Goal: Information Seeking & Learning: Learn about a topic

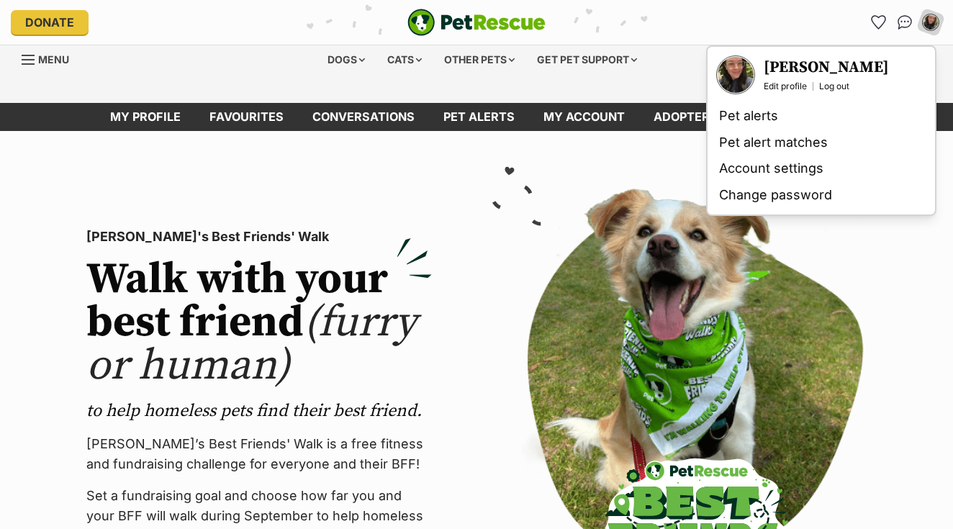
click at [795, 70] on h3 "[PERSON_NAME]" at bounding box center [826, 68] width 125 height 20
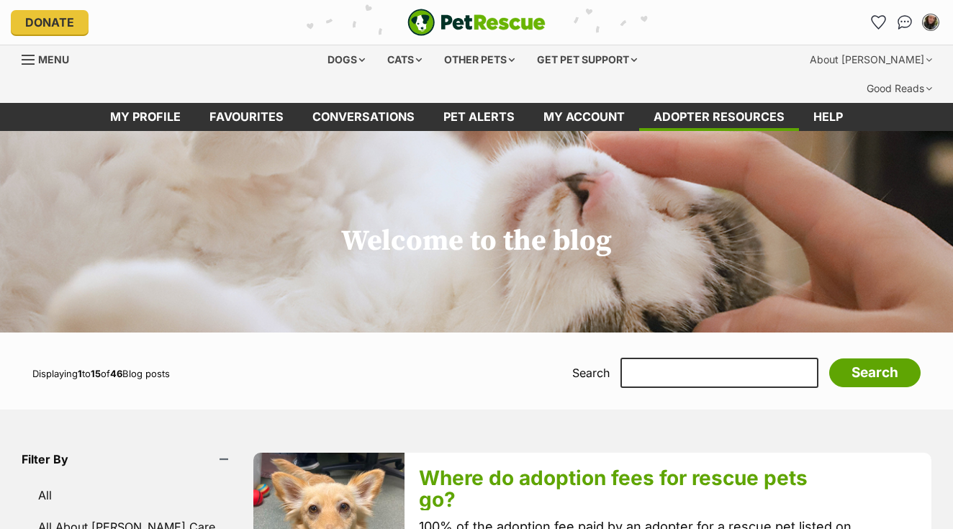
click at [928, 24] on img "My account" at bounding box center [930, 22] width 19 height 19
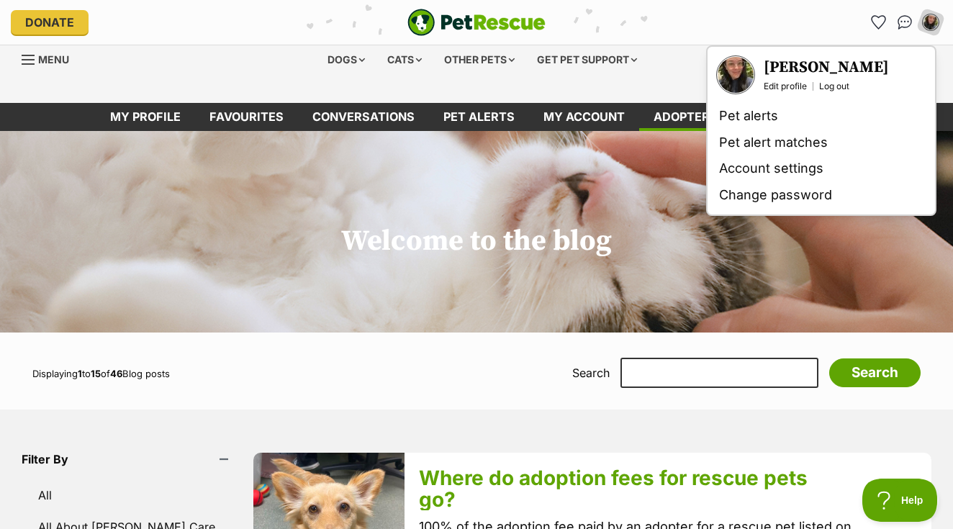
click at [783, 79] on div "Brynn Taylor Edit profile Log out" at bounding box center [826, 75] width 125 height 35
click at [777, 88] on link "Edit profile" at bounding box center [785, 87] width 43 height 12
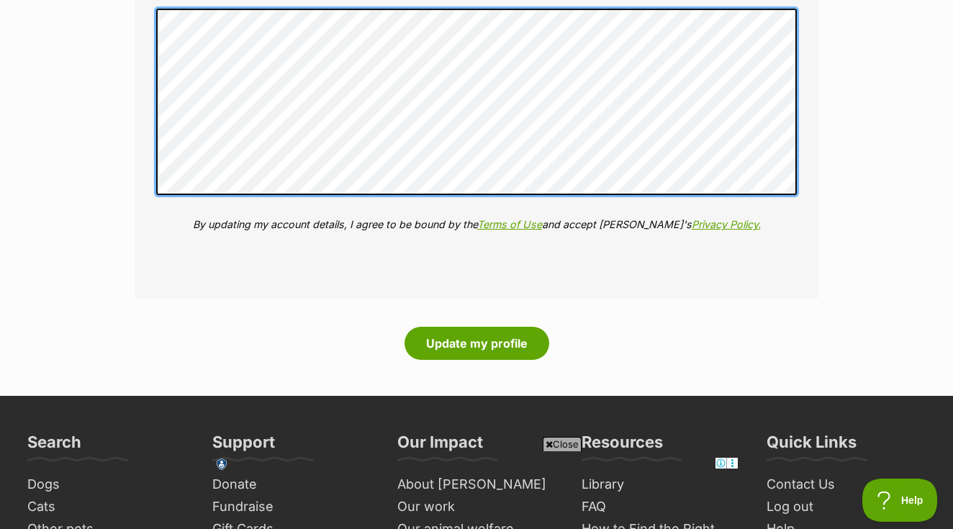
scroll to position [2146, 0]
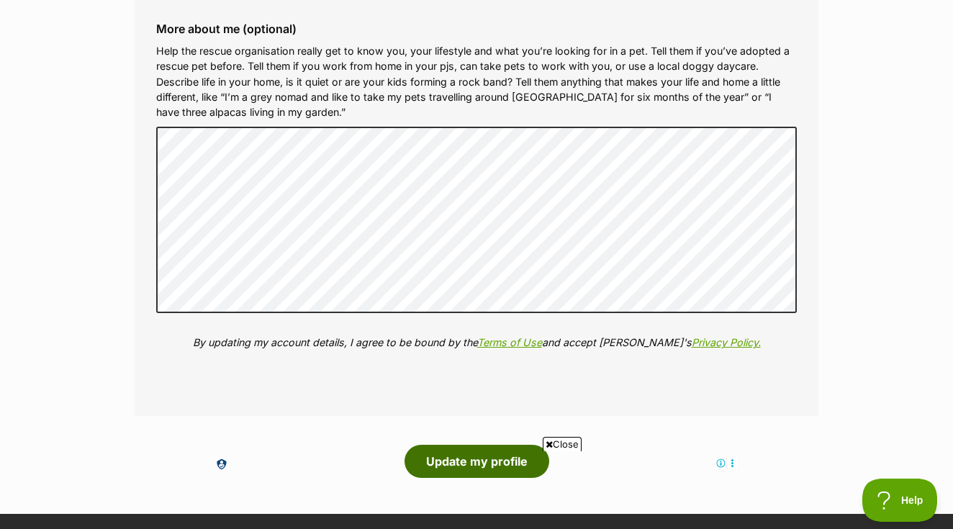
click at [512, 445] on button "Update my profile" at bounding box center [476, 461] width 145 height 33
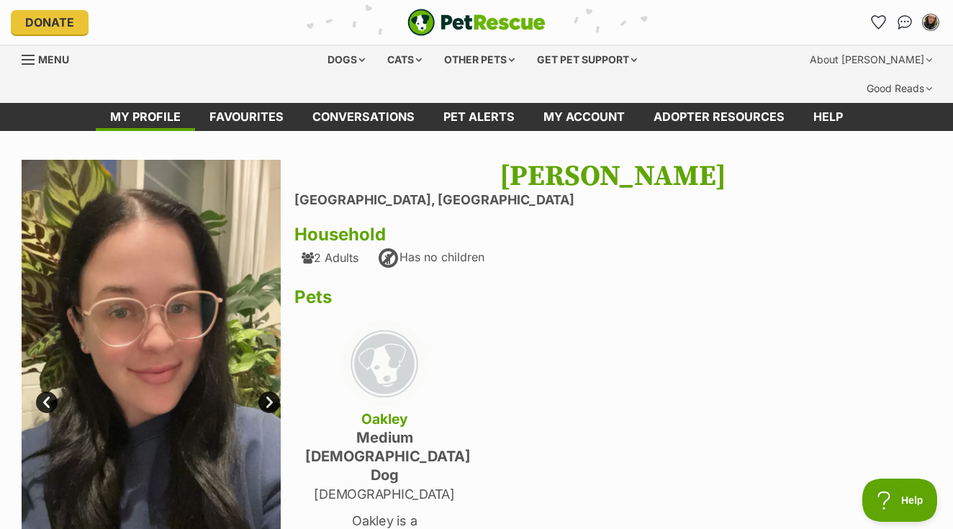
click at [931, 26] on img "My account" at bounding box center [930, 22] width 19 height 19
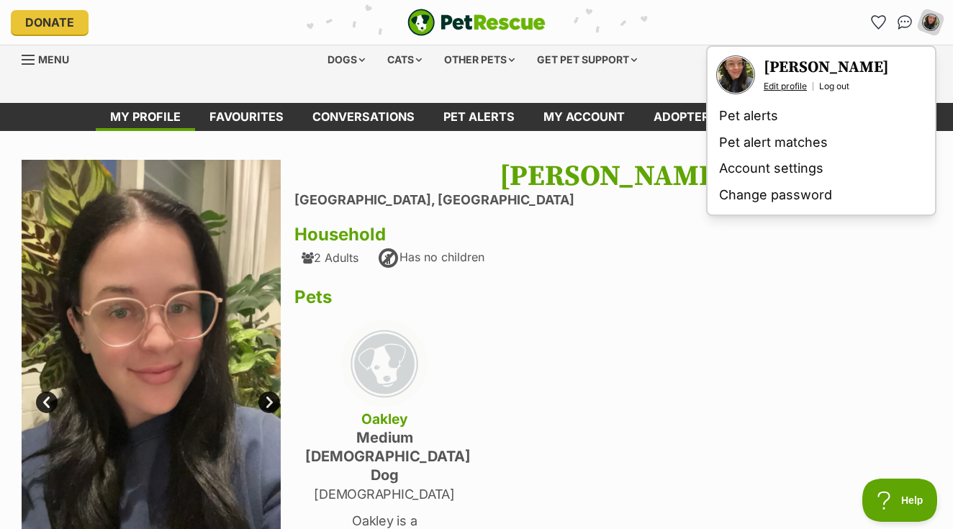
click at [797, 86] on link "Edit profile" at bounding box center [785, 87] width 43 height 12
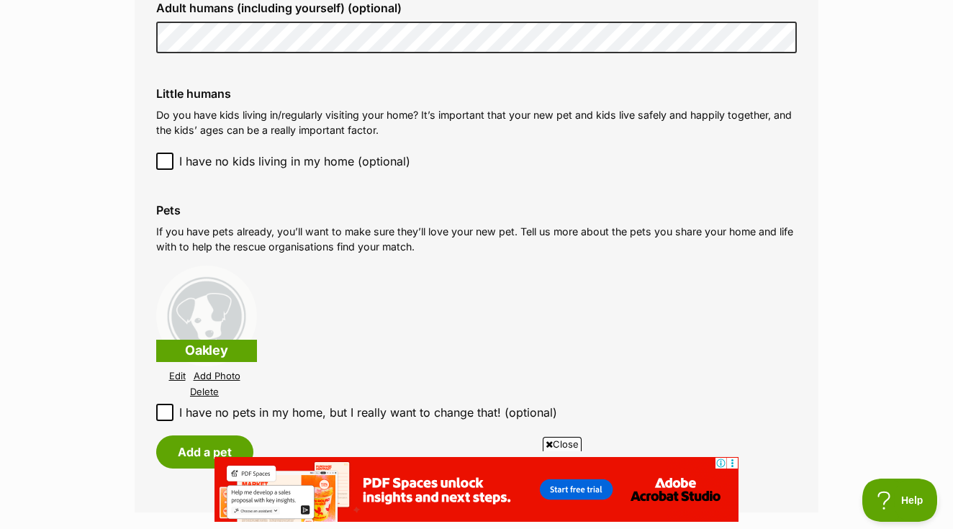
click at [178, 371] on link "Edit" at bounding box center [177, 376] width 17 height 11
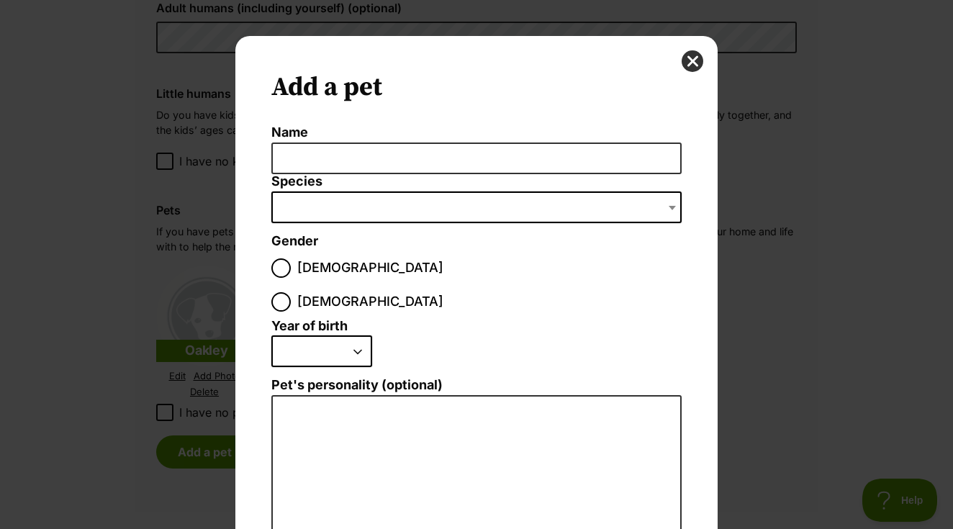
click at [702, 68] on div "Add a pet Name Species Bird Cat Dog Farm Animal Ferret Guinea Pig Horse Rabbit …" at bounding box center [476, 419] width 482 height 767
click at [692, 64] on button "close" at bounding box center [693, 61] width 22 height 22
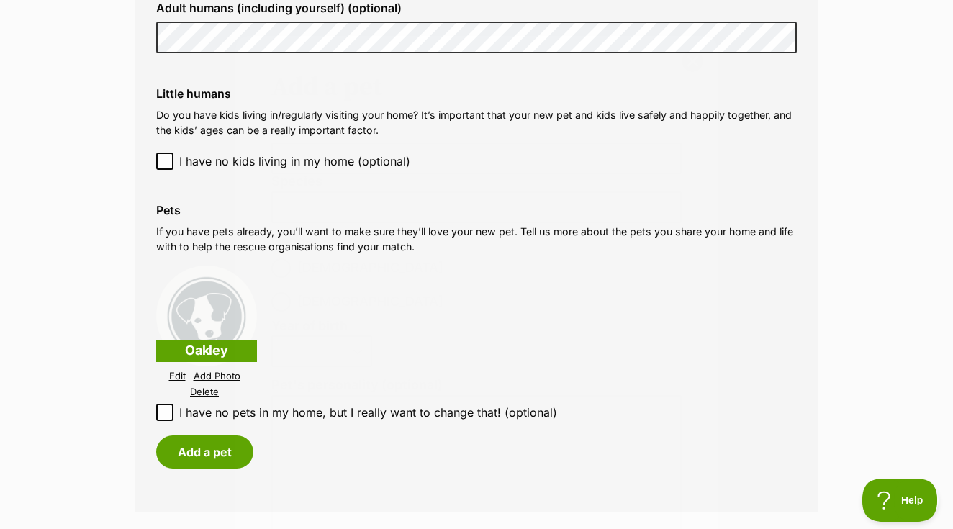
scroll to position [1557, 0]
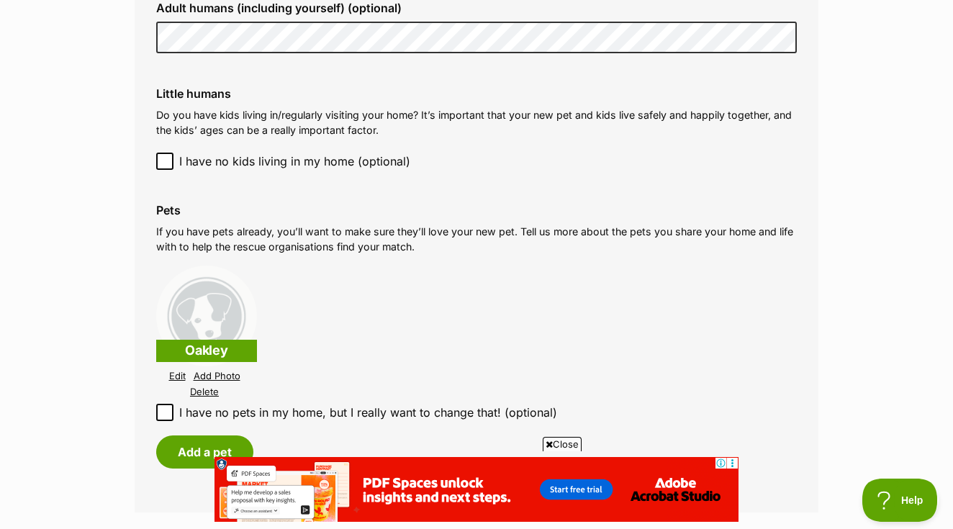
click at [179, 371] on link "Edit" at bounding box center [177, 376] width 17 height 11
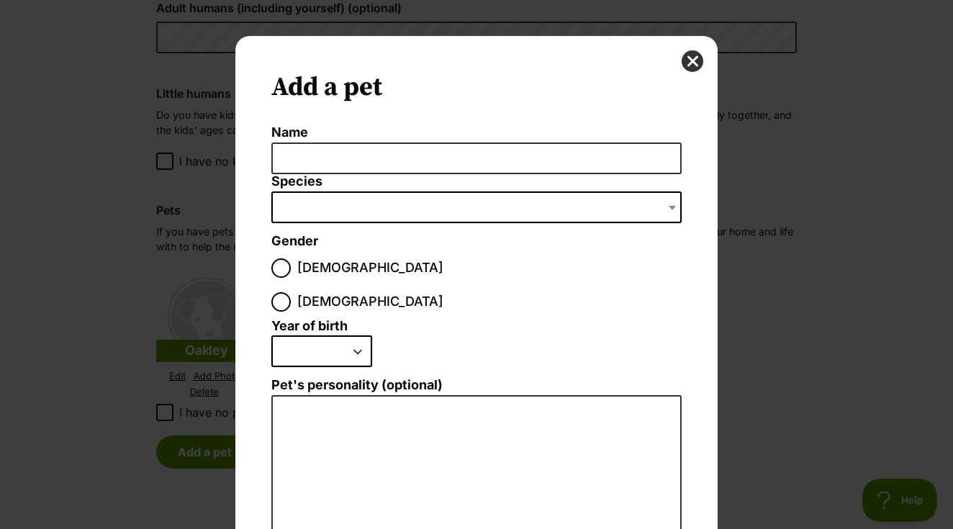
scroll to position [0, 0]
click at [689, 49] on div "Add a pet Name Species Bird Cat Dog Farm Animal Ferret Guinea Pig Horse Rabbit …" at bounding box center [476, 419] width 482 height 767
click at [689, 54] on button "close" at bounding box center [693, 61] width 22 height 22
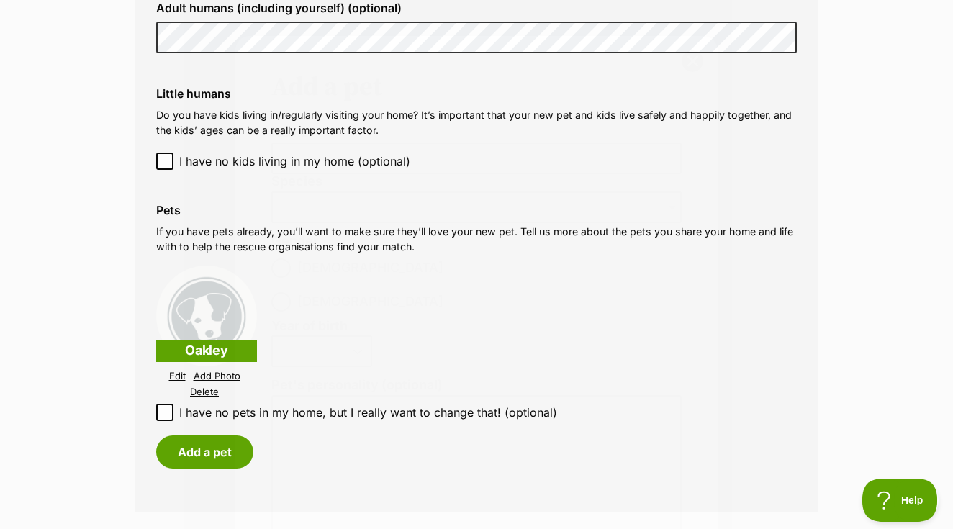
scroll to position [1557, 0]
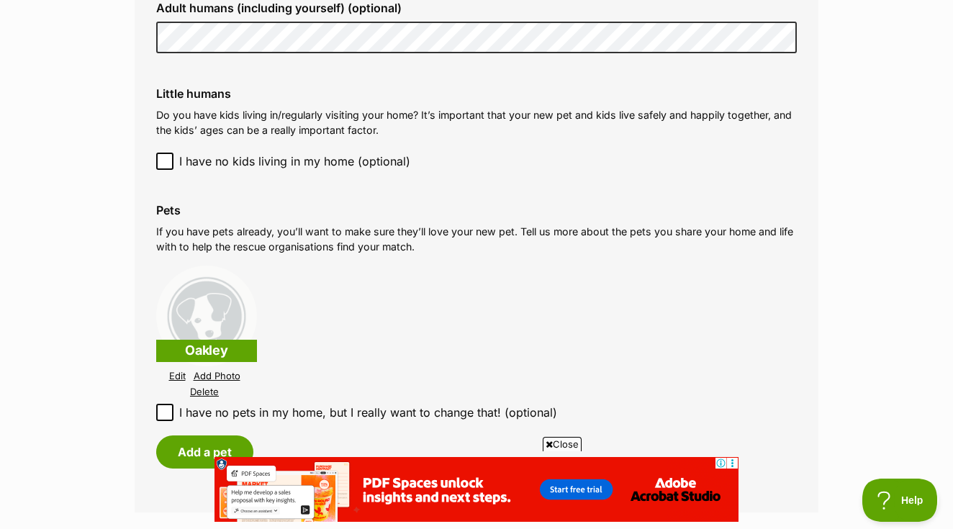
click at [209, 386] on link "Delete" at bounding box center [204, 391] width 29 height 11
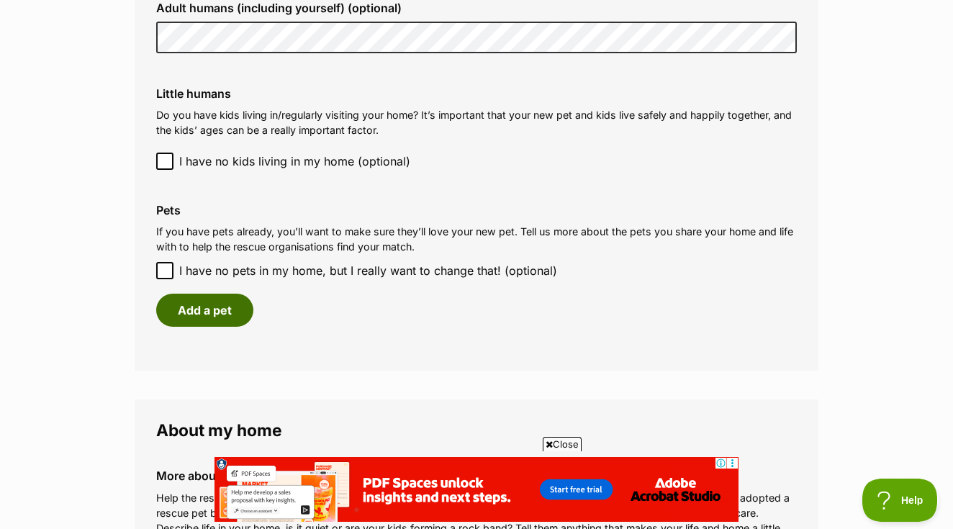
click at [198, 294] on button "Add a pet" at bounding box center [204, 310] width 97 height 33
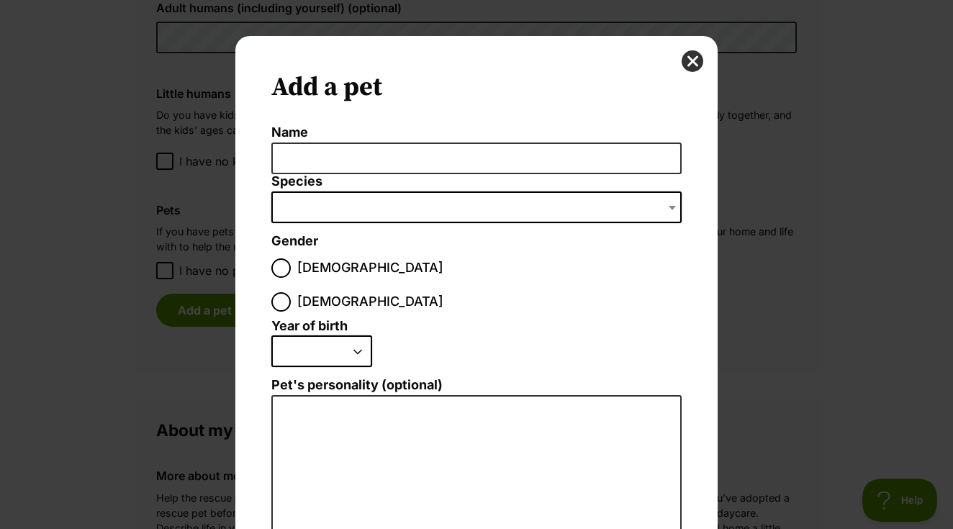
scroll to position [0, 0]
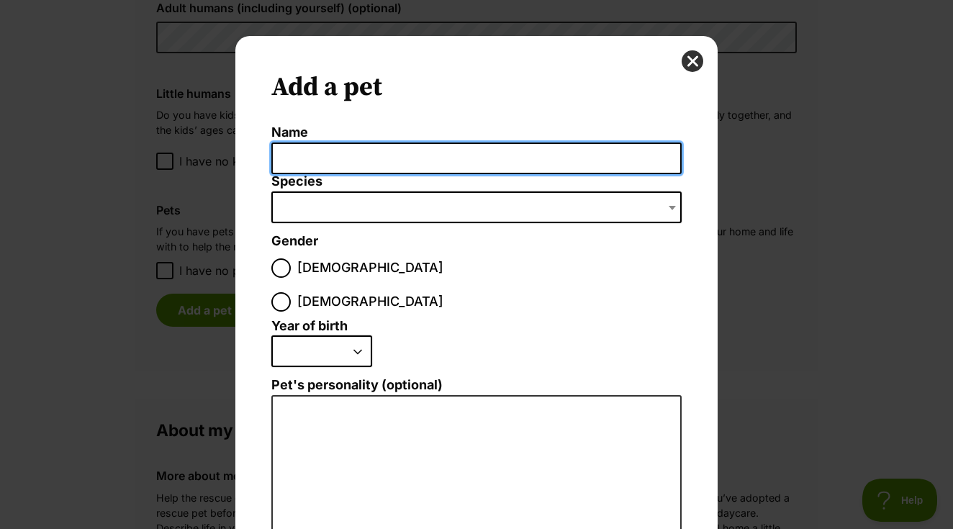
click at [334, 156] on input "Name" at bounding box center [476, 158] width 410 height 32
type input "Oakley"
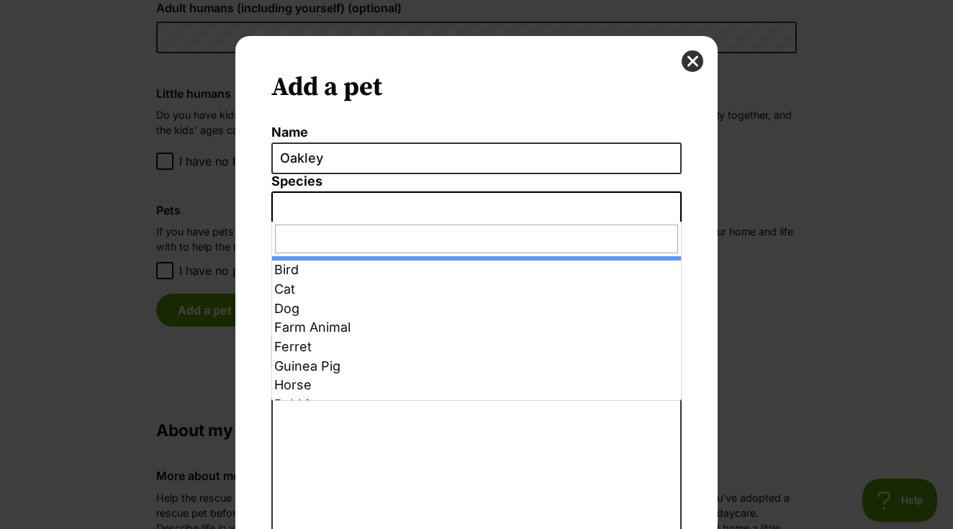
click at [334, 216] on span "Dialog Window - Close (Press escape to close)" at bounding box center [476, 207] width 410 height 32
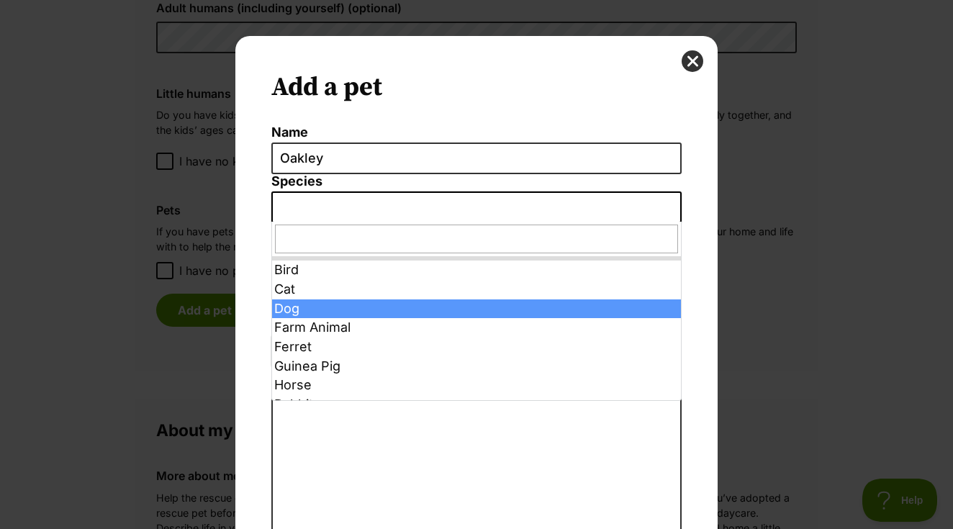
select select "1"
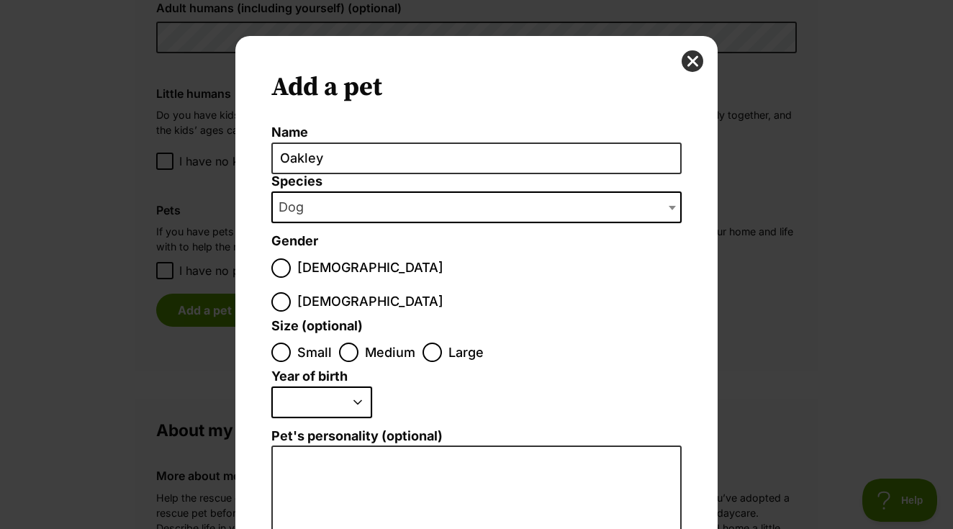
click at [289, 269] on input "Male" at bounding box center [280, 267] width 19 height 19
radio input "true"
click at [344, 343] on input "Medium" at bounding box center [348, 352] width 19 height 19
radio input "true"
select select "2024"
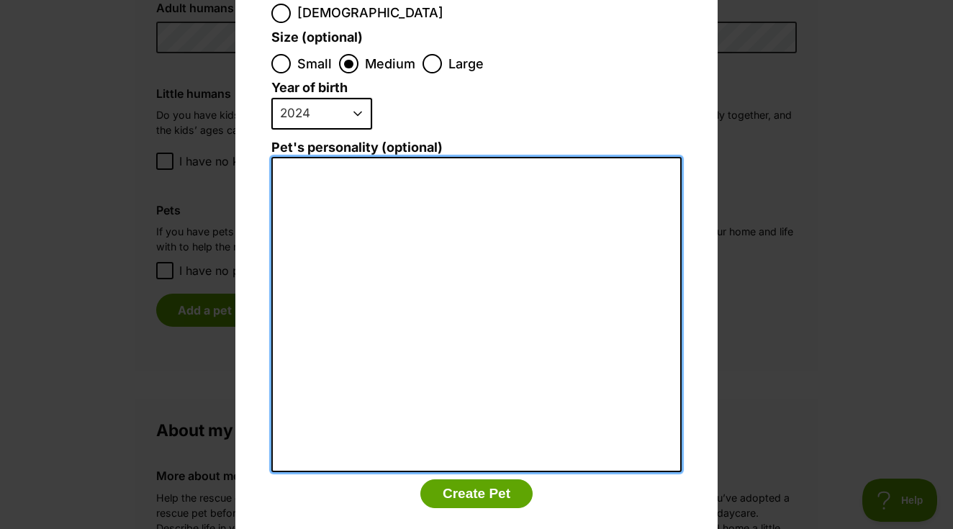
scroll to position [288, 0]
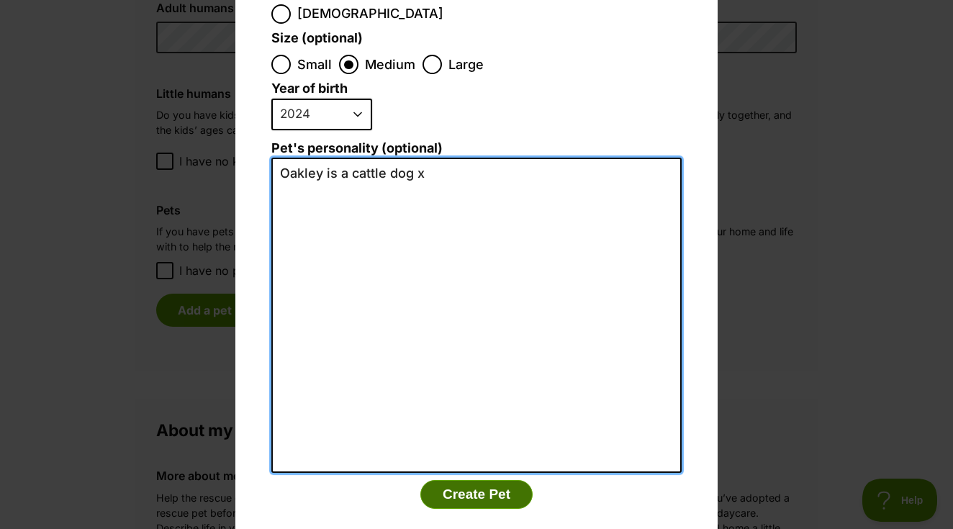
type textarea "Oakley is a cattle dog x"
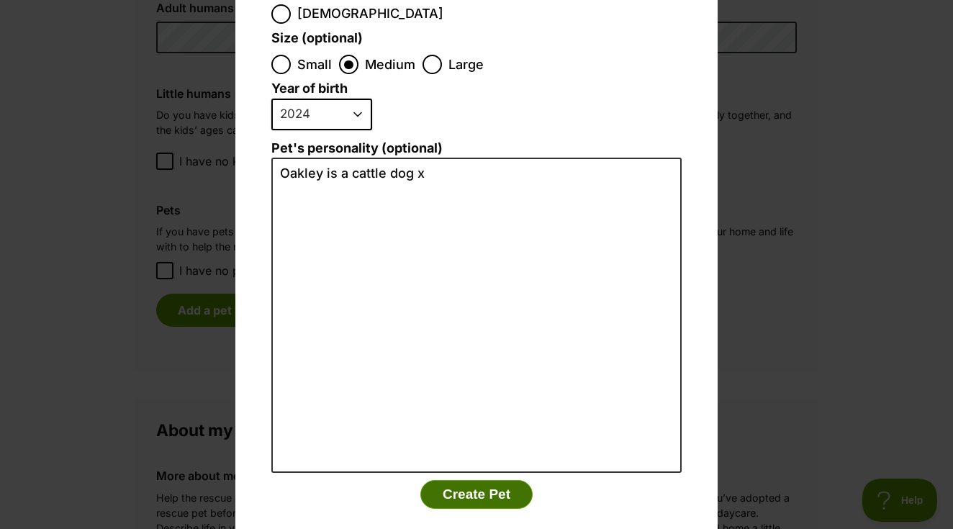
click at [479, 480] on button "Create Pet" at bounding box center [476, 494] width 112 height 29
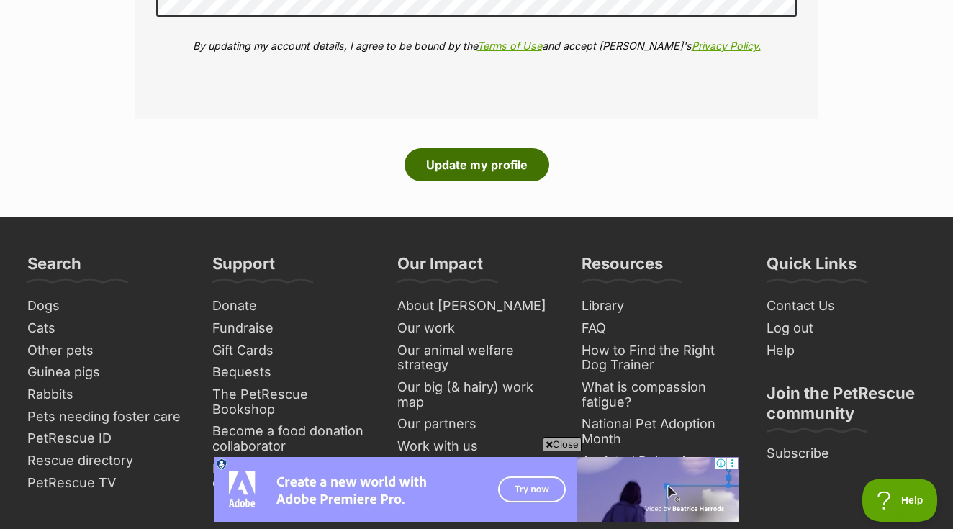
scroll to position [2421, 0]
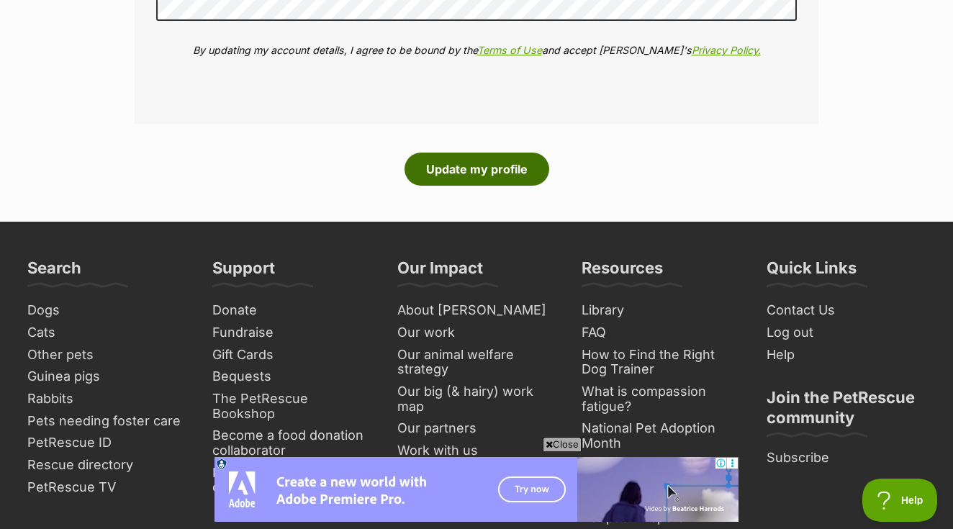
click at [496, 153] on button "Update my profile" at bounding box center [476, 169] width 145 height 33
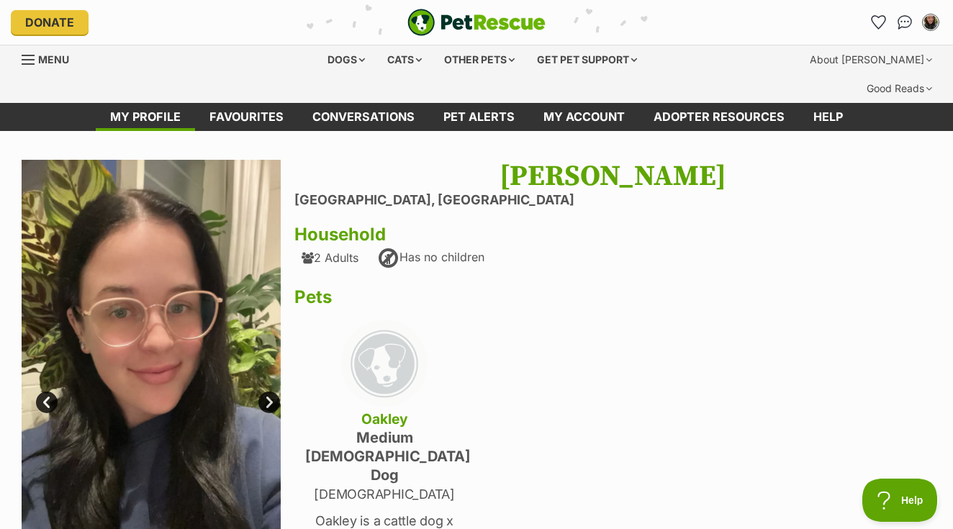
click at [274, 392] on link "Next" at bounding box center [269, 403] width 22 height 22
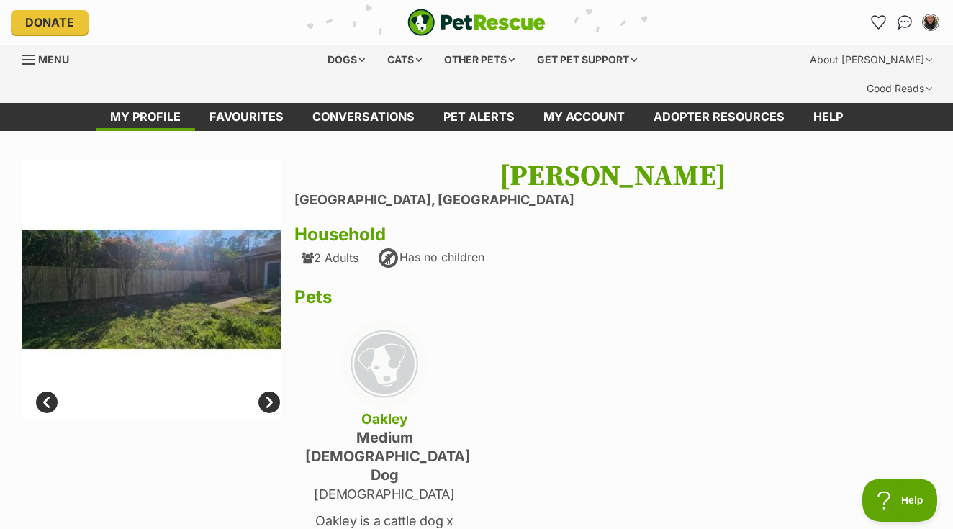
click at [274, 392] on link "Next" at bounding box center [269, 403] width 22 height 22
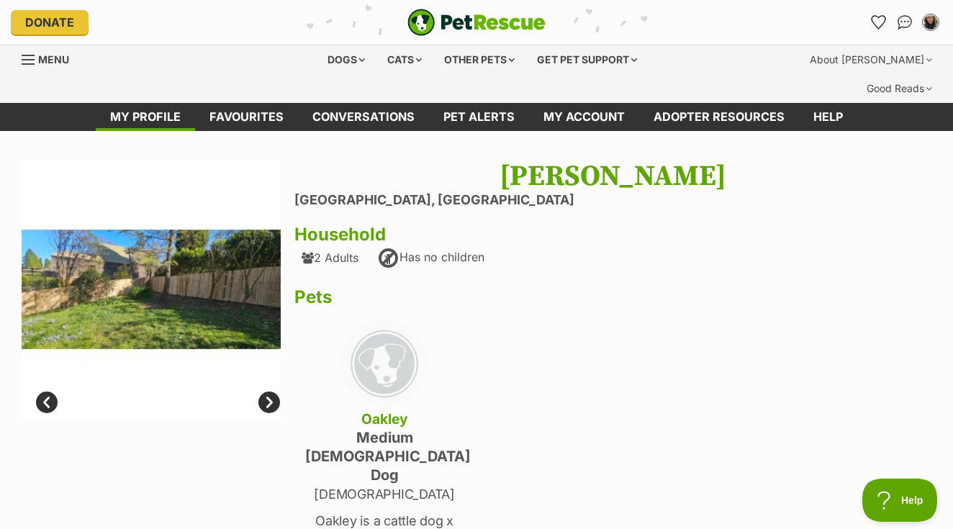
click at [274, 392] on link "Next" at bounding box center [269, 403] width 22 height 22
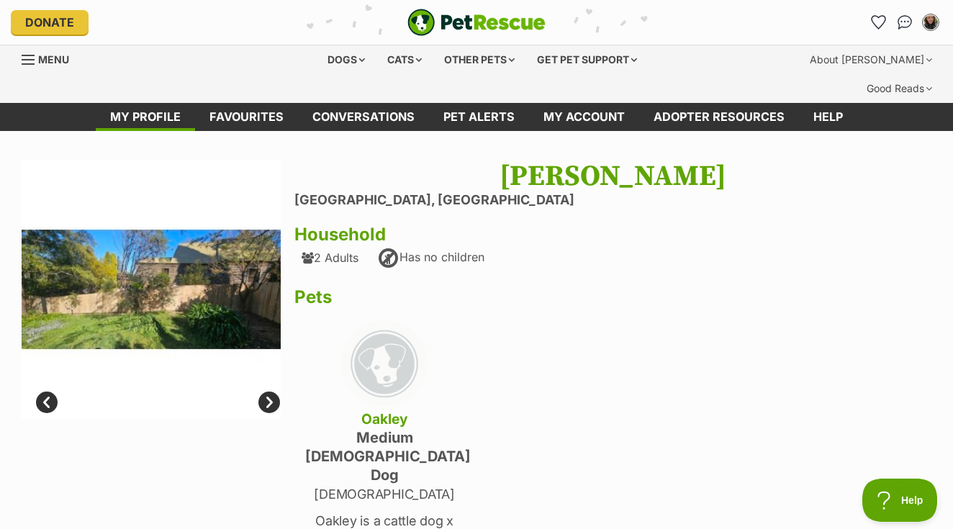
click at [274, 392] on link "Next" at bounding box center [269, 403] width 22 height 22
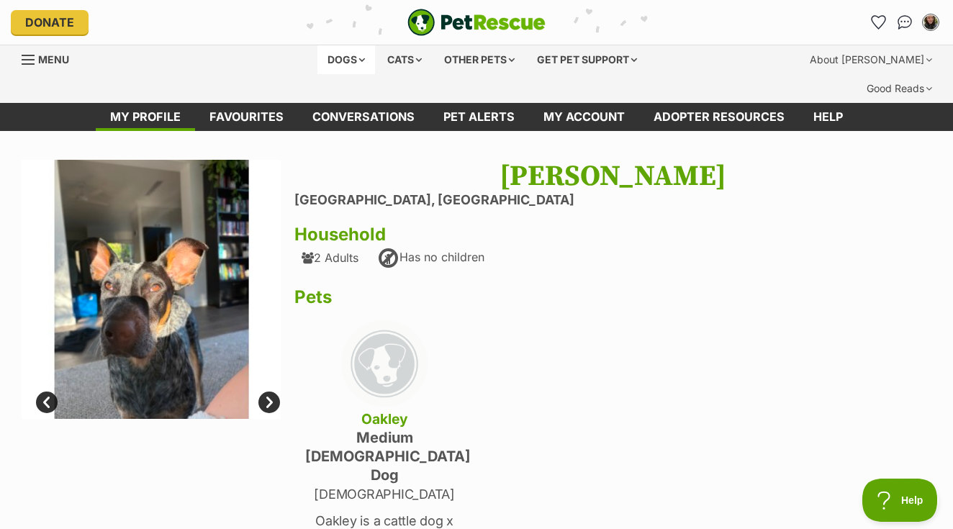
click at [343, 63] on div "Dogs" at bounding box center [346, 59] width 58 height 29
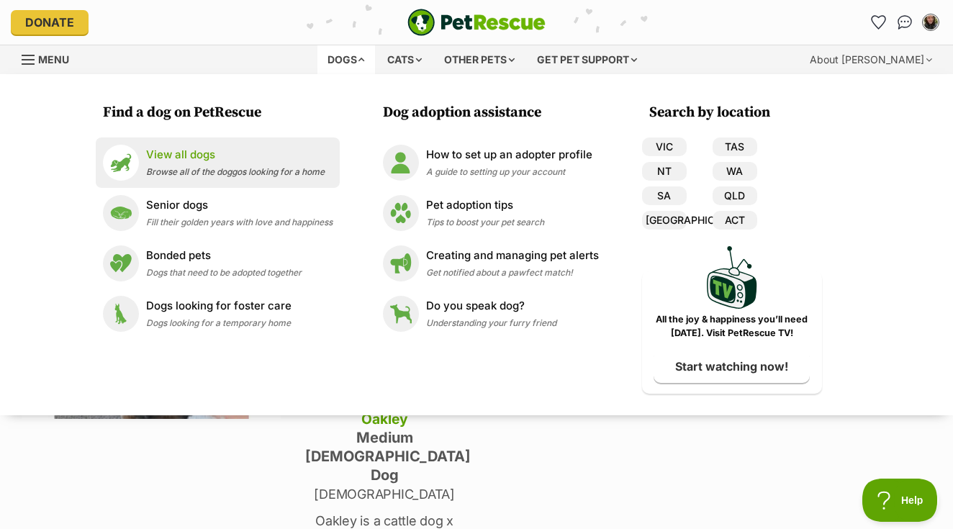
click at [217, 160] on p "View all dogs" at bounding box center [235, 155] width 178 height 17
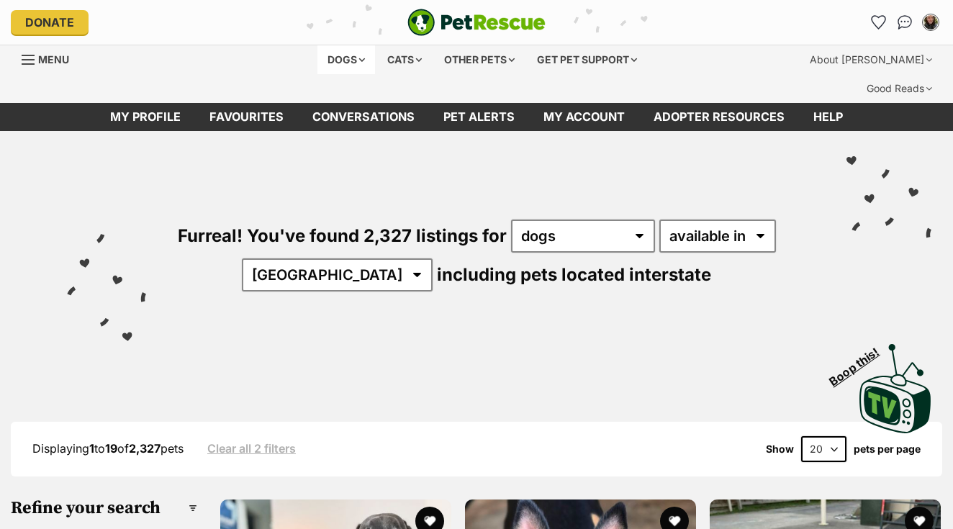
drag, startPoint x: 0, startPoint y: 0, endPoint x: 343, endPoint y: 58, distance: 347.5
click at [343, 58] on div "Dogs" at bounding box center [346, 59] width 58 height 29
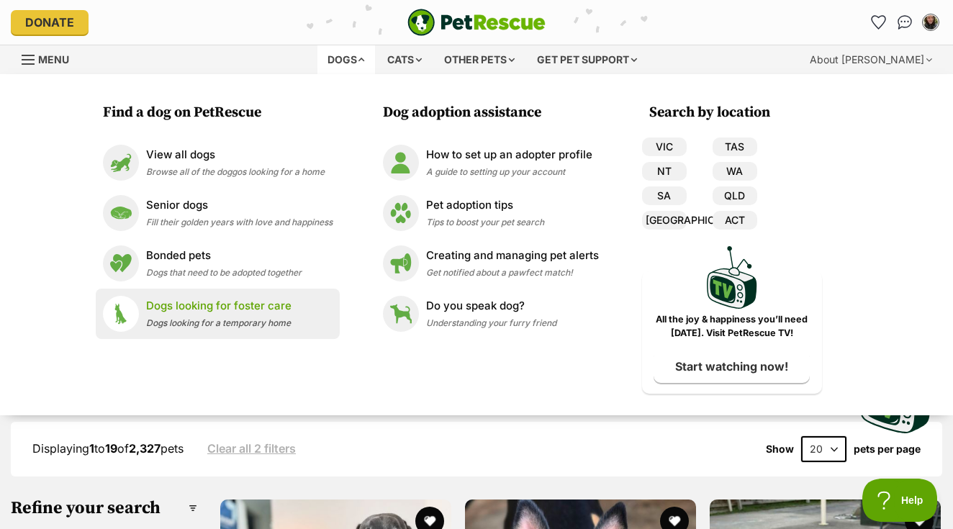
click at [227, 335] on li "Dogs looking for [PERSON_NAME] care Dogs looking for a temporary home" at bounding box center [218, 314] width 244 height 50
click at [220, 321] on span "Dogs looking for a temporary home" at bounding box center [218, 322] width 145 height 11
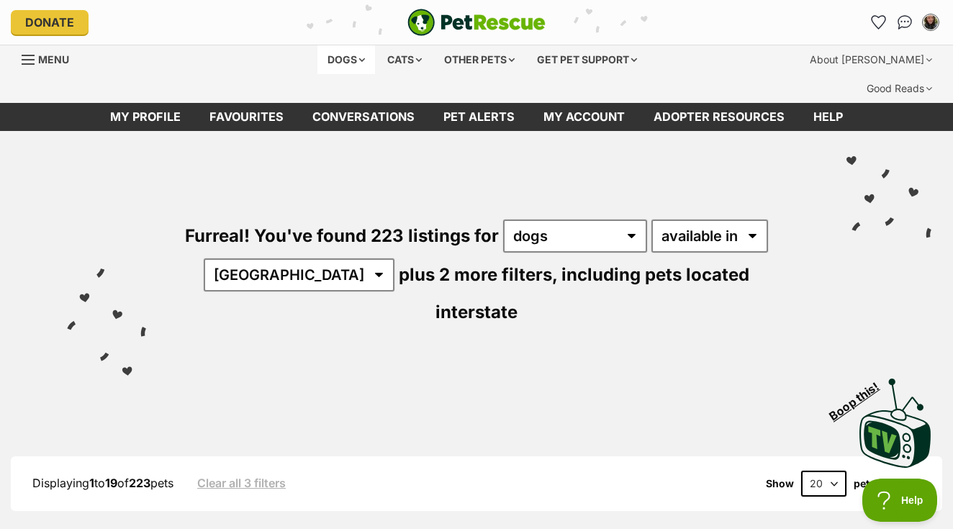
click at [345, 68] on div "Dogs" at bounding box center [346, 59] width 58 height 29
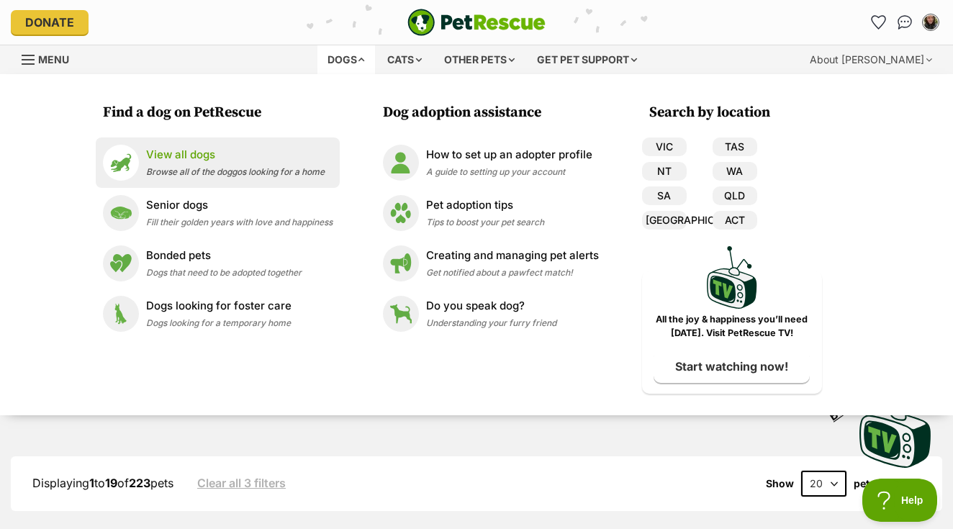
click at [182, 156] on p "View all dogs" at bounding box center [235, 155] width 178 height 17
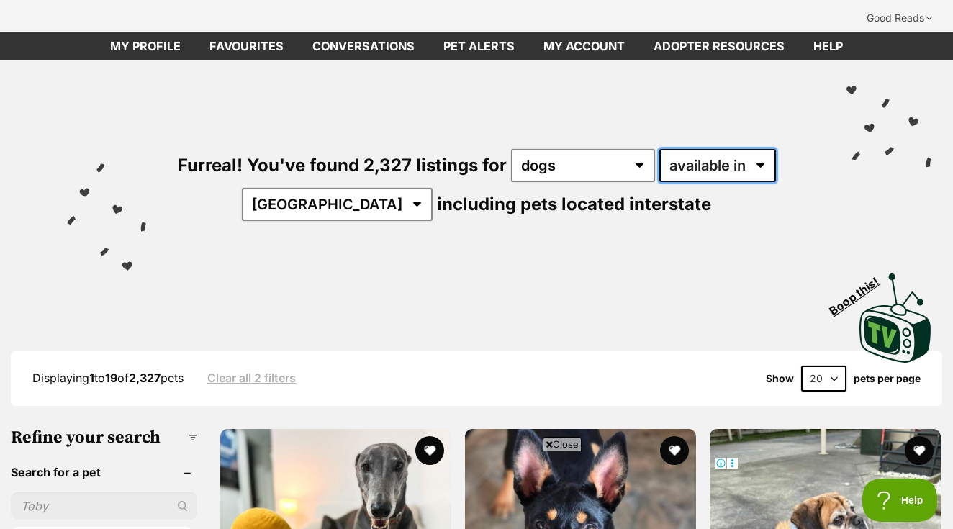
select select "disabled"
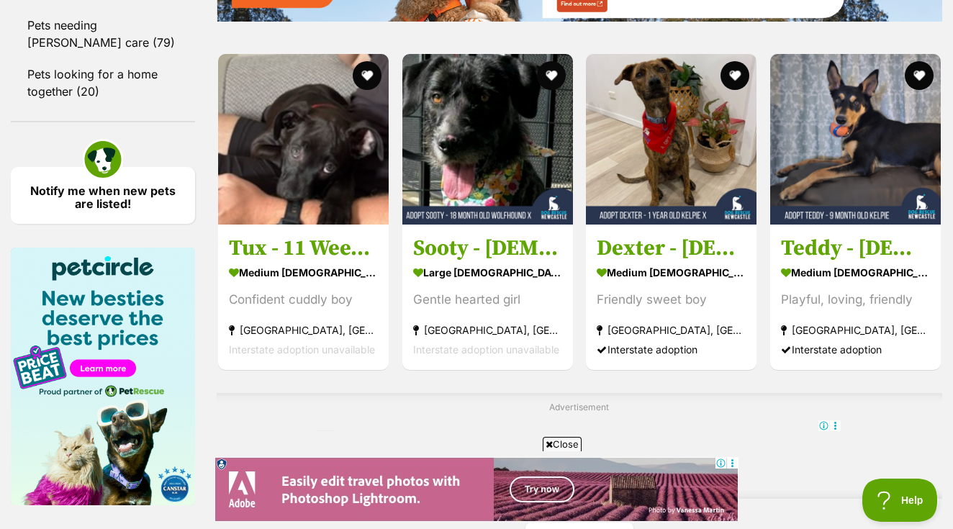
scroll to position [2053, 0]
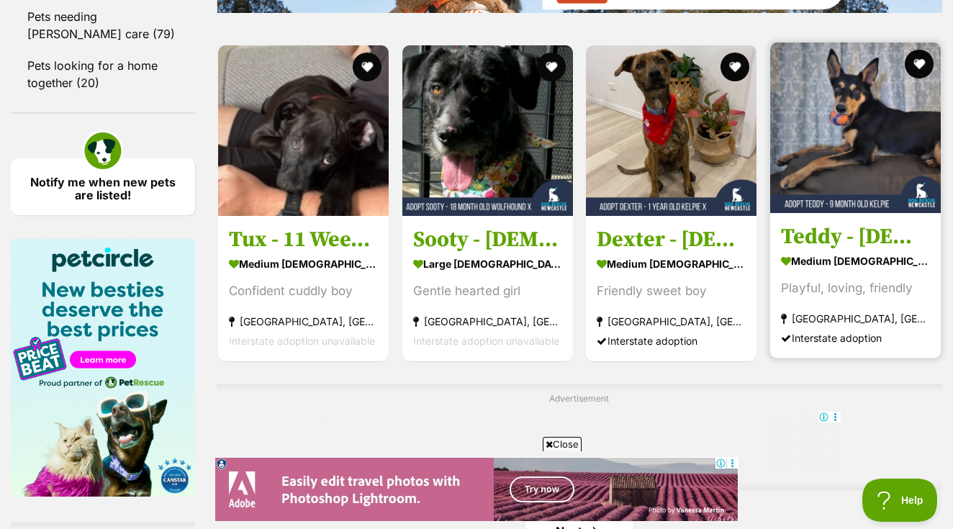
click at [836, 271] on strong "medium [DEMOGRAPHIC_DATA] Dog" at bounding box center [855, 260] width 149 height 21
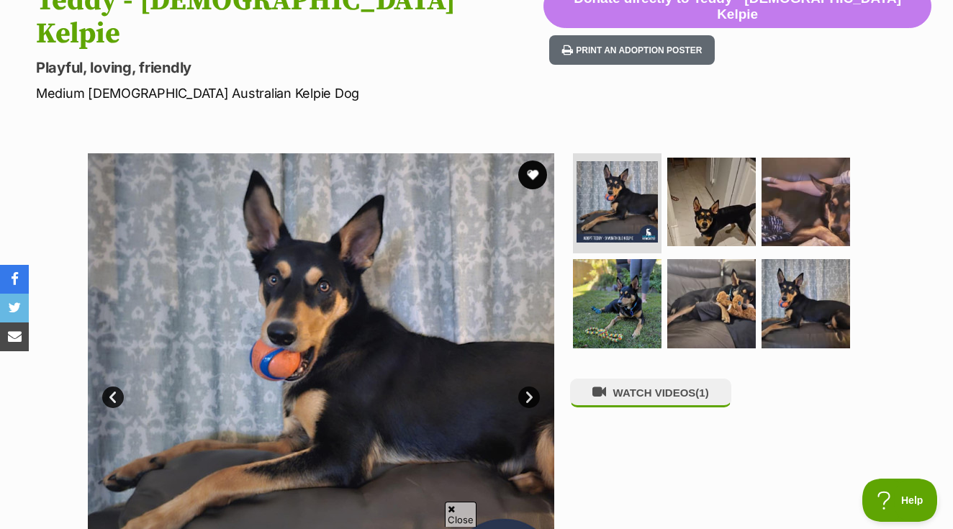
click at [525, 386] on link "Next" at bounding box center [529, 397] width 22 height 22
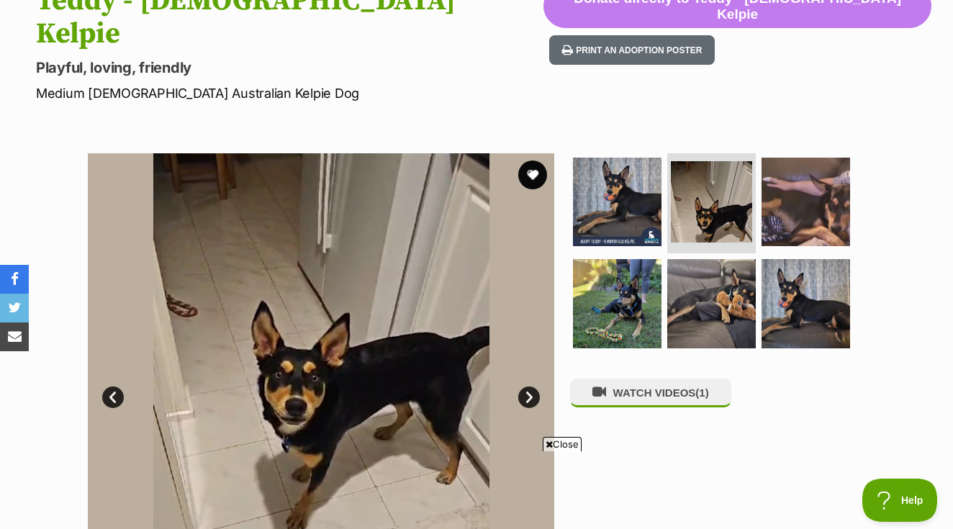
click at [525, 386] on link "Next" at bounding box center [529, 397] width 22 height 22
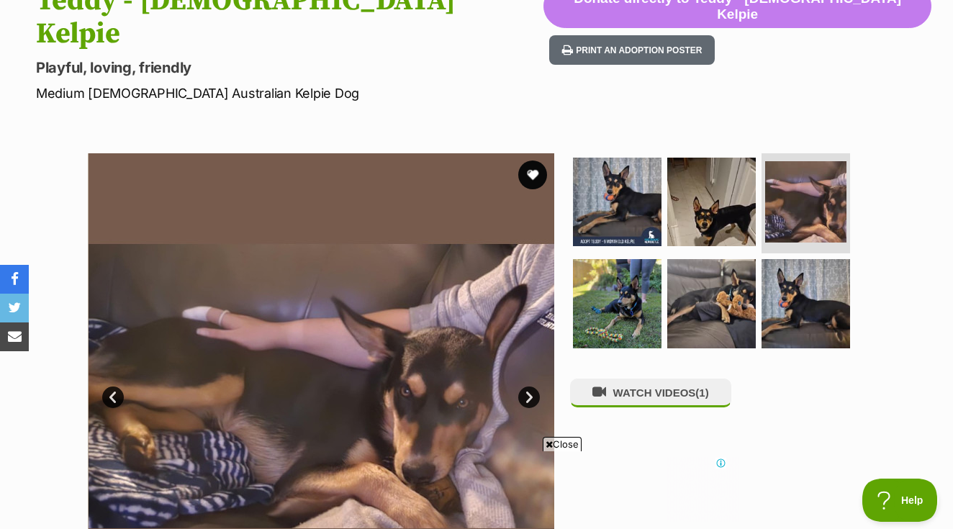
click at [525, 386] on link "Next" at bounding box center [529, 397] width 22 height 22
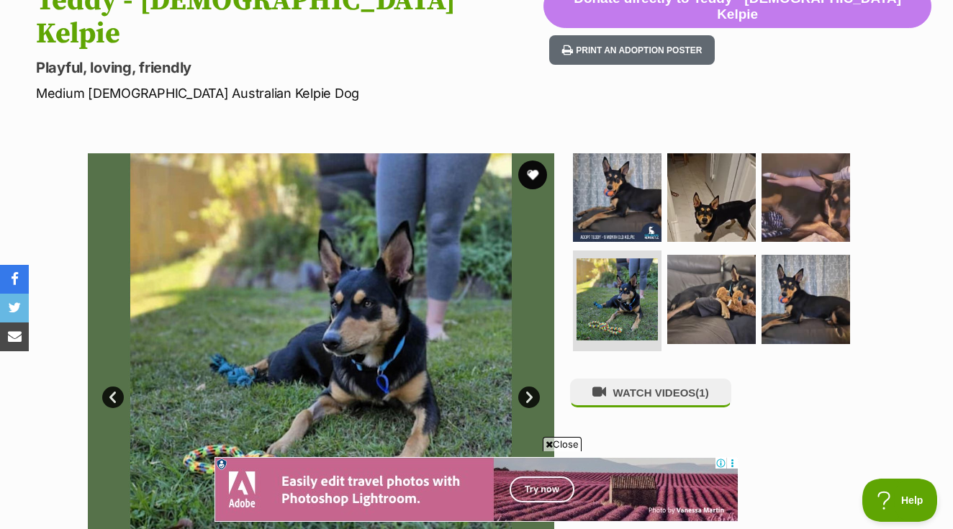
click at [525, 386] on link "Next" at bounding box center [529, 397] width 22 height 22
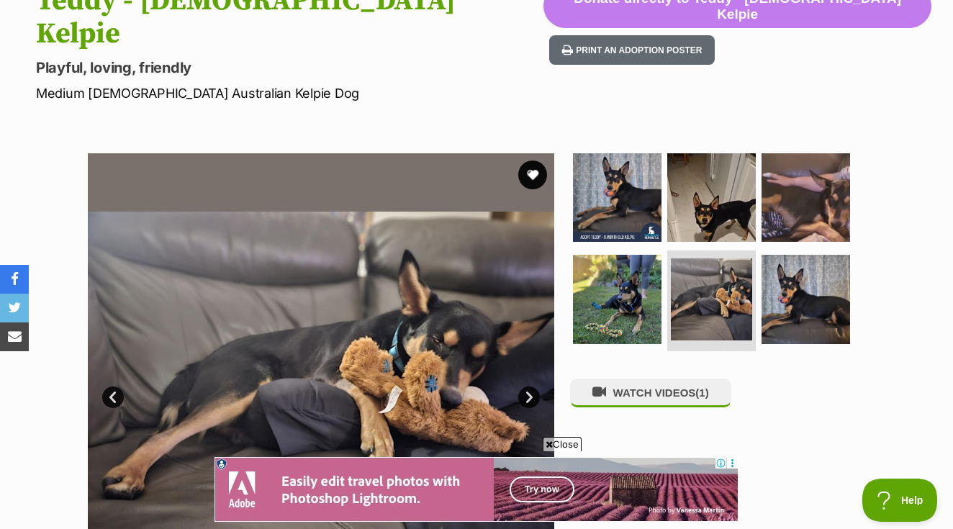
click at [525, 386] on link "Next" at bounding box center [529, 397] width 22 height 22
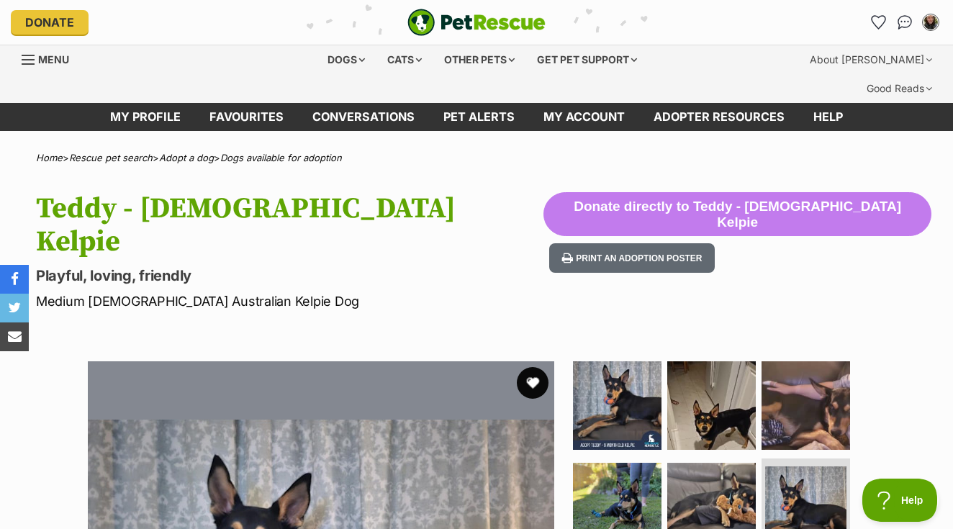
click at [535, 367] on button "favourite" at bounding box center [533, 383] width 32 height 32
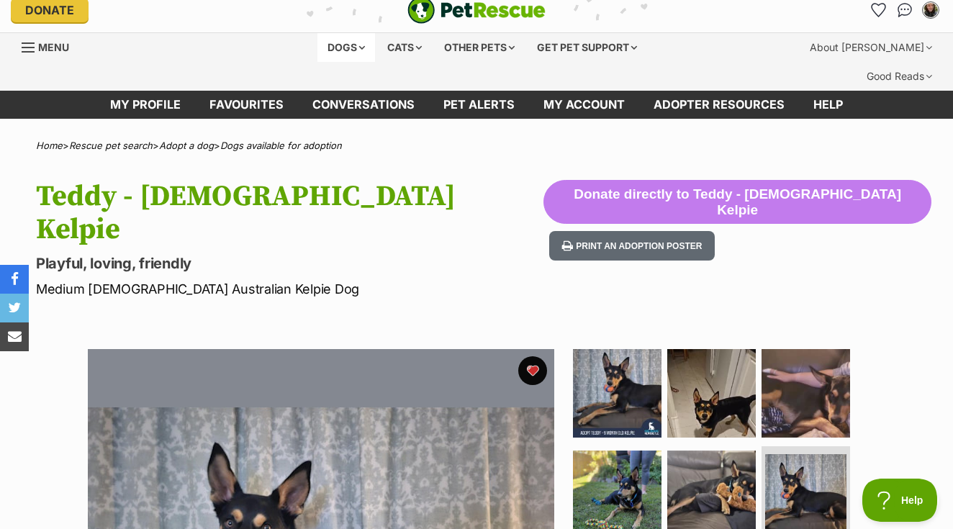
scroll to position [12, 0]
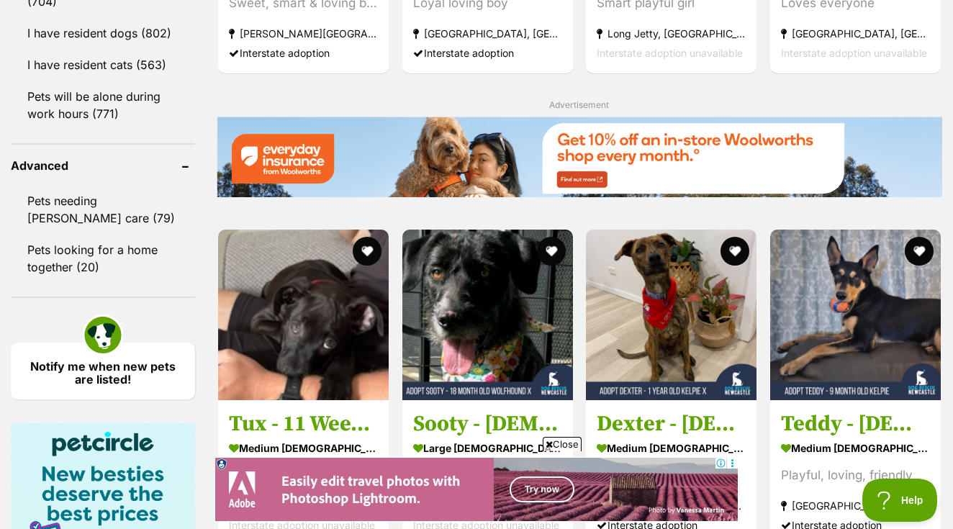
scroll to position [1874, 0]
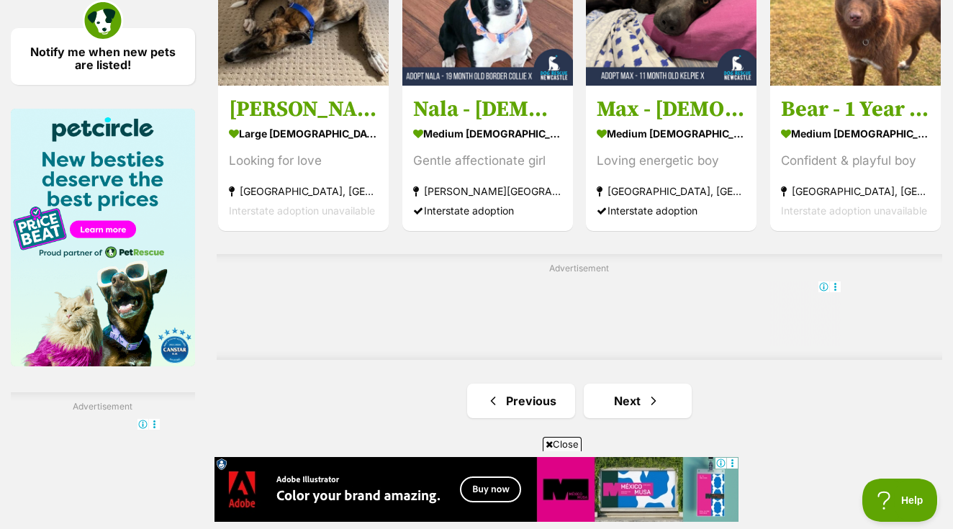
scroll to position [2271, 0]
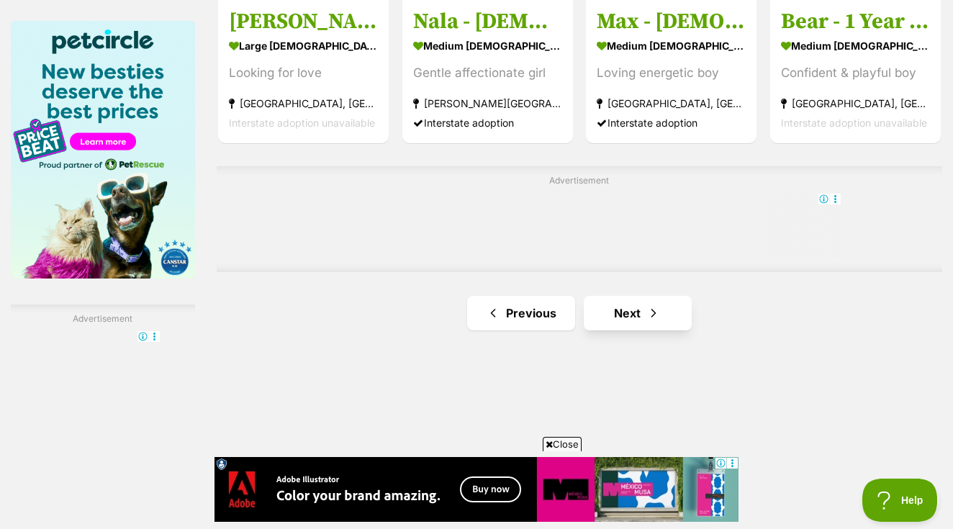
click at [621, 330] on link "Next" at bounding box center [638, 313] width 108 height 35
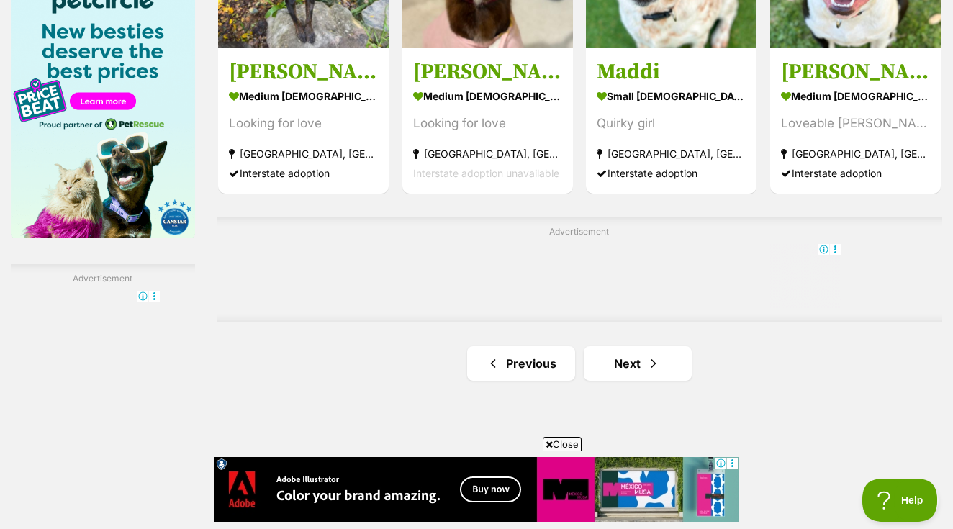
scroll to position [2311, 0]
click at [614, 381] on link "Next" at bounding box center [638, 364] width 108 height 35
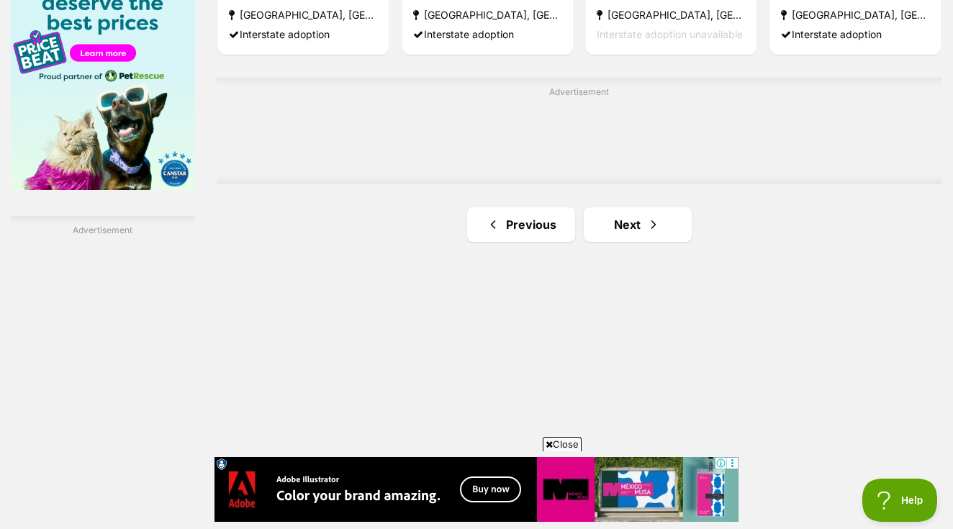
scroll to position [2363, 0]
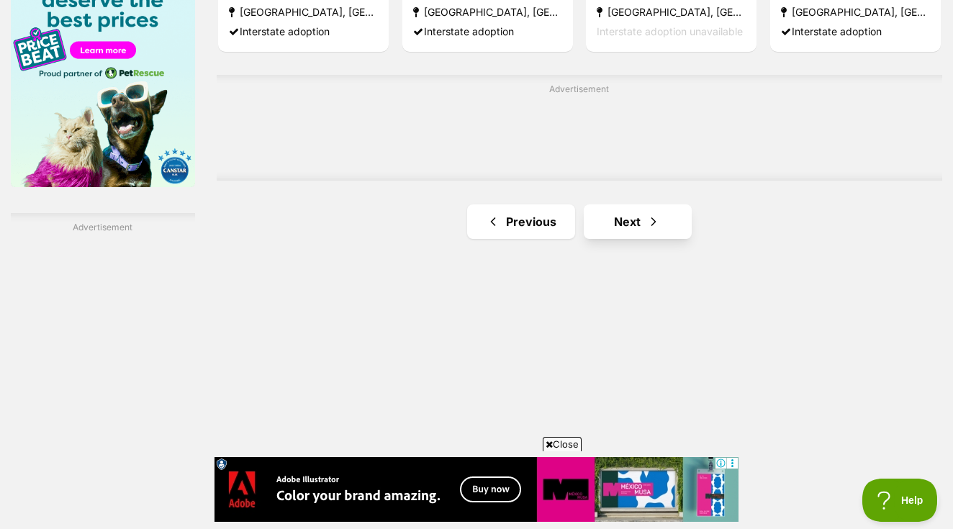
click at [612, 239] on link "Next" at bounding box center [638, 221] width 108 height 35
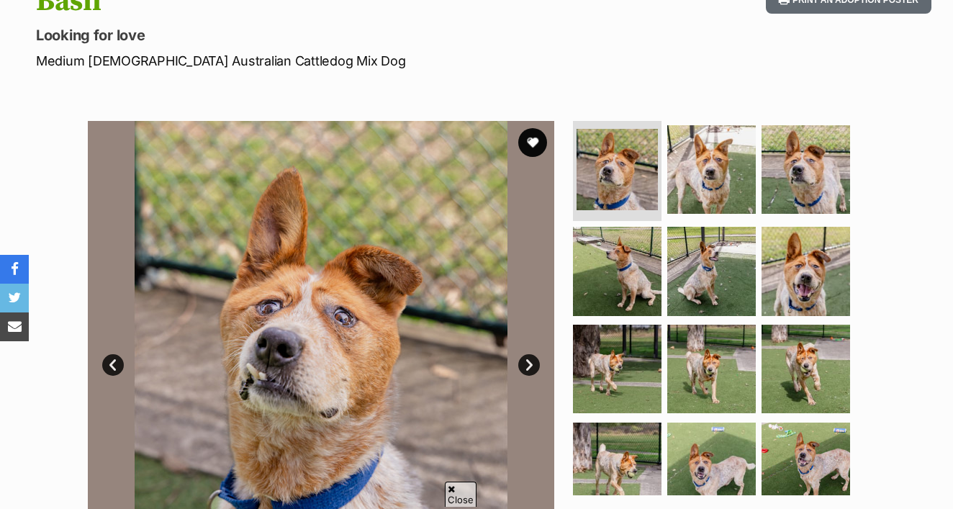
click at [533, 354] on link "Next" at bounding box center [529, 365] width 22 height 22
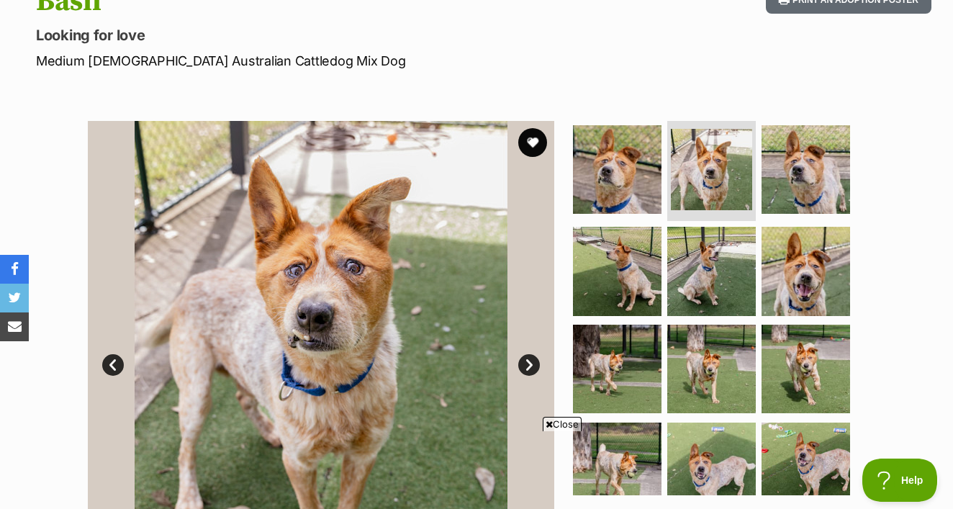
click at [533, 354] on link "Next" at bounding box center [529, 365] width 22 height 22
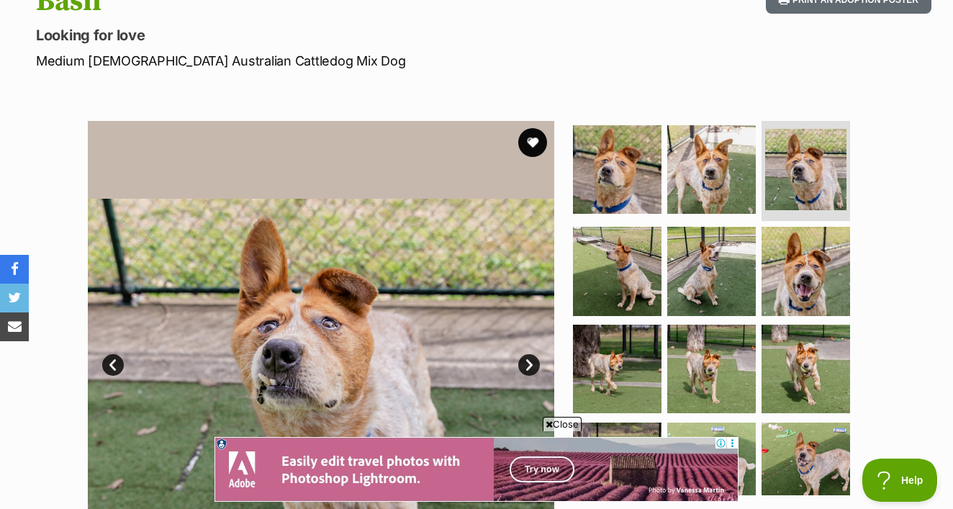
click at [533, 354] on link "Next" at bounding box center [529, 365] width 22 height 22
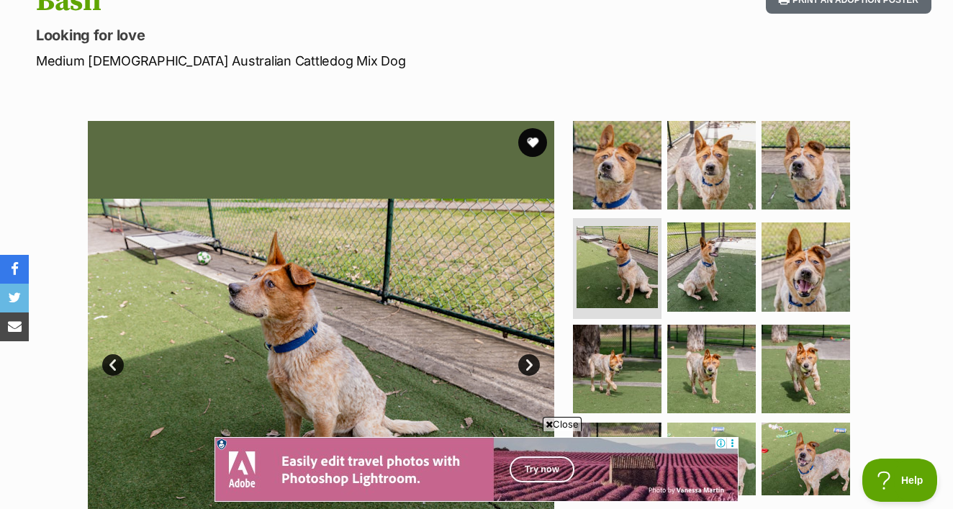
click at [533, 354] on link "Next" at bounding box center [529, 365] width 22 height 22
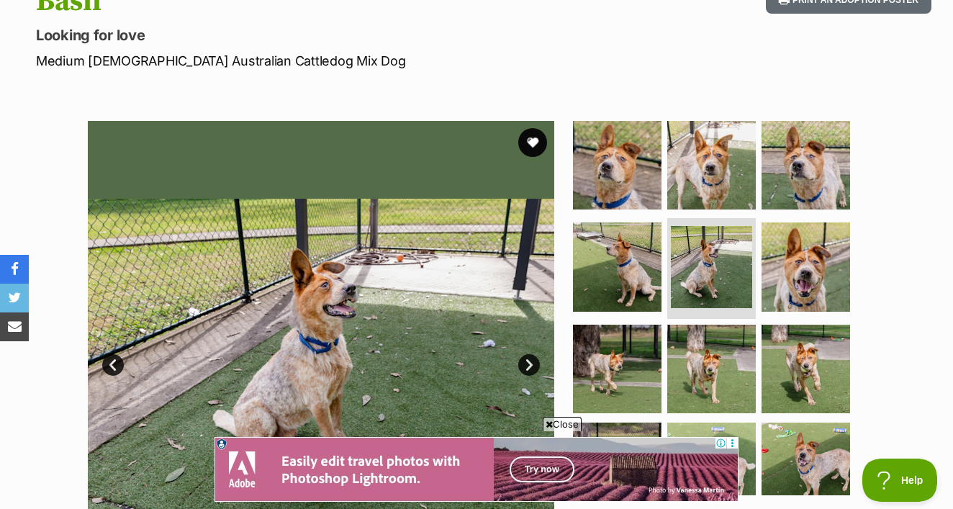
click at [533, 354] on link "Next" at bounding box center [529, 365] width 22 height 22
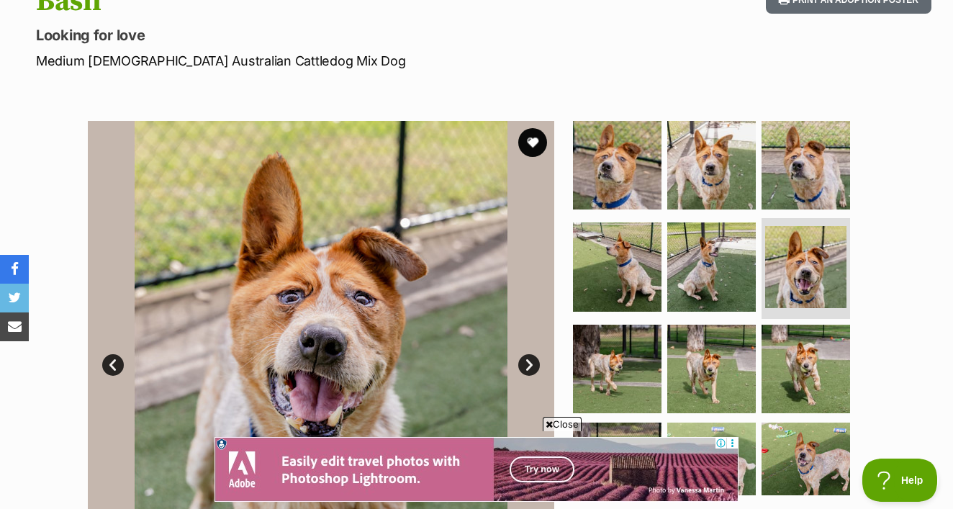
click at [533, 354] on link "Next" at bounding box center [529, 365] width 22 height 22
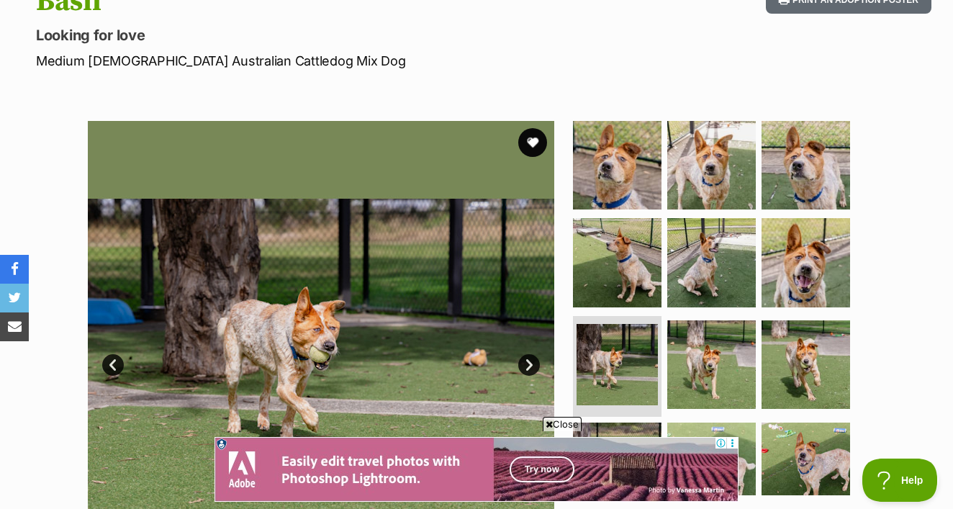
click at [533, 354] on link "Next" at bounding box center [529, 365] width 22 height 22
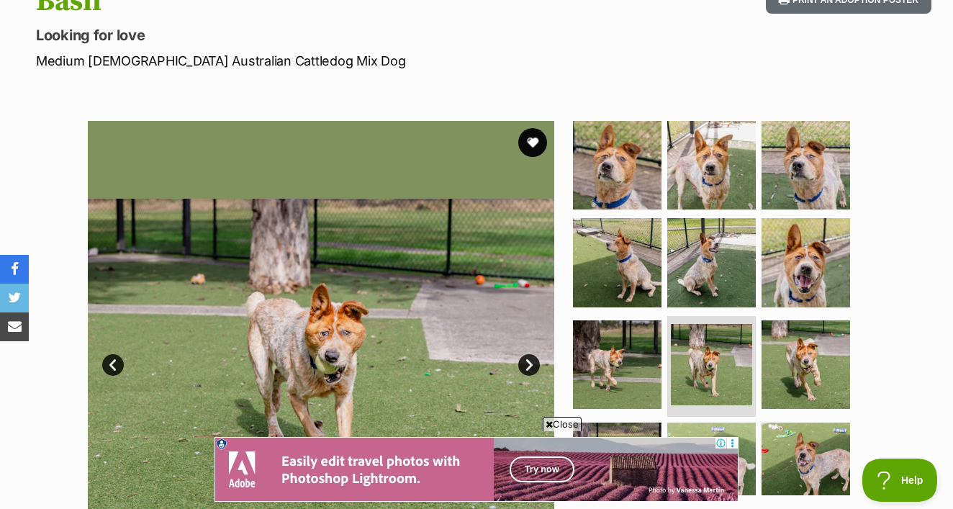
click at [533, 354] on link "Next" at bounding box center [529, 365] width 22 height 22
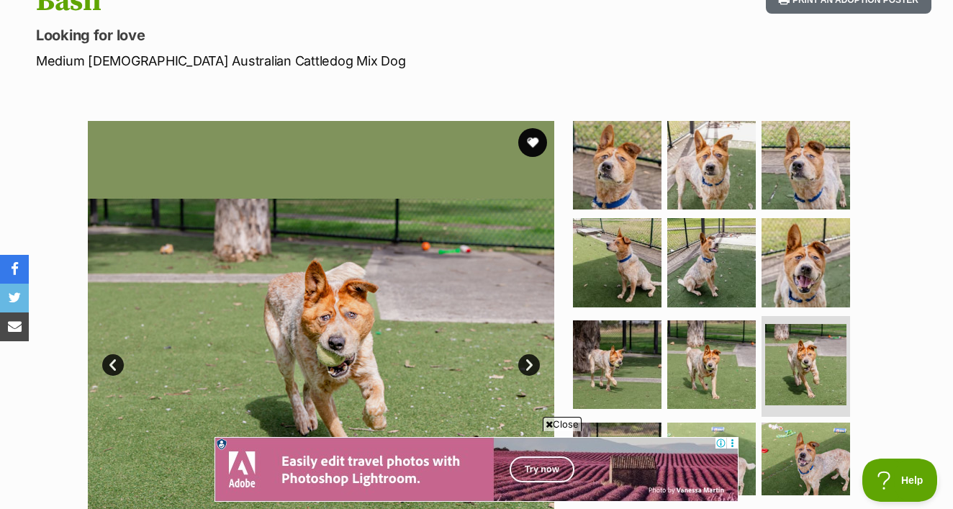
click at [534, 354] on link "Next" at bounding box center [529, 365] width 22 height 22
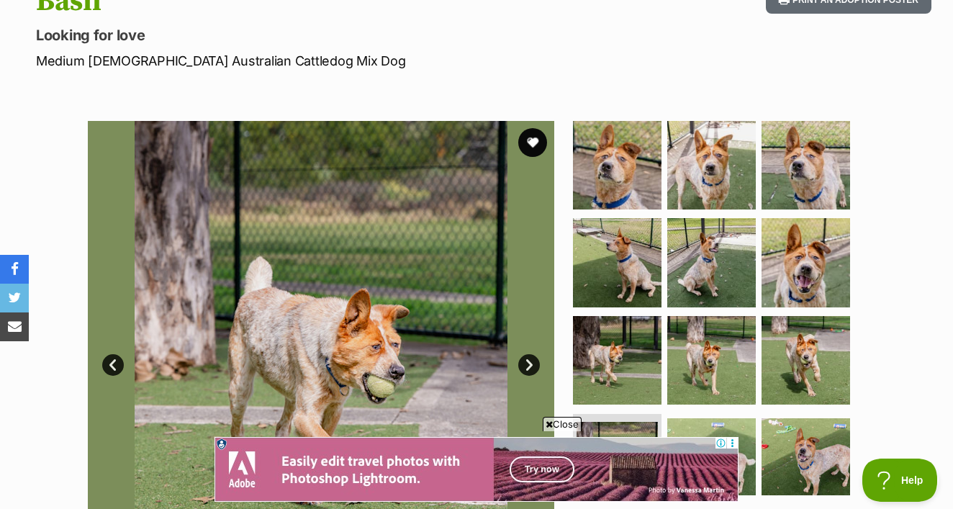
click at [534, 354] on link "Next" at bounding box center [529, 365] width 22 height 22
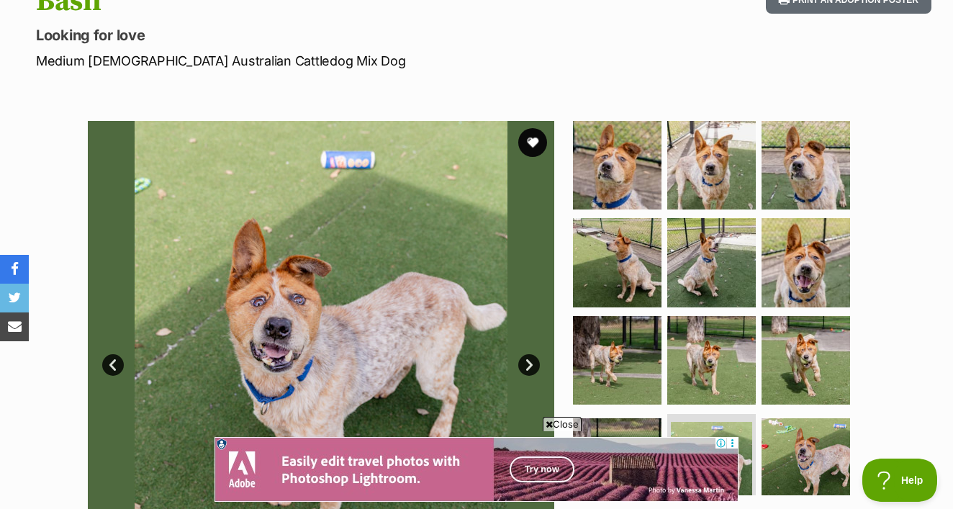
click at [534, 354] on link "Next" at bounding box center [529, 365] width 22 height 22
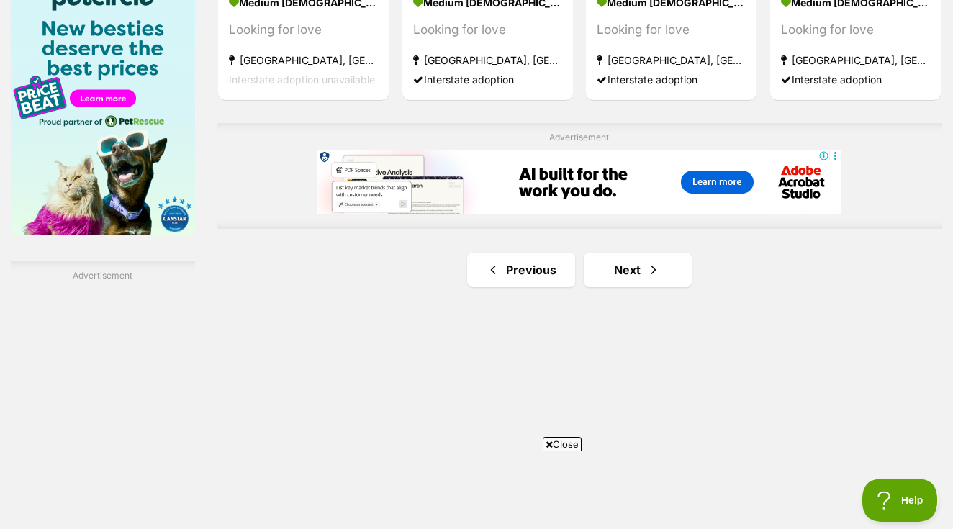
scroll to position [2315, 0]
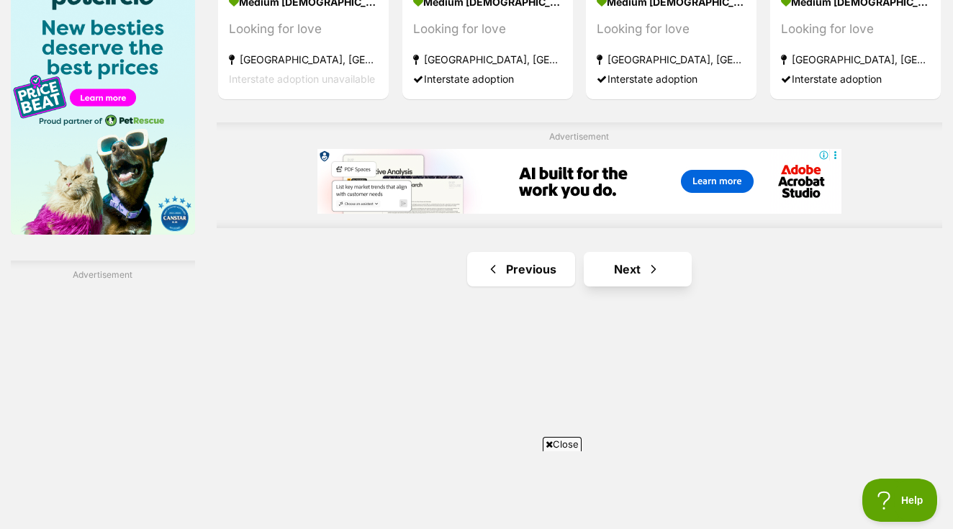
click at [644, 286] on link "Next" at bounding box center [638, 269] width 108 height 35
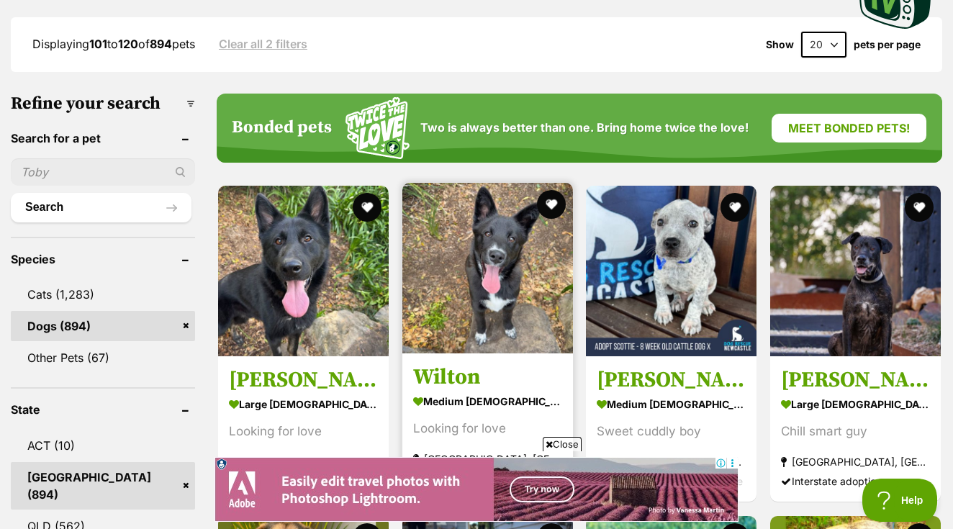
scroll to position [404, 0]
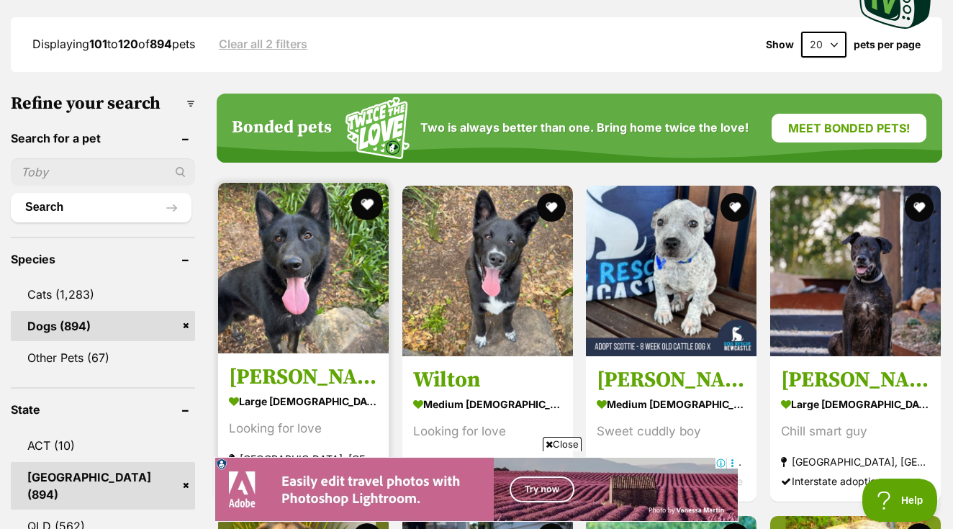
click at [351, 189] on button "favourite" at bounding box center [367, 205] width 32 height 32
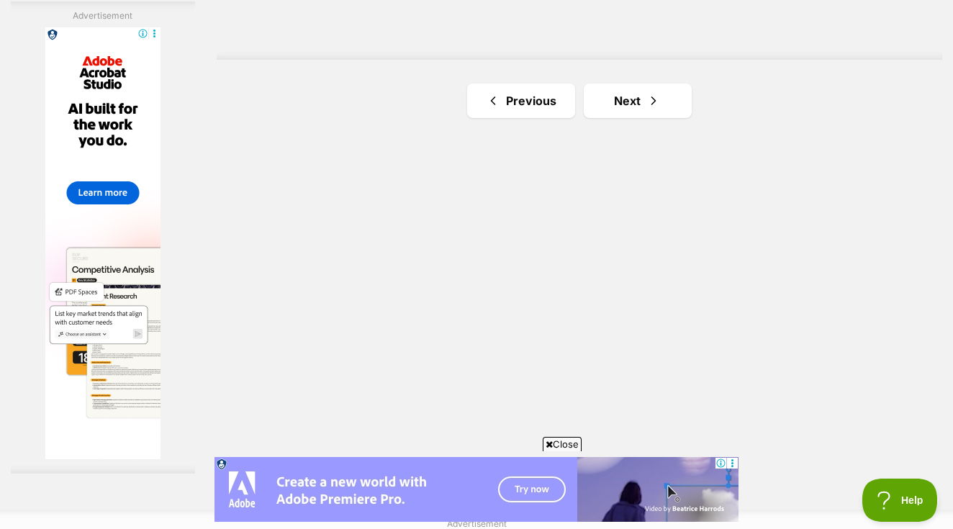
scroll to position [0, 0]
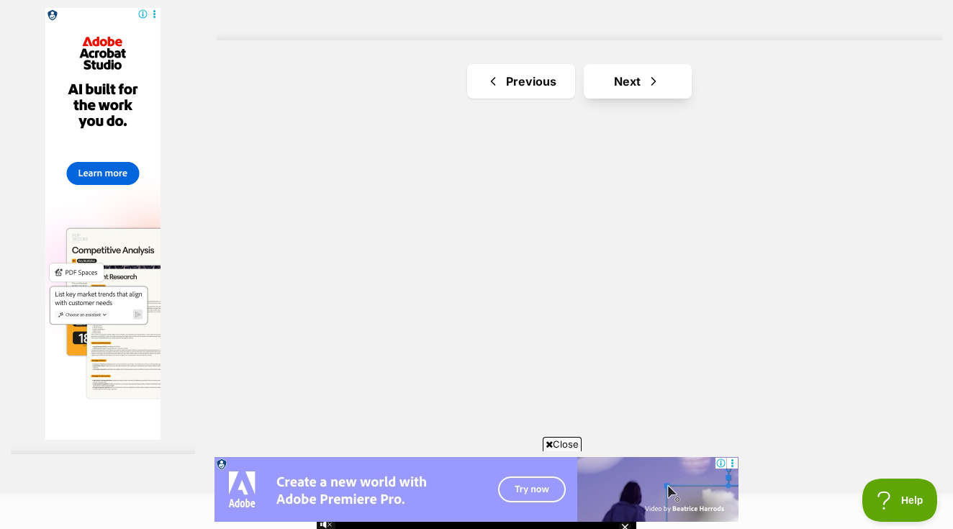
click at [646, 90] on span "Next page" at bounding box center [653, 81] width 14 height 17
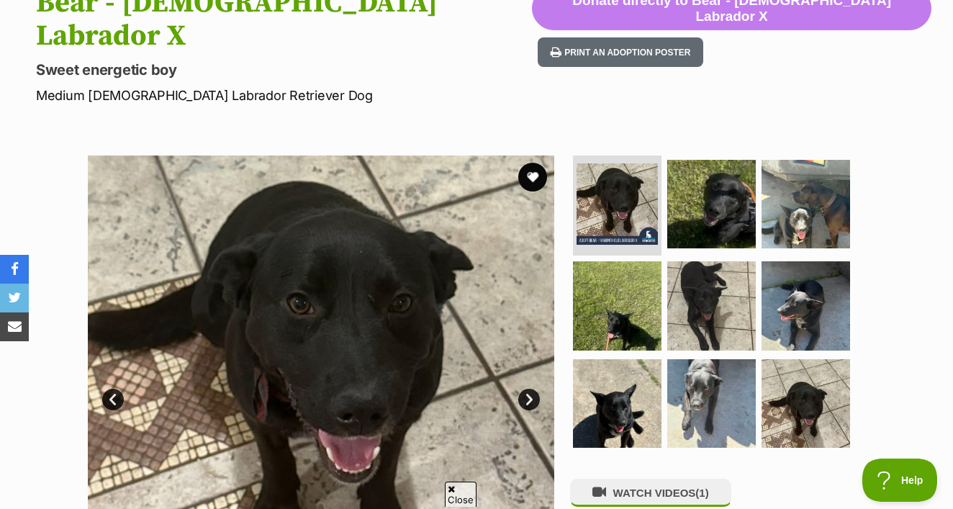
click at [529, 389] on link "Next" at bounding box center [529, 400] width 22 height 22
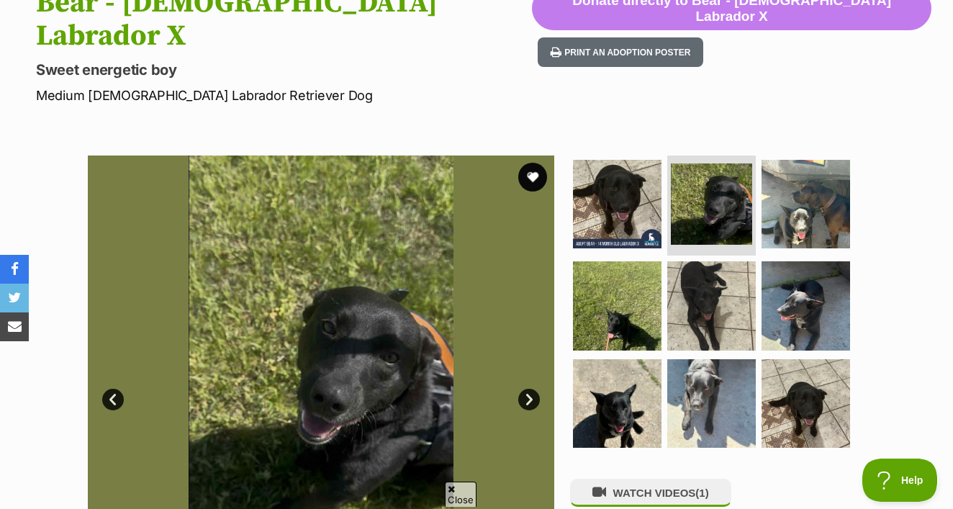
click at [529, 389] on link "Next" at bounding box center [529, 400] width 22 height 22
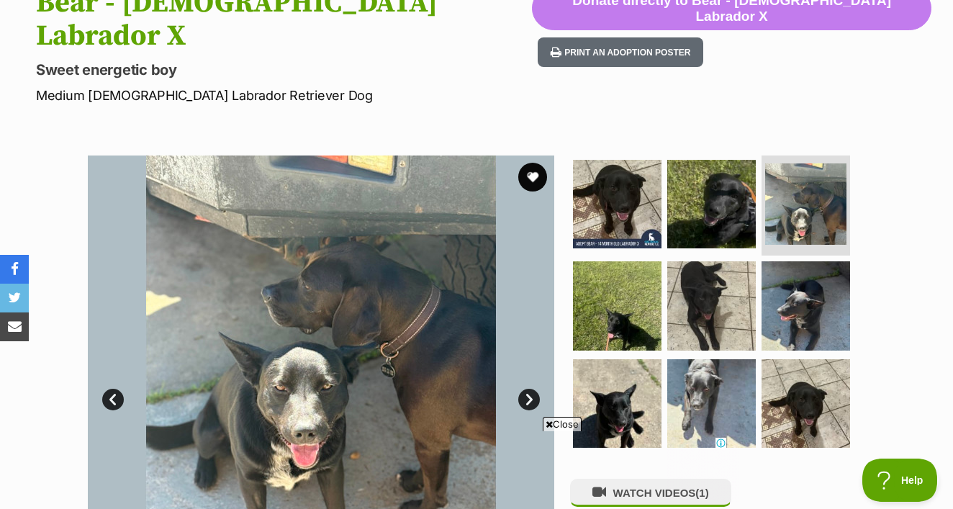
click at [529, 389] on link "Next" at bounding box center [529, 400] width 22 height 22
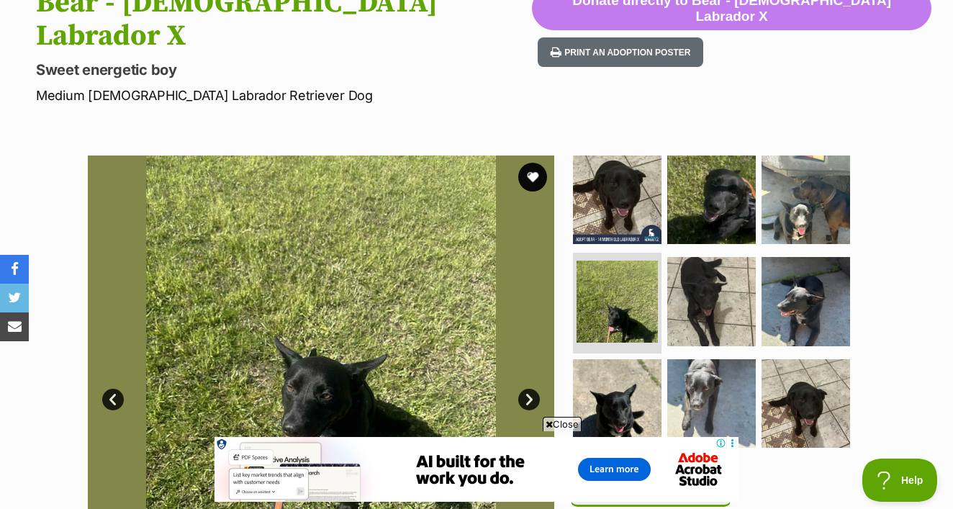
click at [535, 389] on link "Next" at bounding box center [529, 400] width 22 height 22
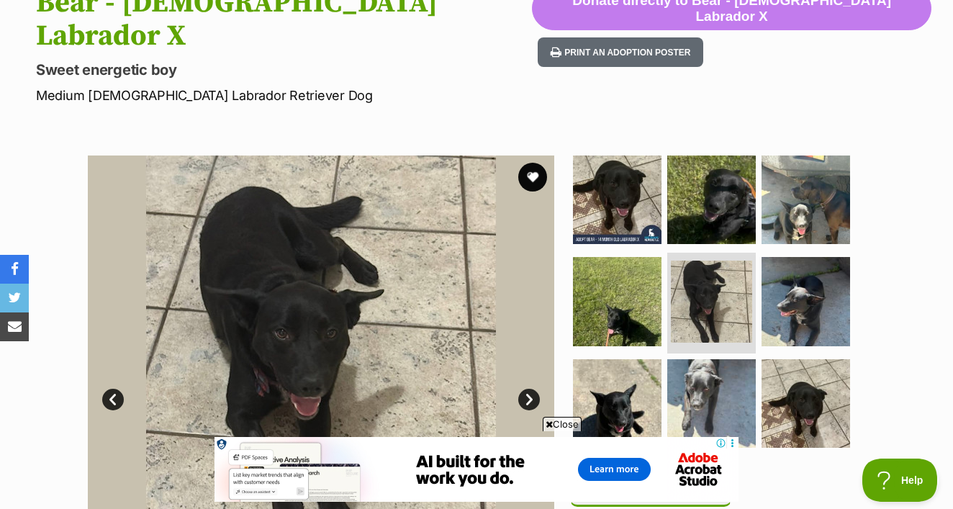
click at [535, 389] on link "Next" at bounding box center [529, 400] width 22 height 22
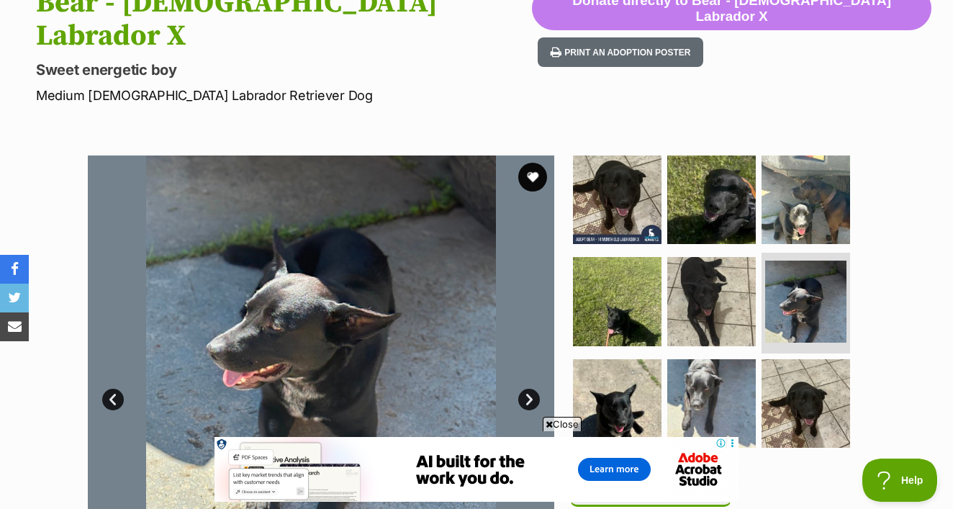
click at [535, 389] on link "Next" at bounding box center [529, 400] width 22 height 22
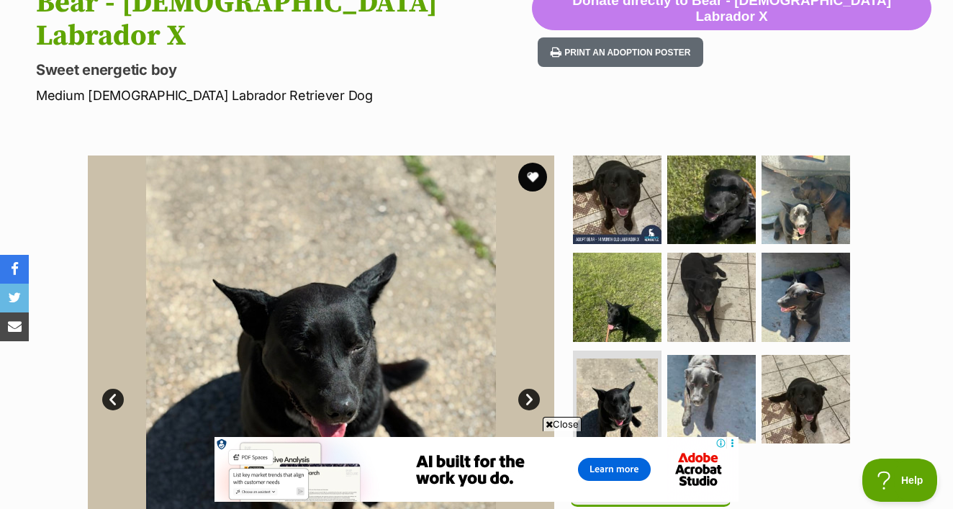
click at [535, 389] on link "Next" at bounding box center [529, 400] width 22 height 22
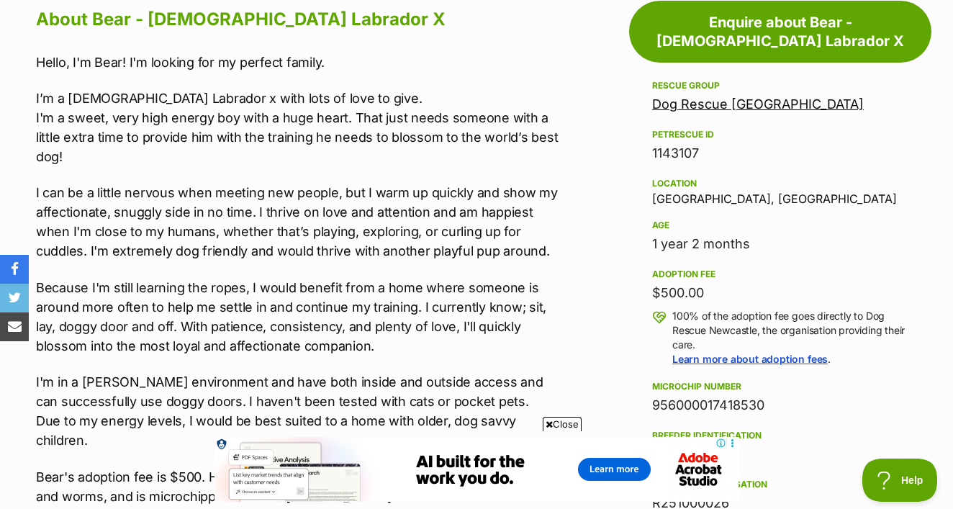
scroll to position [872, 0]
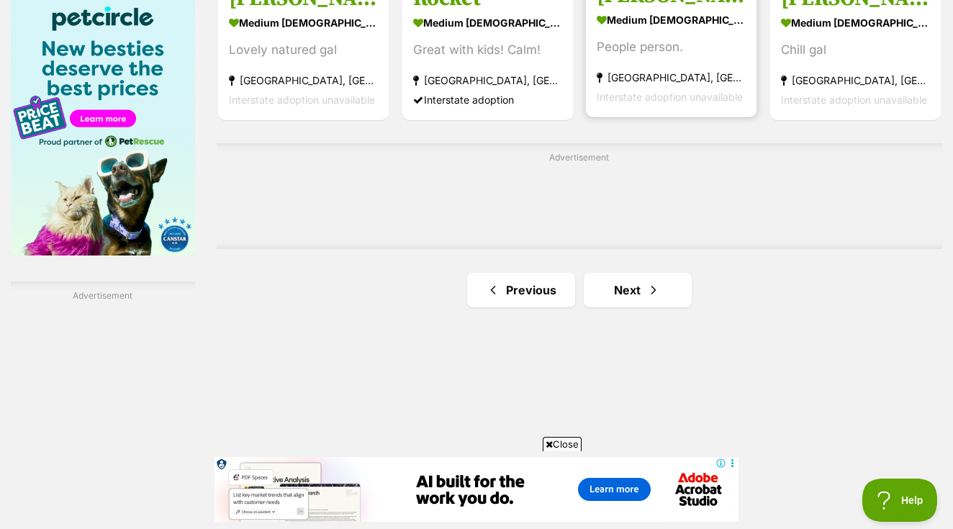
scroll to position [2297, 0]
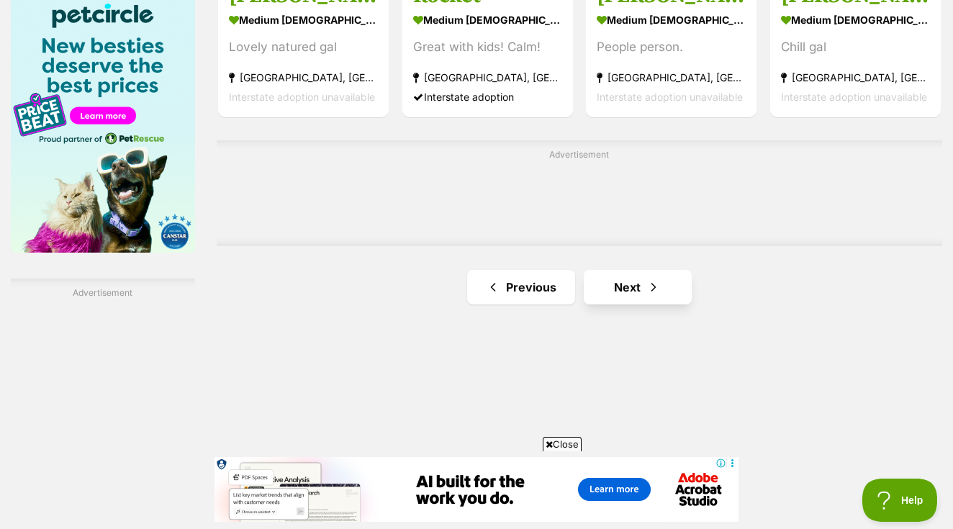
click at [610, 304] on link "Next" at bounding box center [638, 287] width 108 height 35
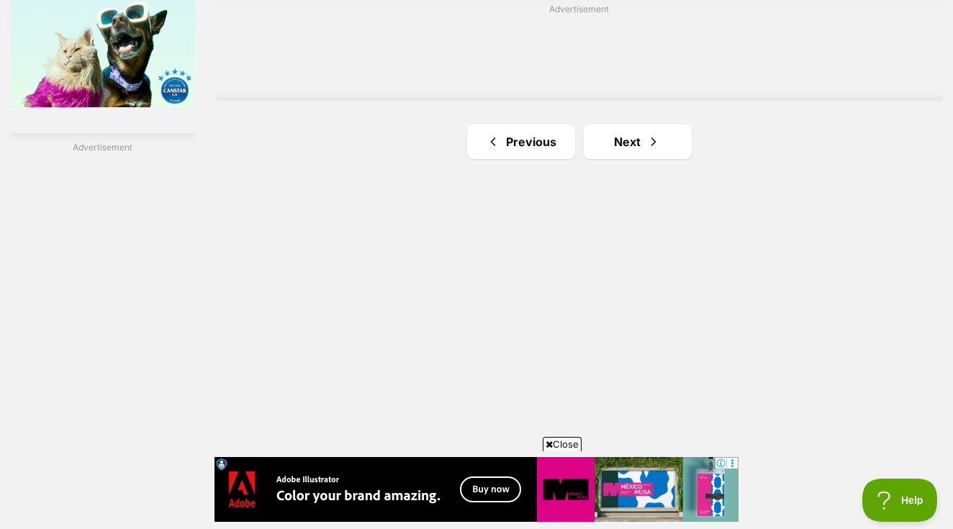
scroll to position [2474, 0]
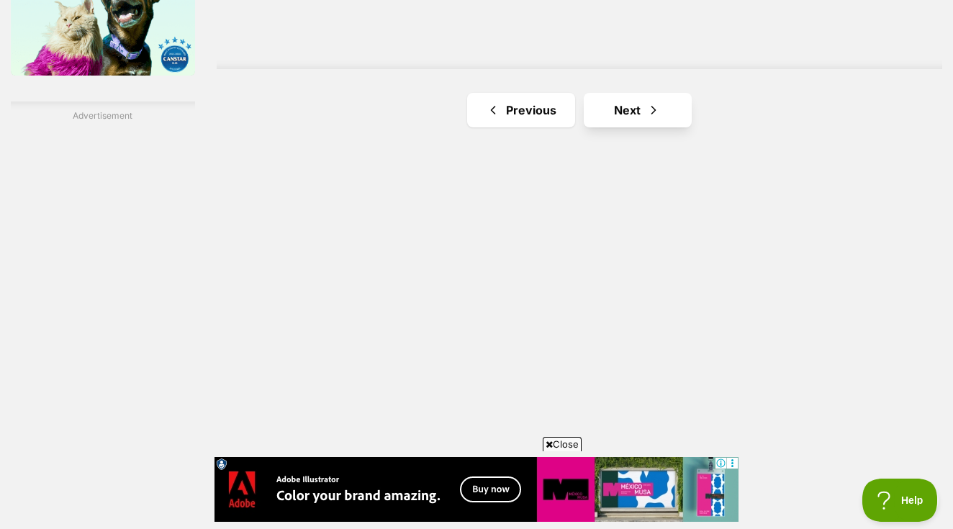
click at [633, 127] on link "Next" at bounding box center [638, 110] width 108 height 35
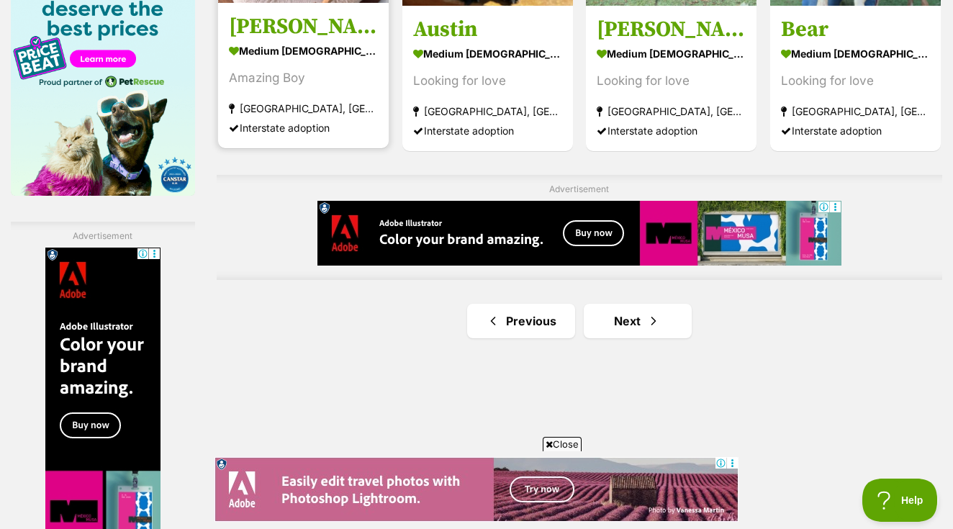
scroll to position [2372, 0]
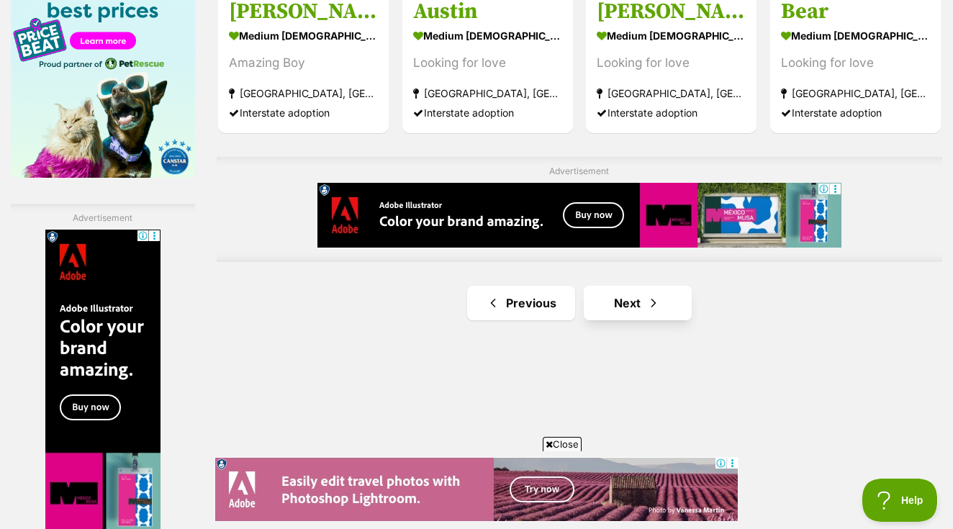
click at [608, 320] on link "Next" at bounding box center [638, 303] width 108 height 35
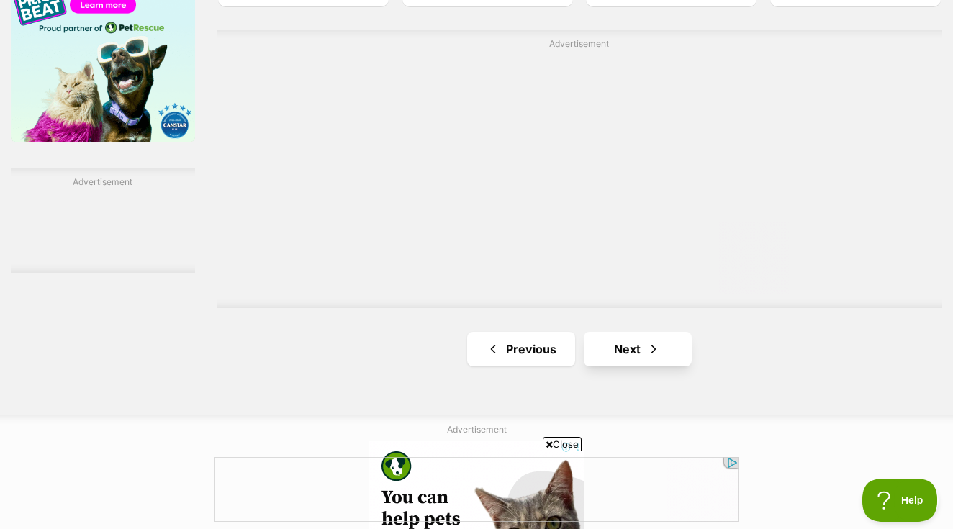
click at [624, 366] on link "Next" at bounding box center [638, 349] width 108 height 35
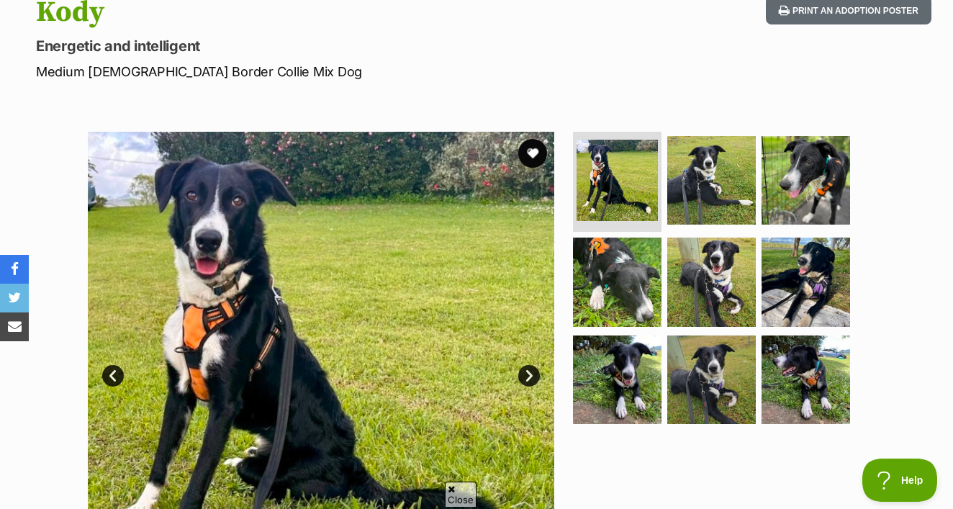
click at [526, 365] on link "Next" at bounding box center [529, 376] width 22 height 22
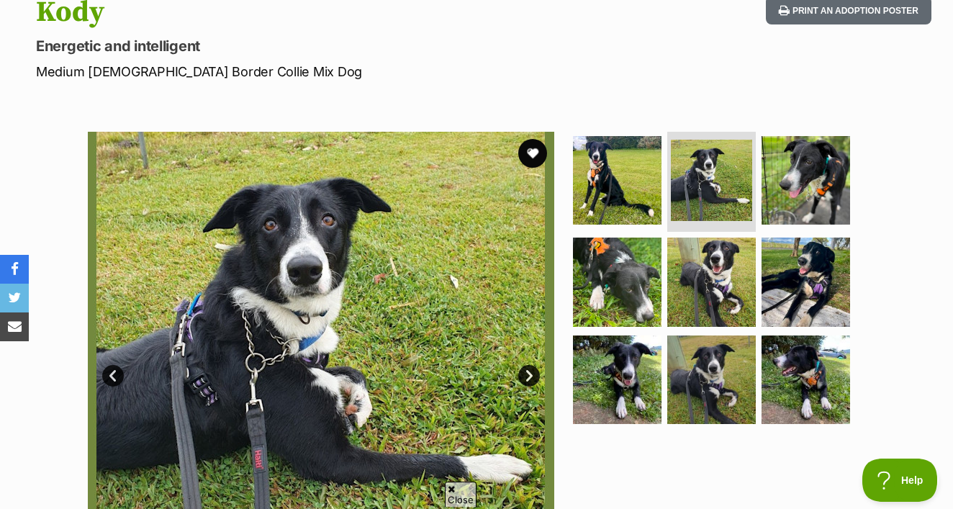
click at [526, 365] on link "Next" at bounding box center [529, 376] width 22 height 22
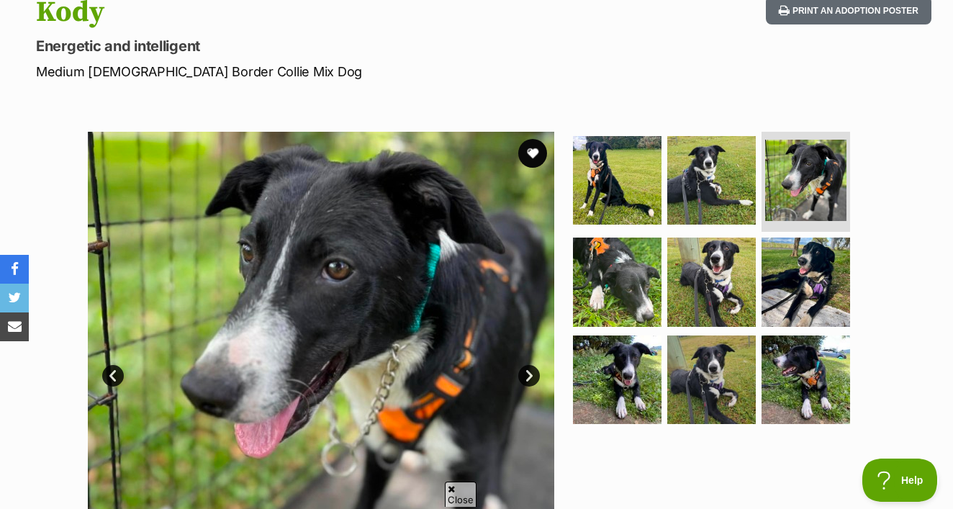
click at [526, 365] on link "Next" at bounding box center [529, 376] width 22 height 22
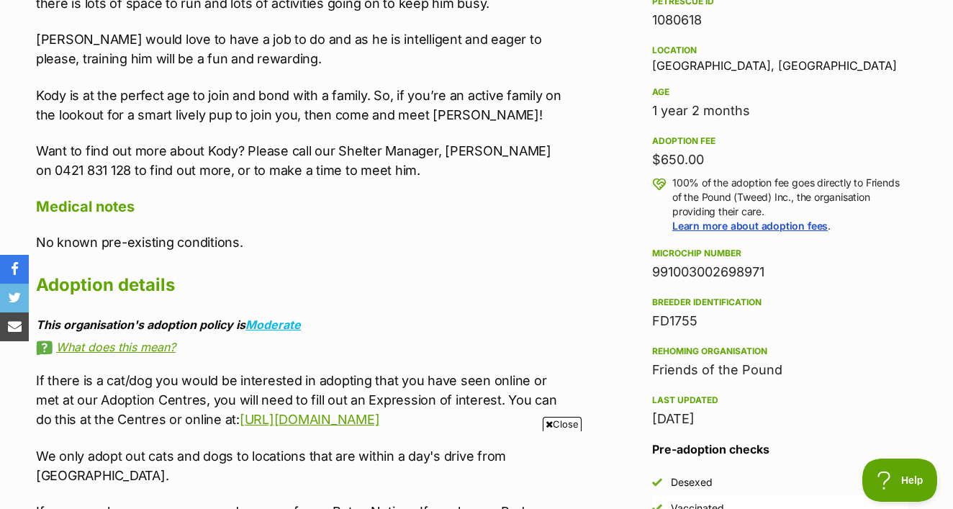
scroll to position [837, 0]
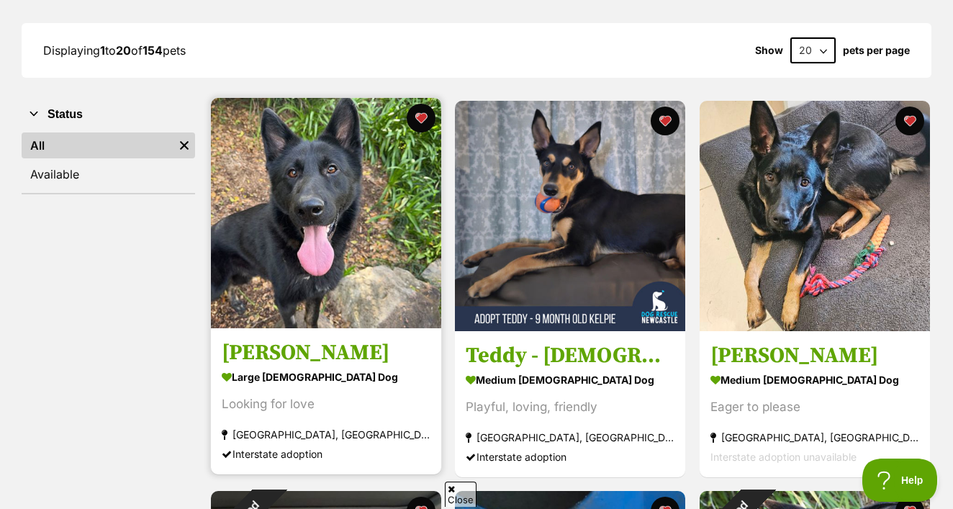
click at [290, 251] on img at bounding box center [326, 213] width 230 height 230
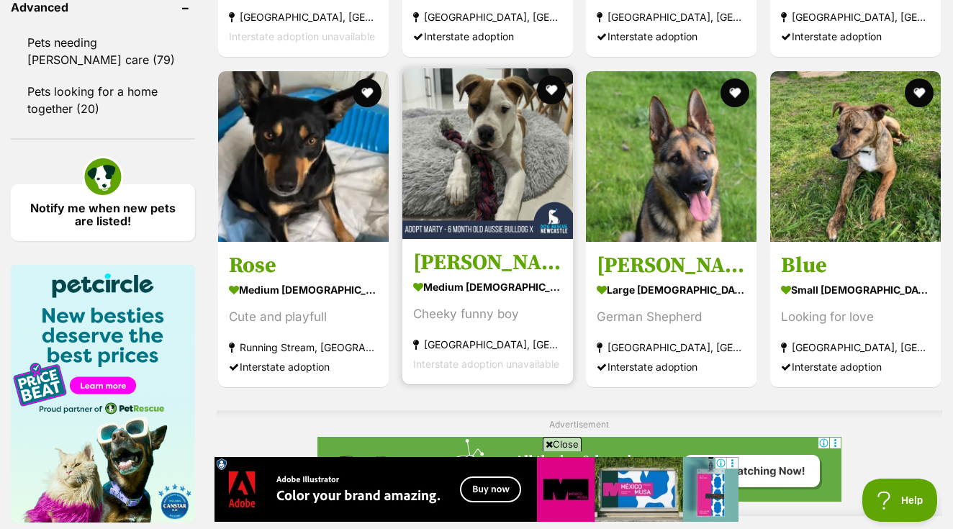
scroll to position [2029, 0]
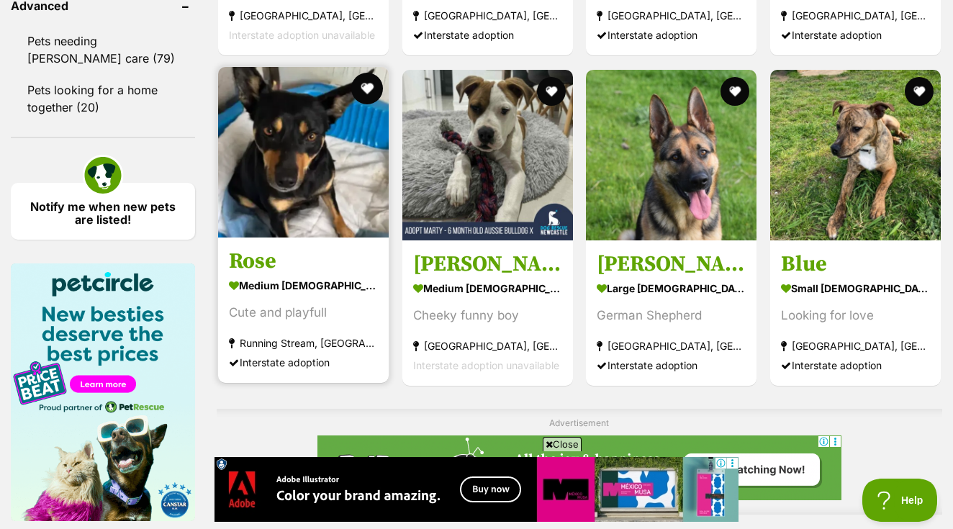
click at [351, 101] on button "favourite" at bounding box center [367, 89] width 32 height 32
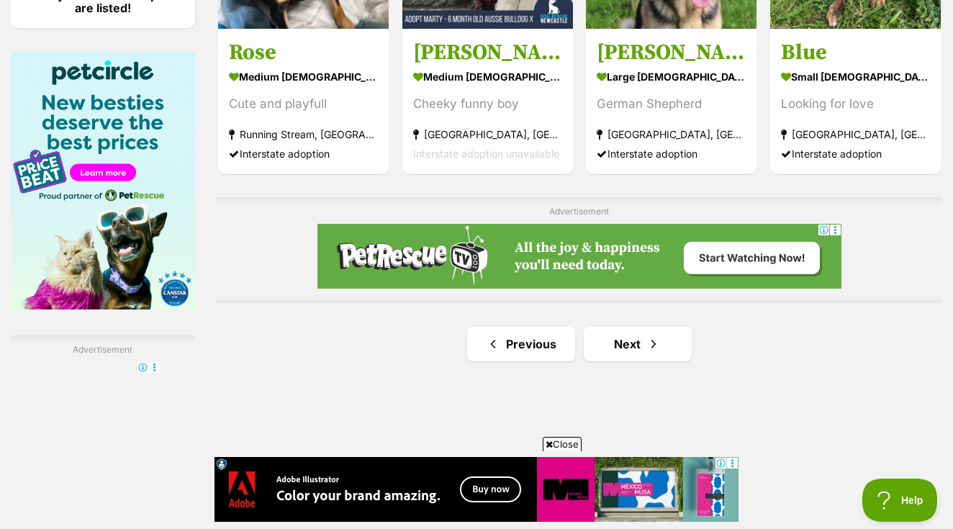
scroll to position [2245, 0]
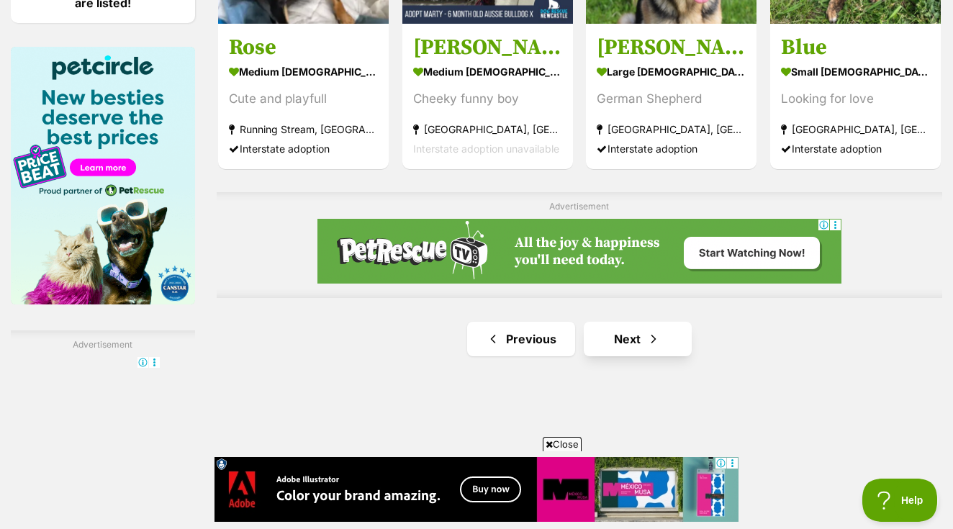
click at [609, 356] on link "Next" at bounding box center [638, 339] width 108 height 35
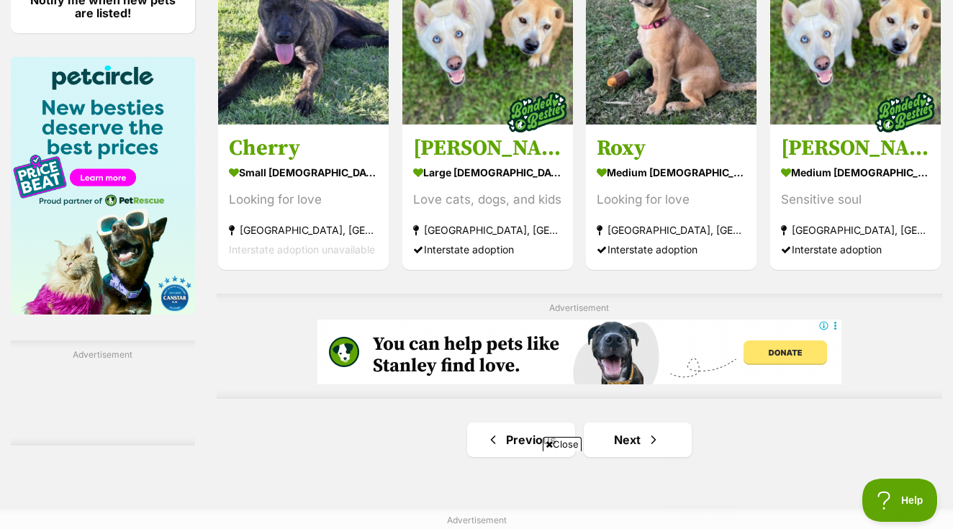
scroll to position [2366, 0]
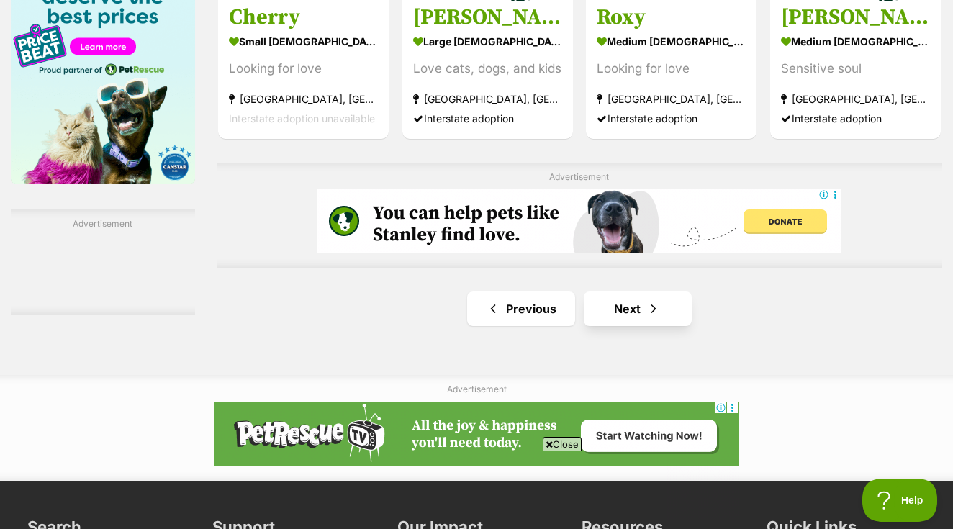
click at [646, 317] on span "Next page" at bounding box center [653, 308] width 14 height 17
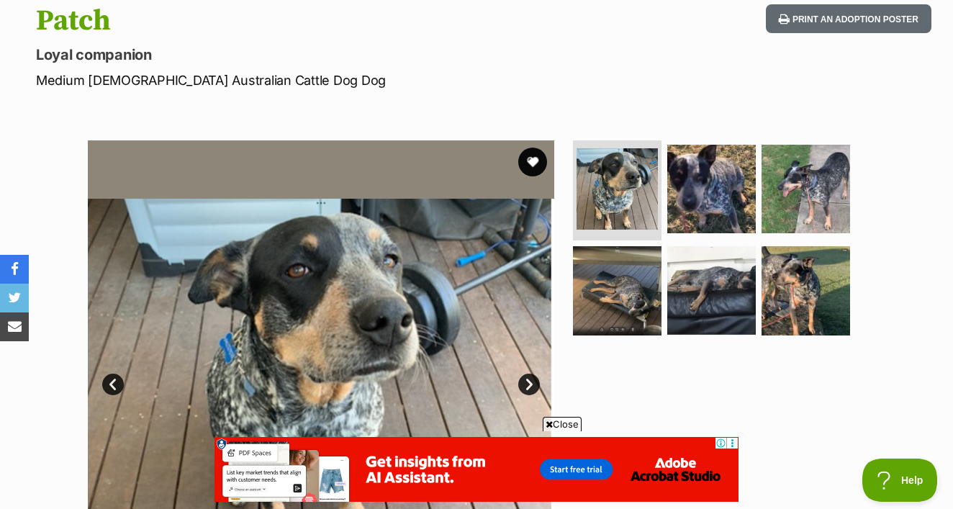
click at [528, 374] on link "Next" at bounding box center [529, 385] width 22 height 22
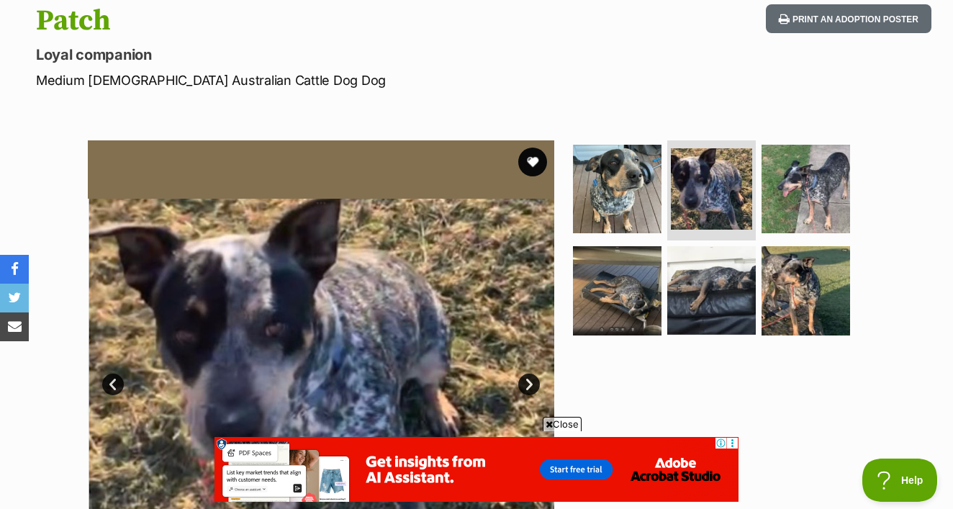
click at [530, 374] on link "Next" at bounding box center [529, 385] width 22 height 22
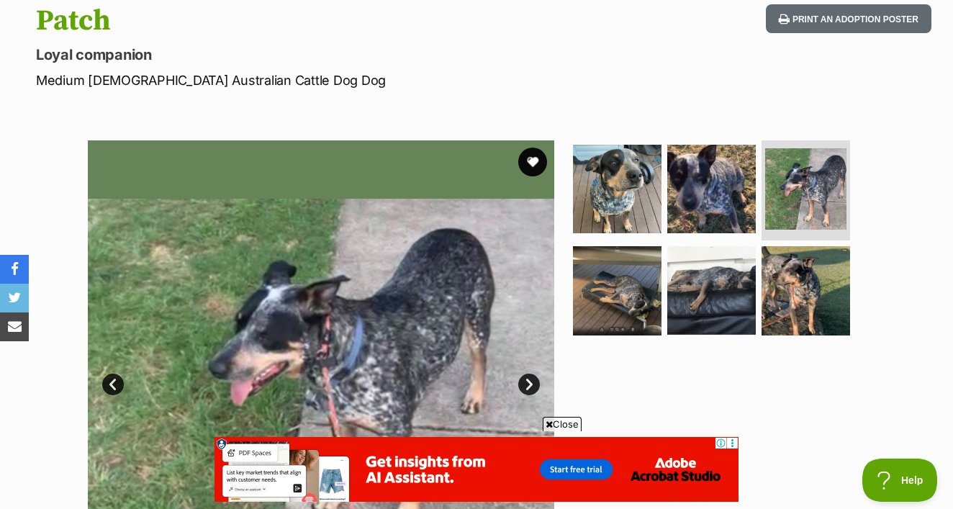
click at [531, 374] on link "Next" at bounding box center [529, 385] width 22 height 22
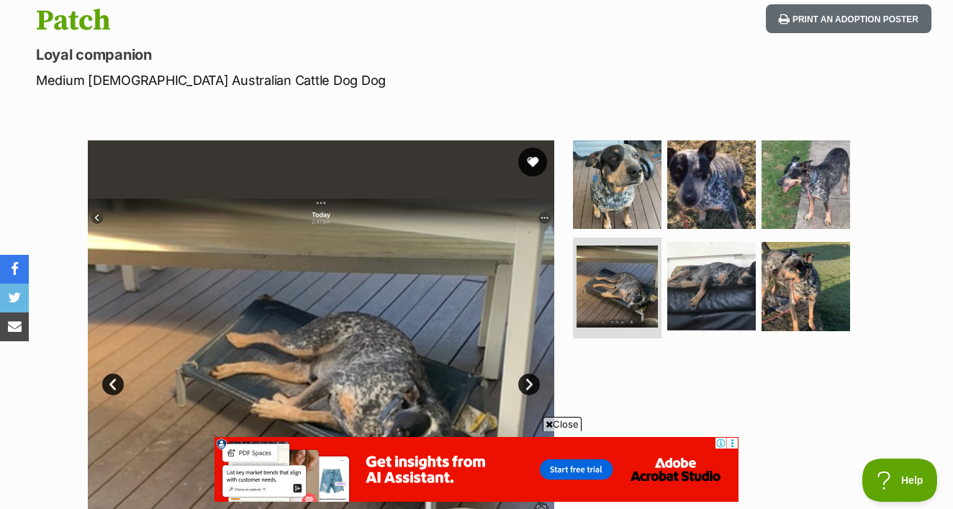
click at [531, 374] on link "Next" at bounding box center [529, 385] width 22 height 22
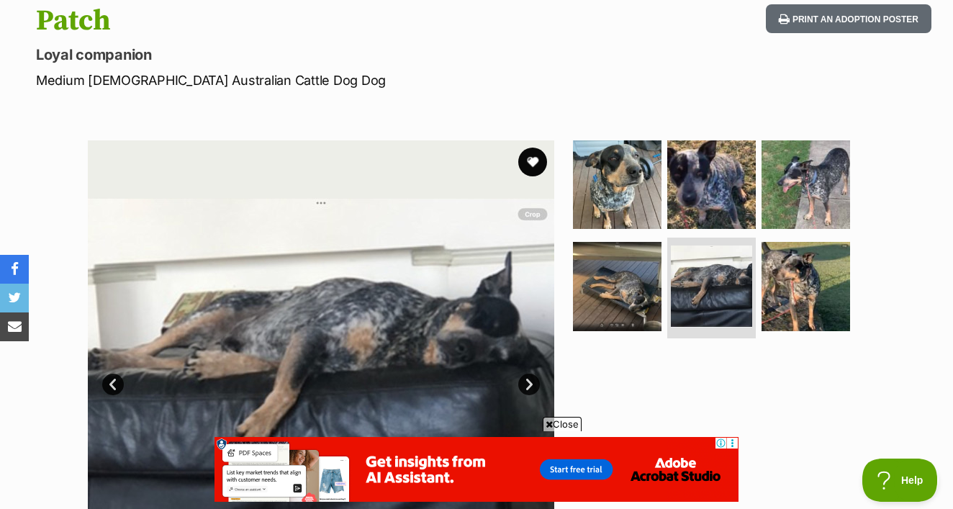
click at [531, 374] on link "Next" at bounding box center [529, 385] width 22 height 22
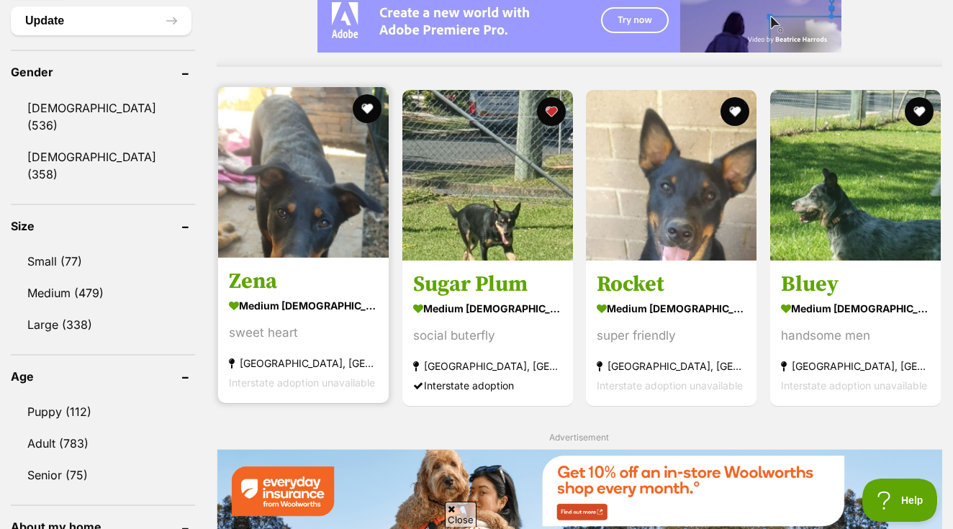
click at [351, 101] on img at bounding box center [303, 172] width 171 height 171
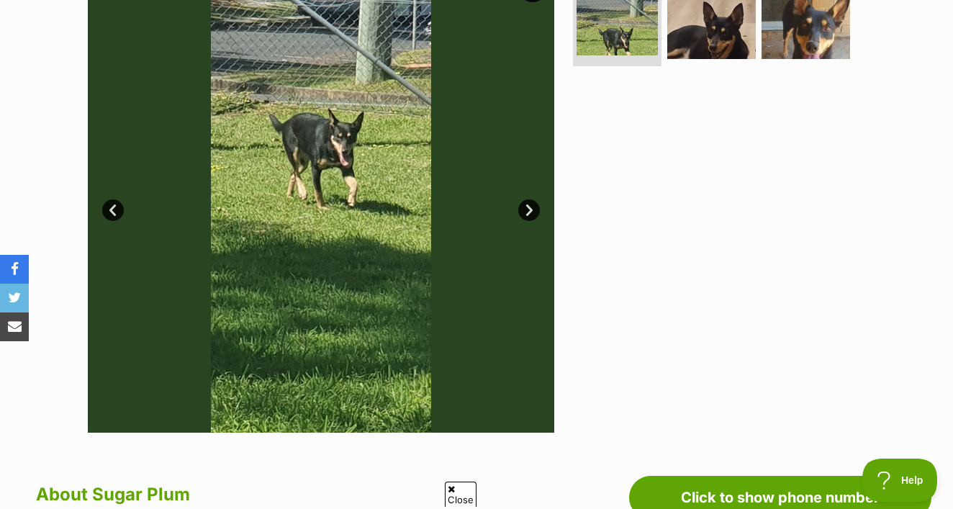
click at [530, 199] on link "Next" at bounding box center [529, 210] width 22 height 22
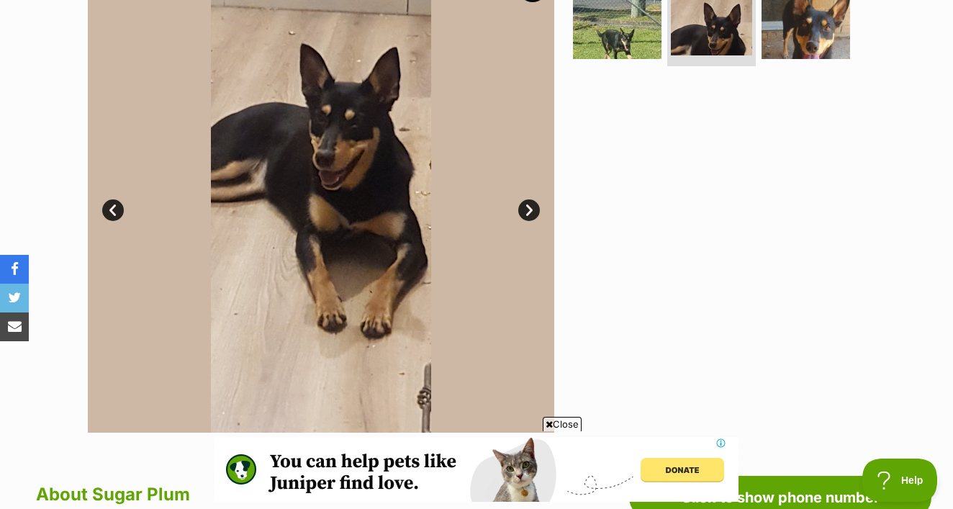
click at [529, 199] on link "Next" at bounding box center [529, 210] width 22 height 22
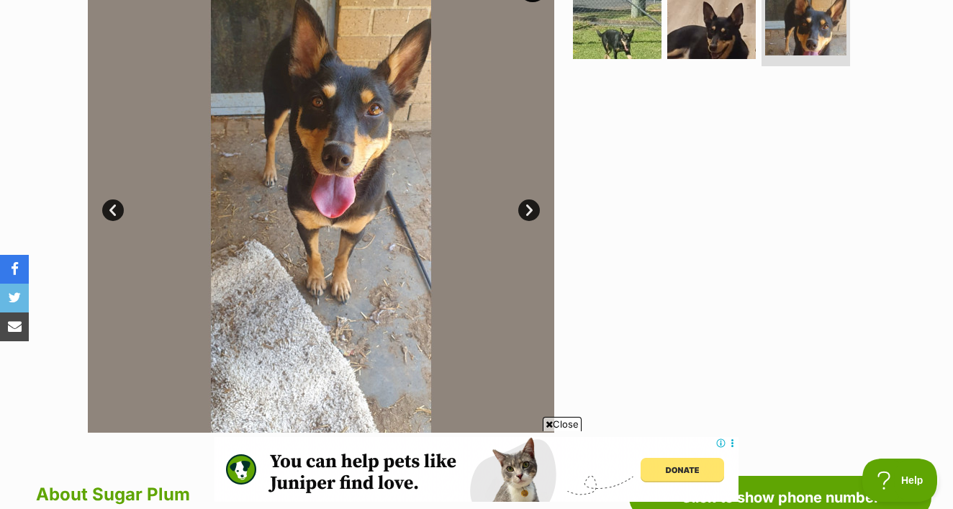
click at [529, 199] on link "Next" at bounding box center [529, 210] width 22 height 22
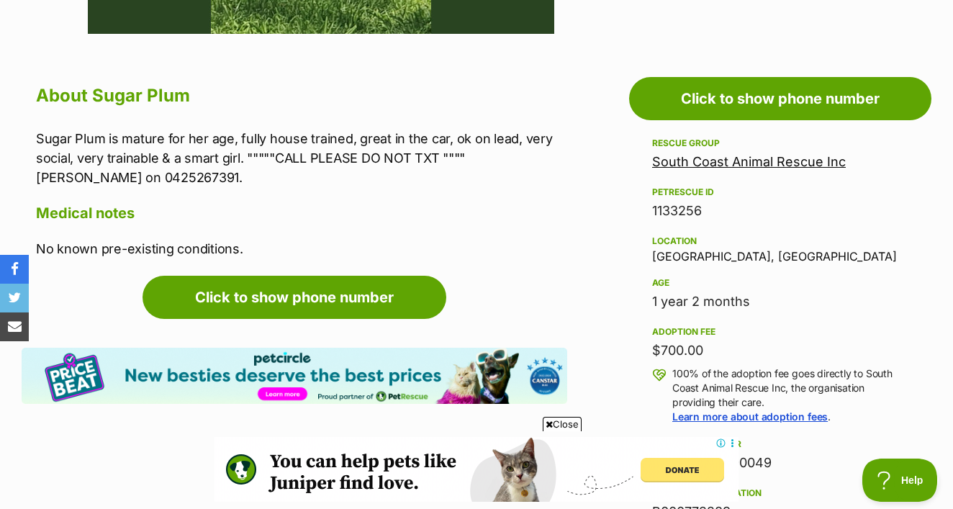
scroll to position [761, 0]
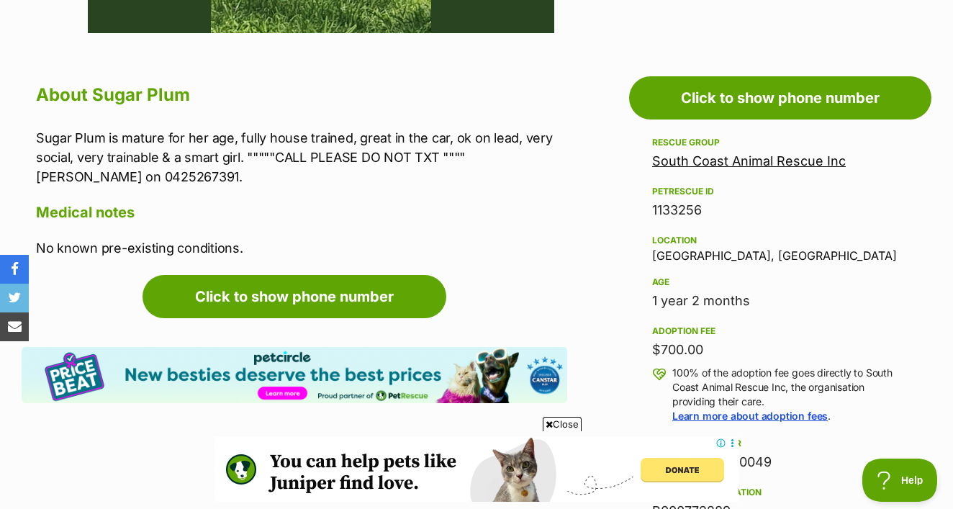
click at [730, 151] on div "South Coast Animal Rescue Inc" at bounding box center [780, 161] width 256 height 20
click at [712, 151] on div "South Coast Animal Rescue Inc" at bounding box center [780, 161] width 256 height 20
click at [685, 153] on link "South Coast Animal Rescue Inc" at bounding box center [749, 160] width 194 height 15
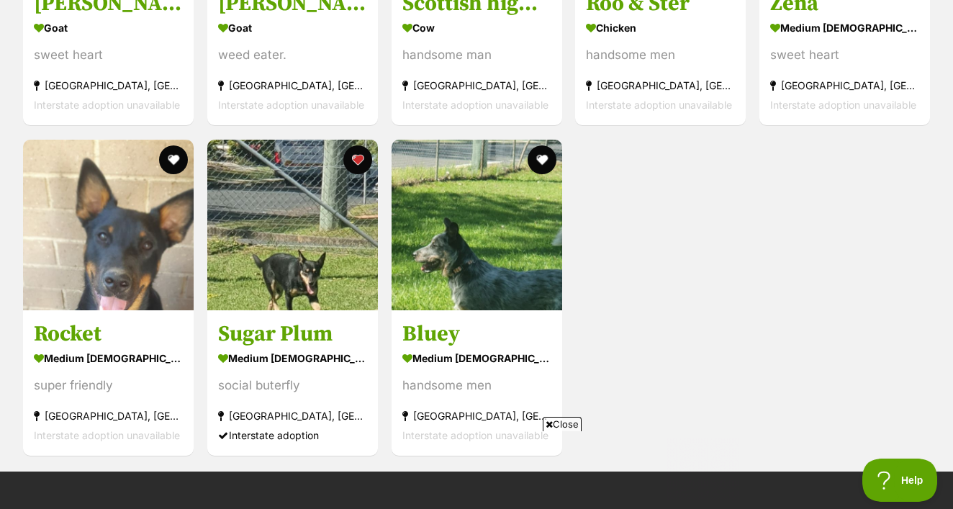
scroll to position [1223, 0]
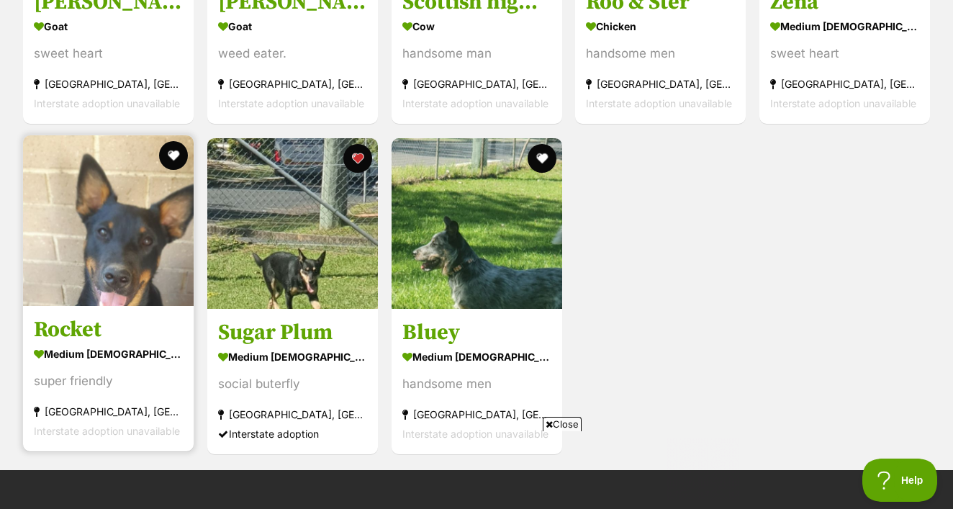
click at [139, 343] on div "medium [DEMOGRAPHIC_DATA] Dog" at bounding box center [108, 353] width 149 height 21
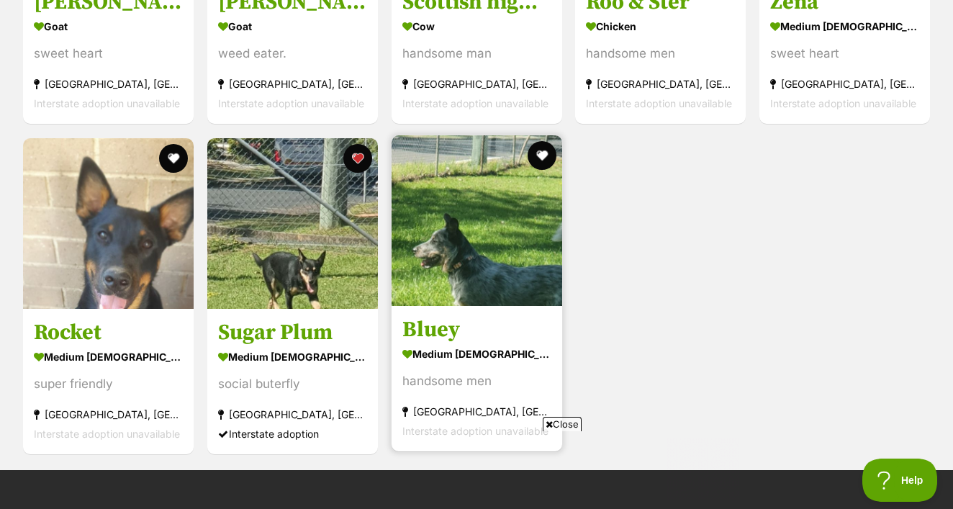
click at [476, 316] on h3 "Bluey" at bounding box center [476, 329] width 149 height 27
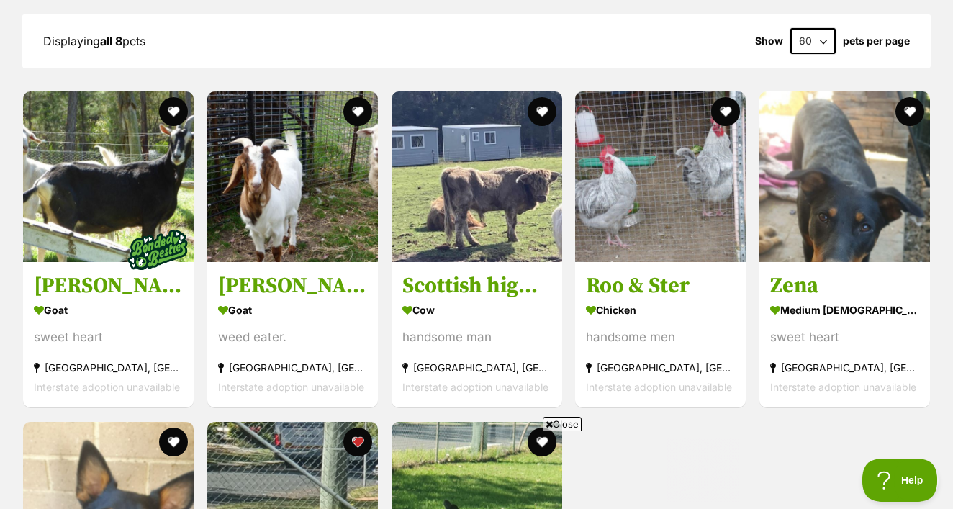
scroll to position [938, 0]
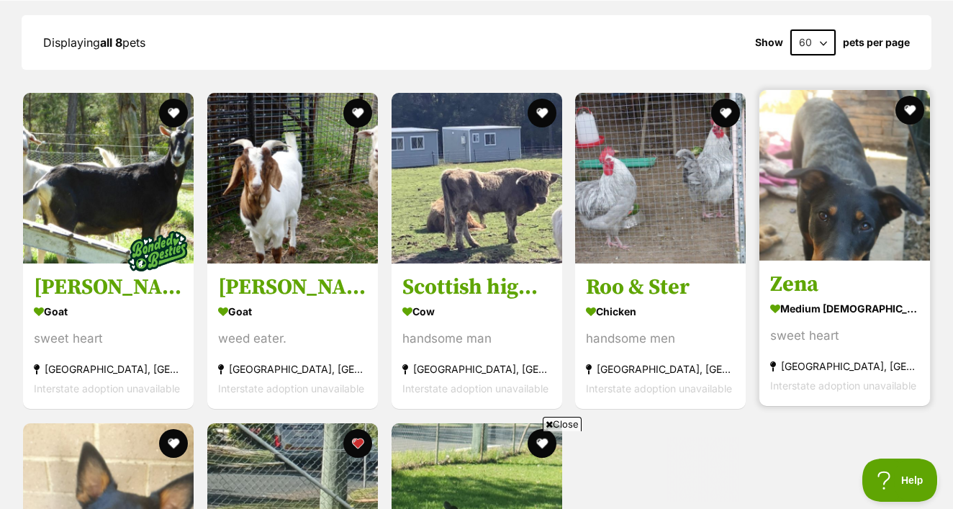
click at [815, 299] on div "medium [DEMOGRAPHIC_DATA] Dog" at bounding box center [844, 309] width 149 height 21
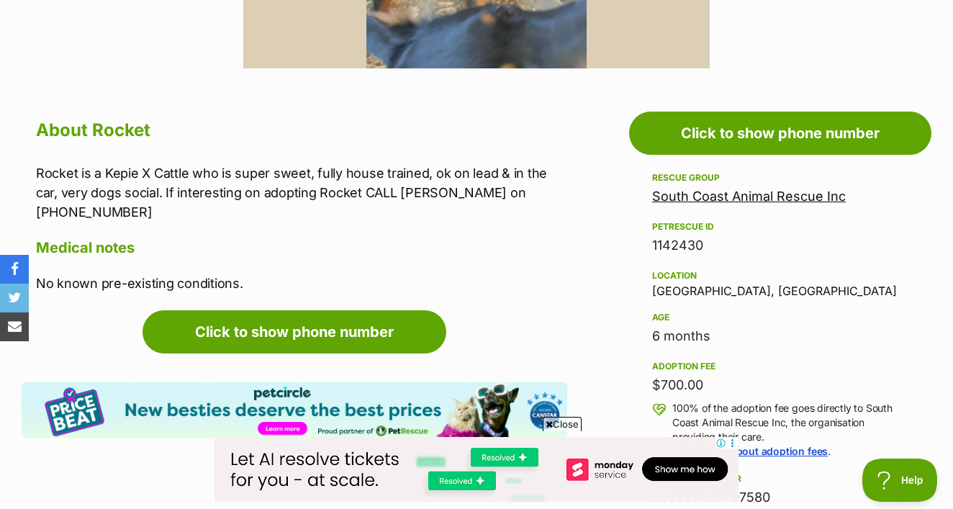
scroll to position [797, 0]
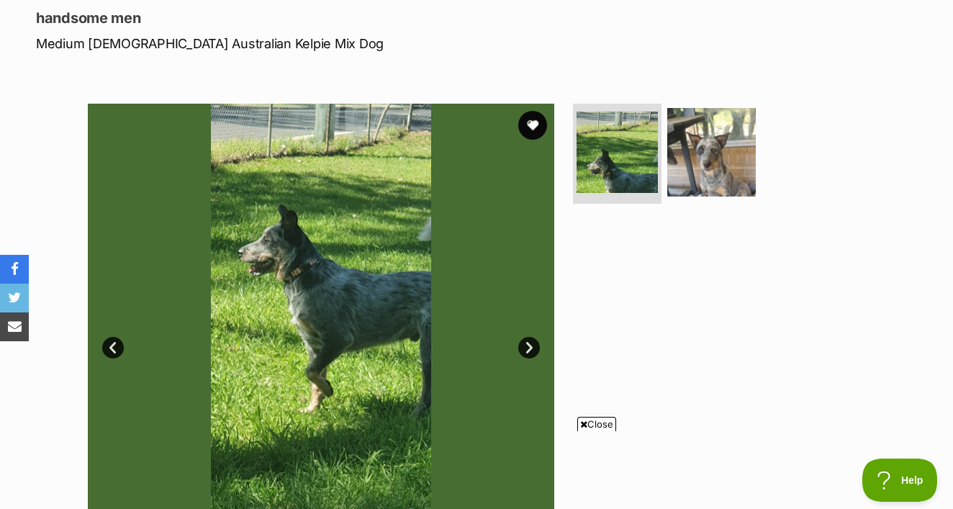
click at [529, 337] on link "Next" at bounding box center [529, 348] width 22 height 22
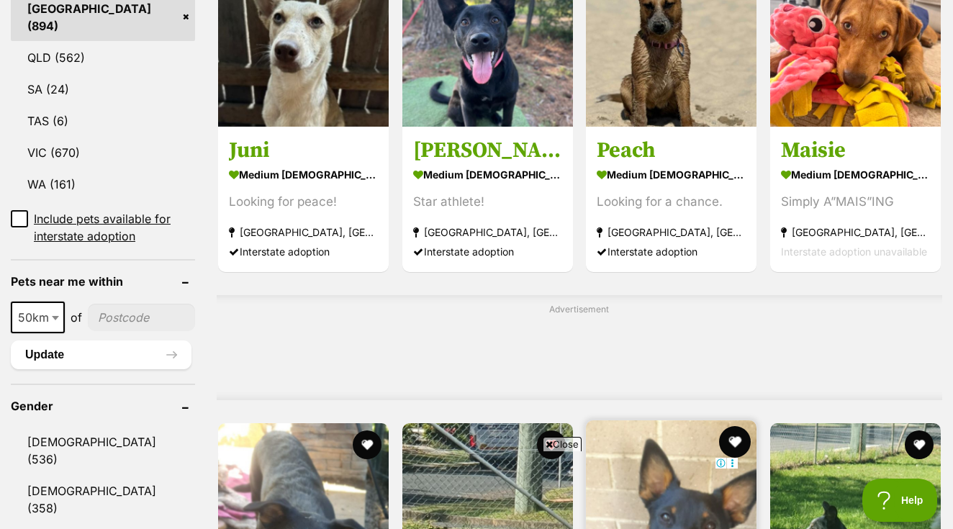
scroll to position [1235, 0]
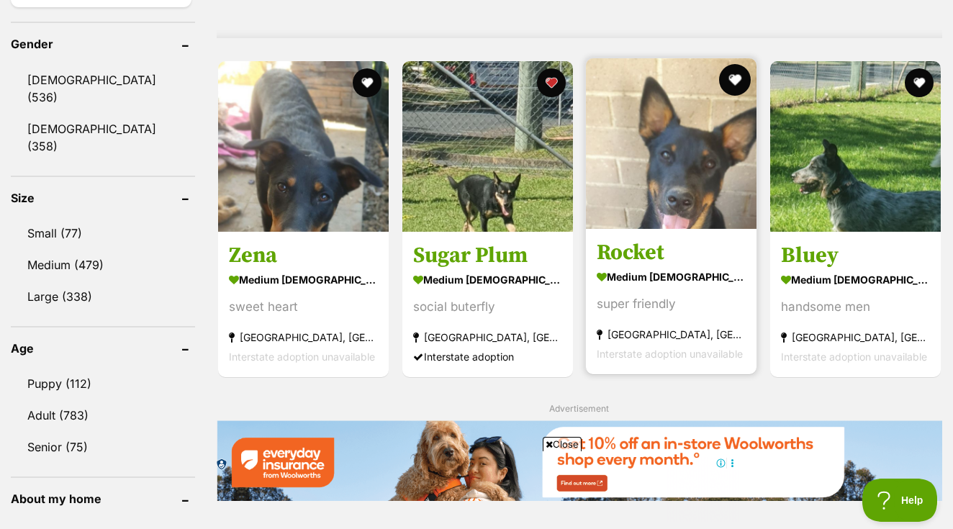
click at [730, 73] on button "favourite" at bounding box center [735, 80] width 32 height 32
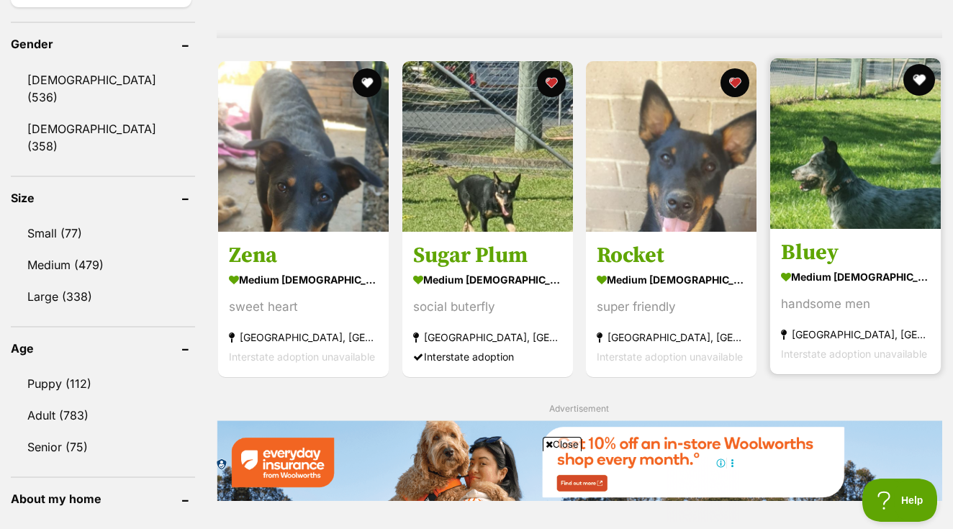
click at [925, 77] on button "favourite" at bounding box center [919, 80] width 32 height 32
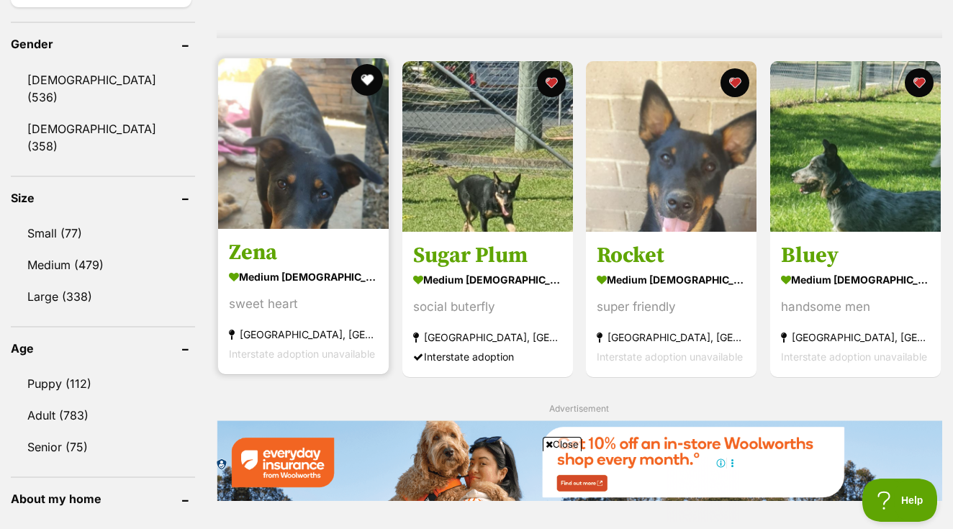
click at [351, 69] on button "favourite" at bounding box center [367, 80] width 32 height 32
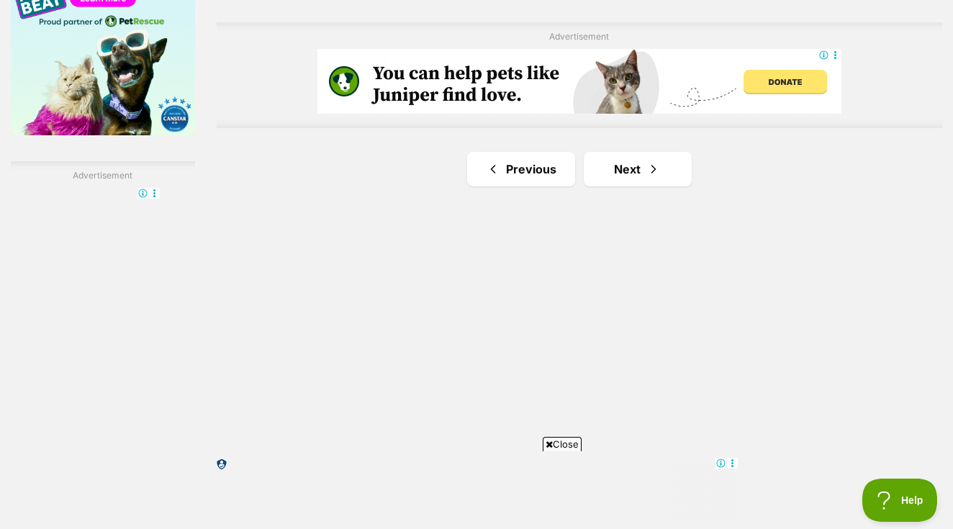
scroll to position [2435, 0]
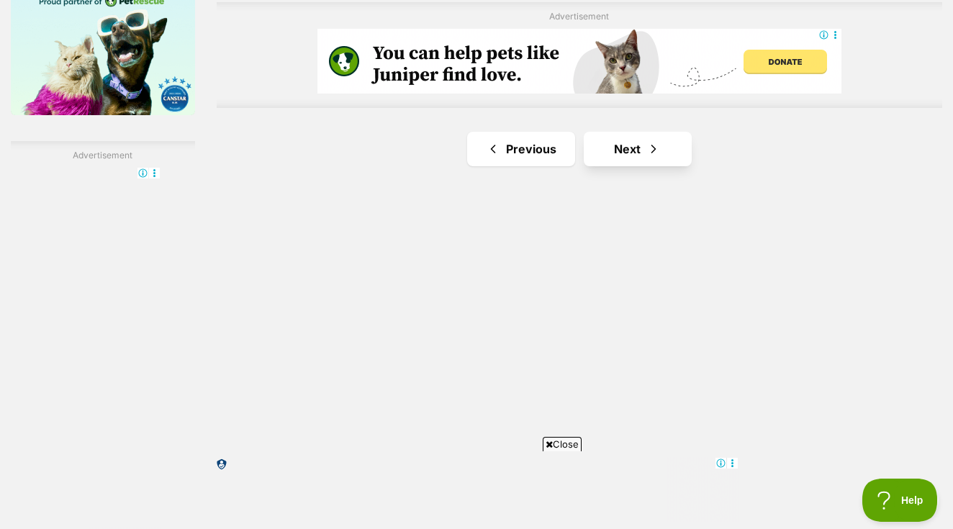
click at [625, 166] on link "Next" at bounding box center [638, 149] width 108 height 35
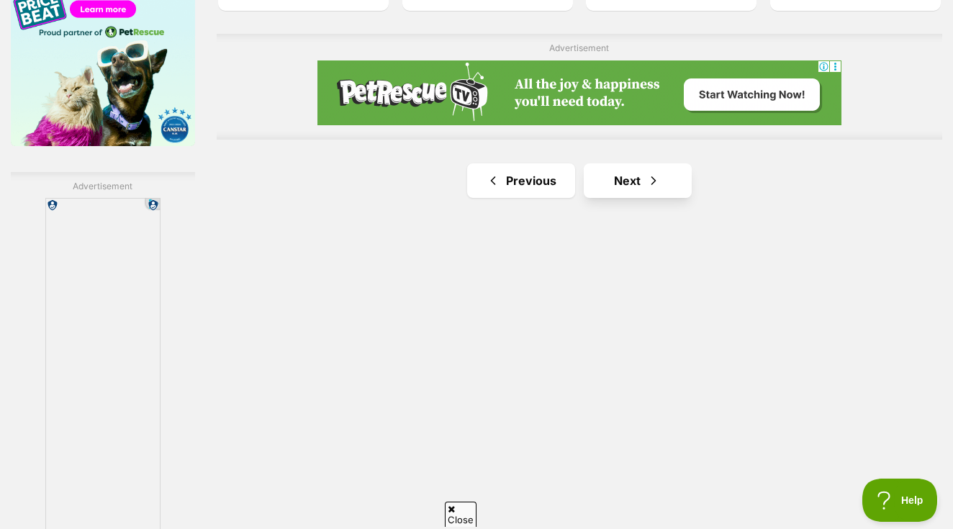
click at [646, 189] on span "Next page" at bounding box center [653, 180] width 14 height 17
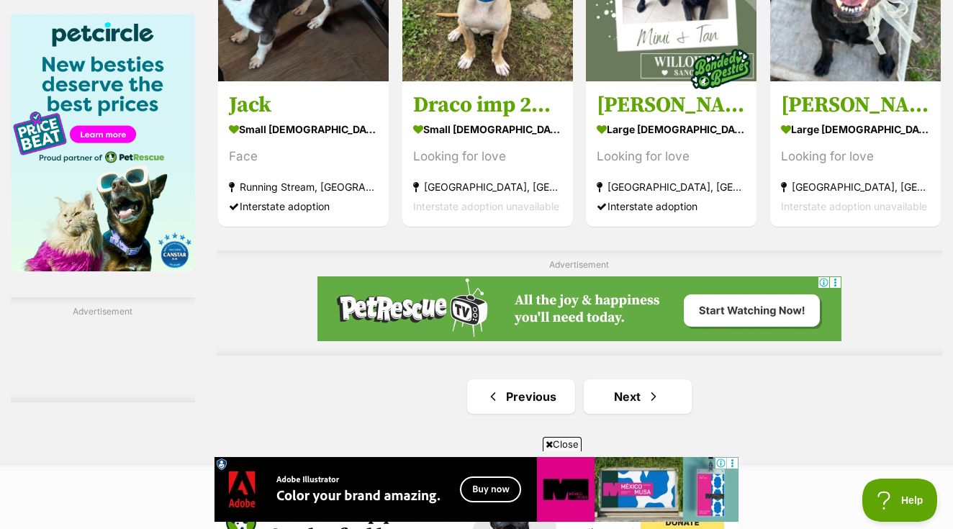
scroll to position [2307, 0]
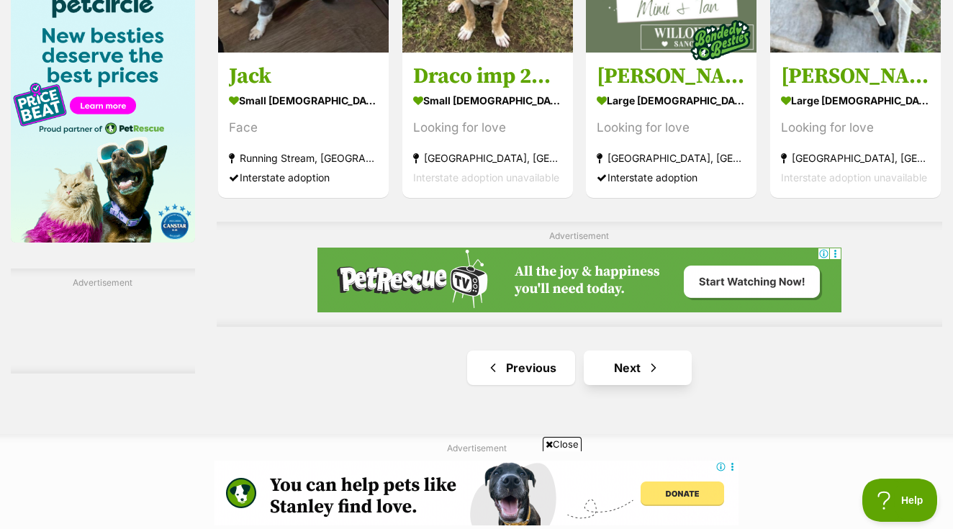
click at [612, 385] on link "Next" at bounding box center [638, 367] width 108 height 35
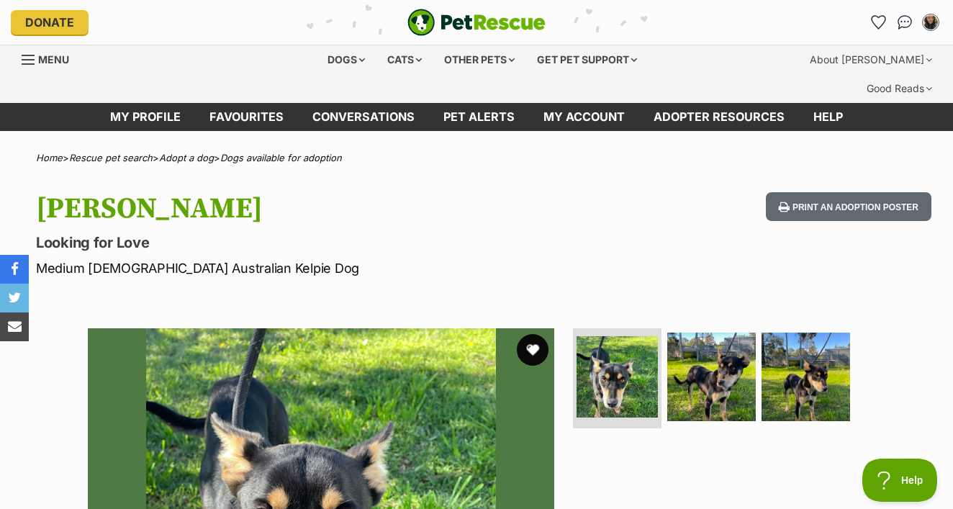
click at [530, 334] on button "favourite" at bounding box center [533, 350] width 32 height 32
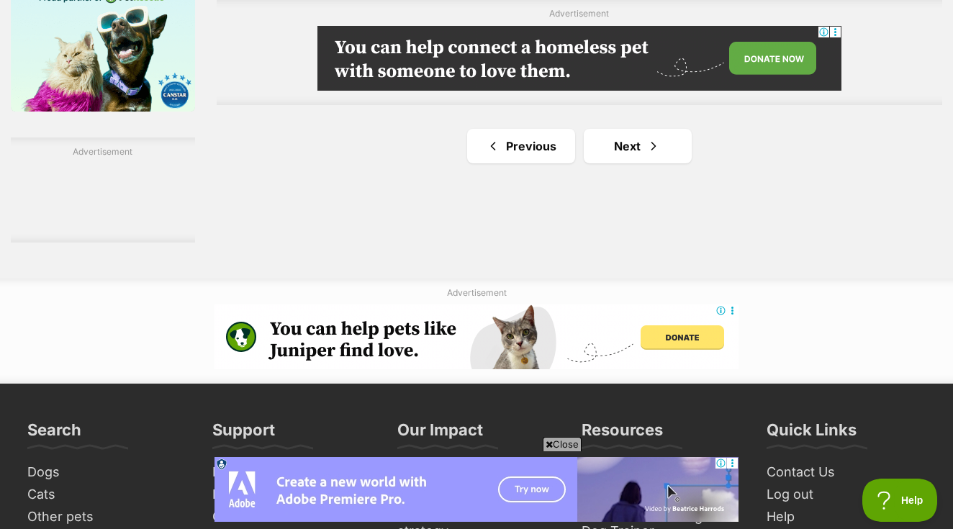
scroll to position [2440, 0]
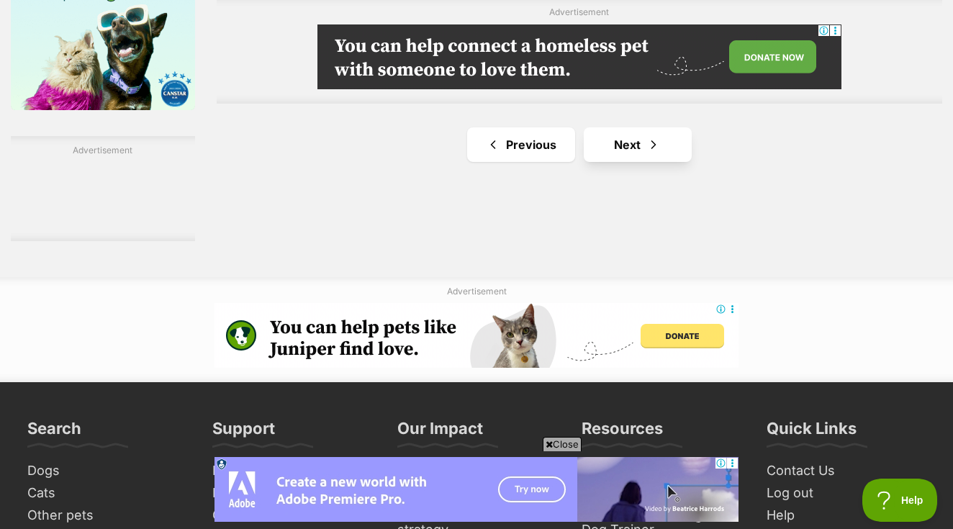
click at [606, 162] on link "Next" at bounding box center [638, 144] width 108 height 35
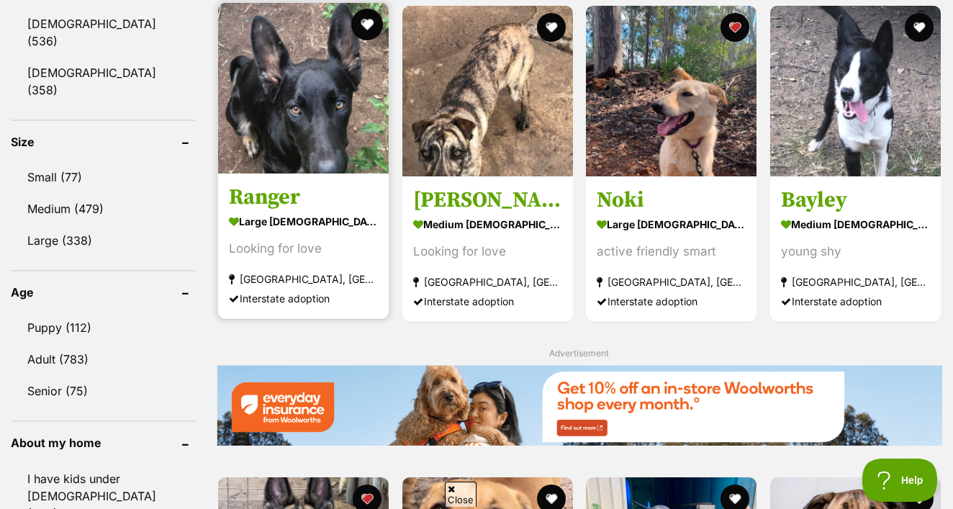
click at [351, 19] on button "favourite" at bounding box center [367, 25] width 32 height 32
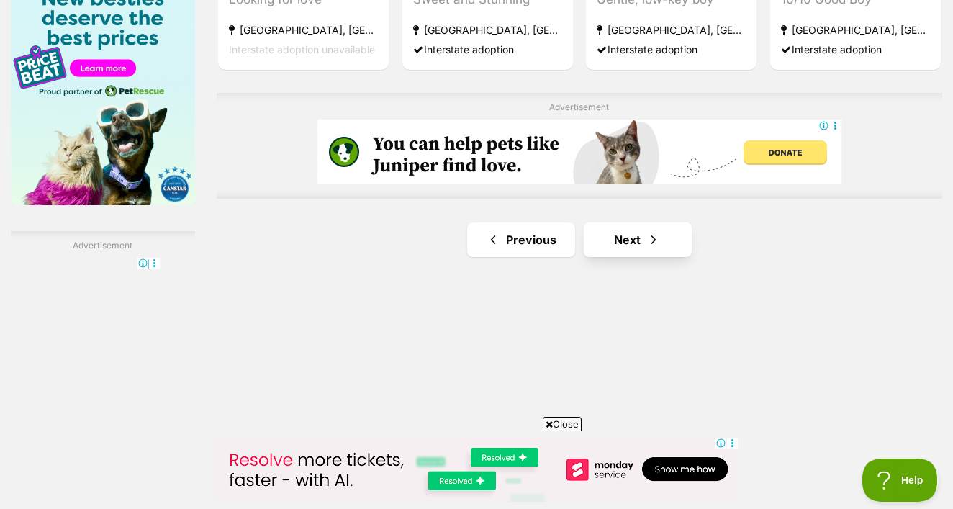
click at [641, 257] on link "Next" at bounding box center [638, 239] width 108 height 35
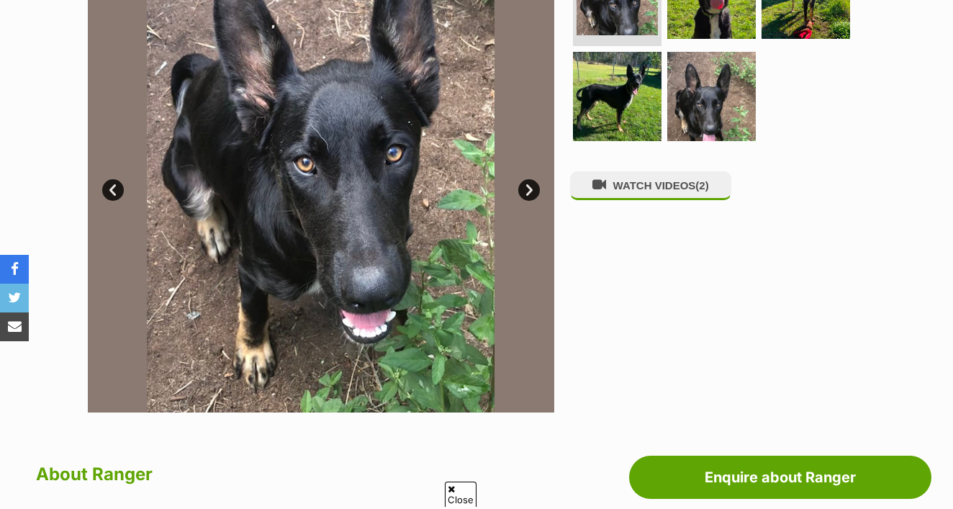
drag, startPoint x: 0, startPoint y: 0, endPoint x: 531, endPoint y: 158, distance: 554.2
click at [531, 179] on link "Next" at bounding box center [529, 190] width 22 height 22
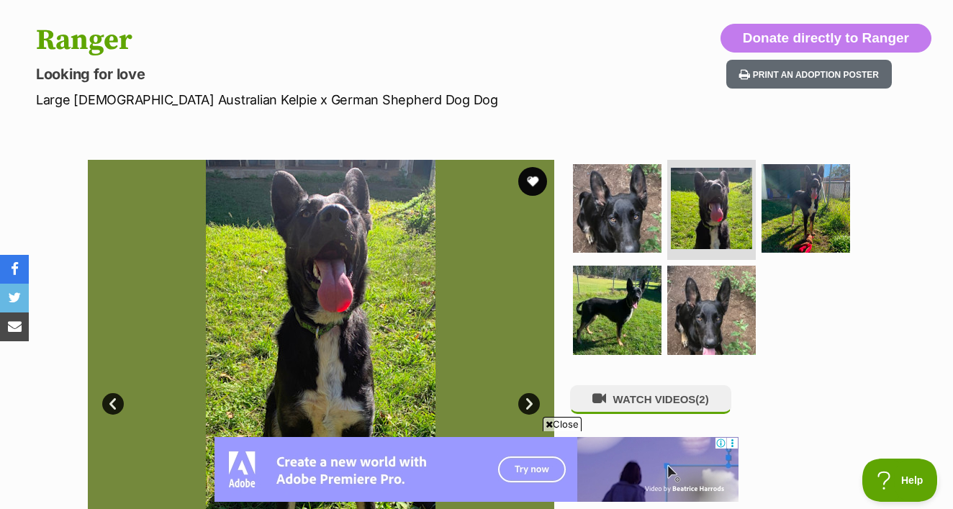
click at [532, 393] on link "Next" at bounding box center [529, 404] width 22 height 22
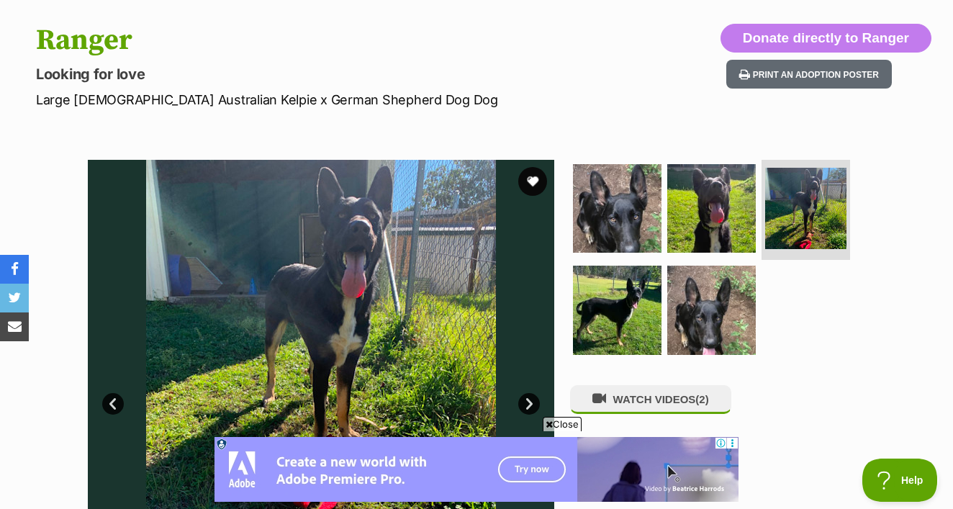
click at [532, 393] on link "Next" at bounding box center [529, 404] width 22 height 22
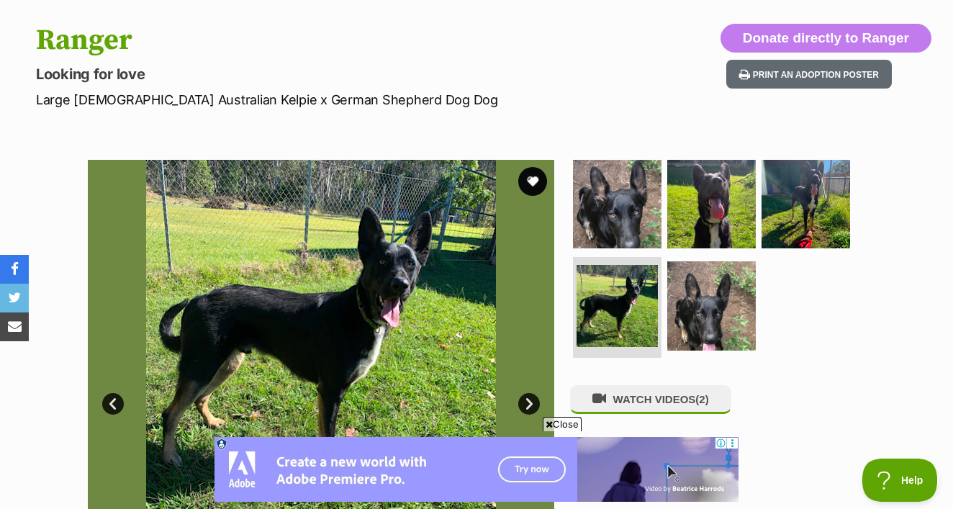
click at [532, 393] on link "Next" at bounding box center [529, 404] width 22 height 22
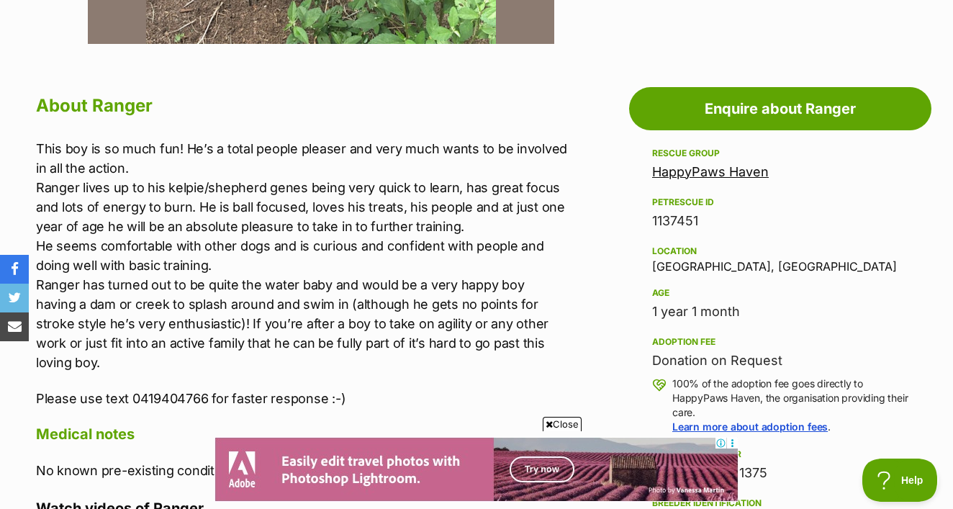
scroll to position [751, 0]
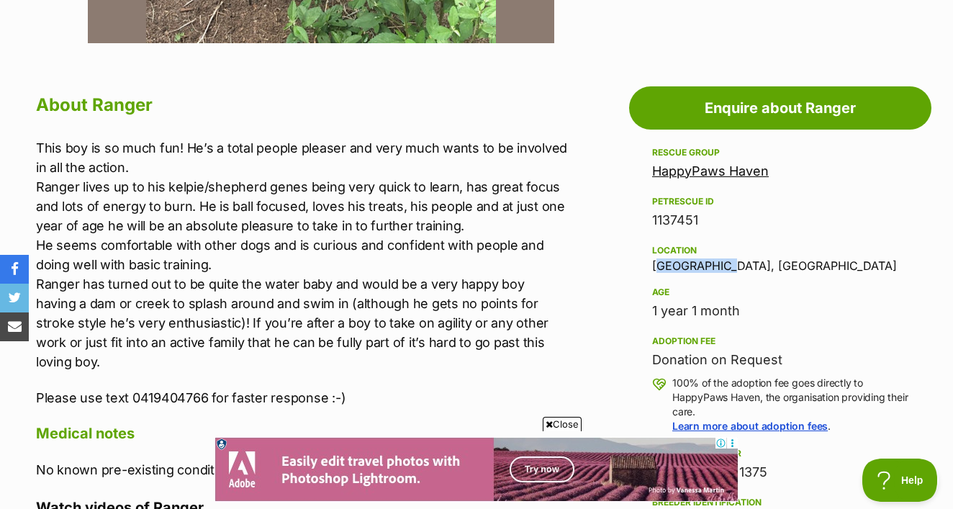
drag, startPoint x: 707, startPoint y: 237, endPoint x: 649, endPoint y: 238, distance: 58.3
click at [649, 238] on aside "Rescue group HappyPaws Haven PetRescue ID 1137451 Location [GEOGRAPHIC_DATA], […" at bounding box center [780, 510] width 302 height 733
copy div "[GEOGRAPHIC_DATA]"
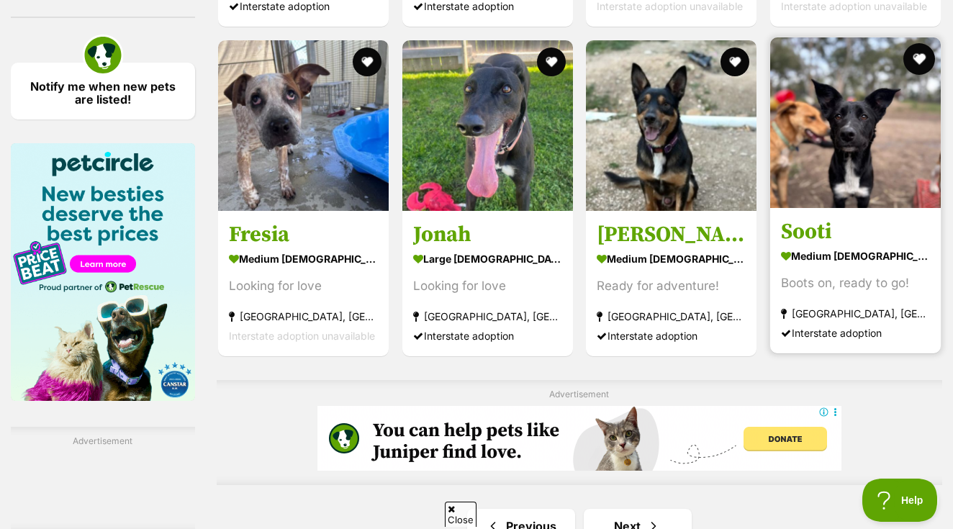
click at [913, 74] on button "favourite" at bounding box center [919, 59] width 32 height 32
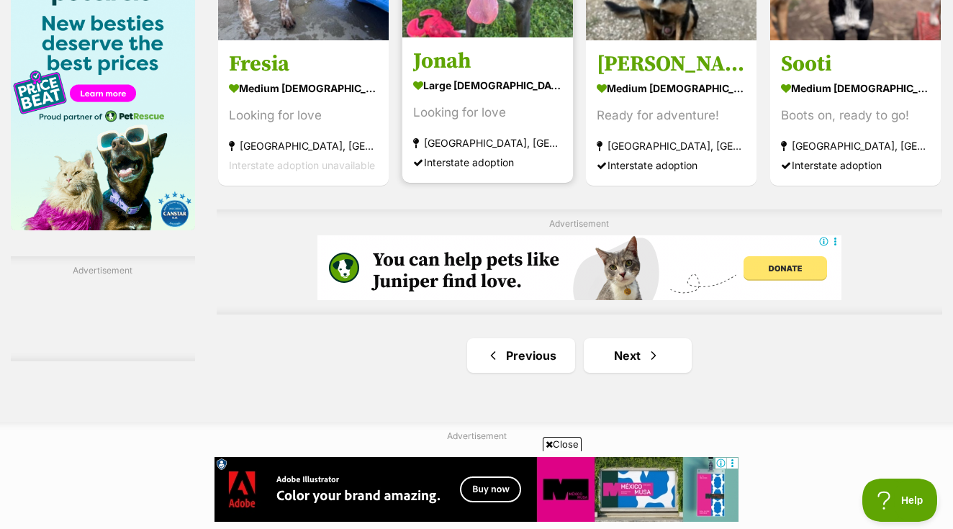
scroll to position [2323, 0]
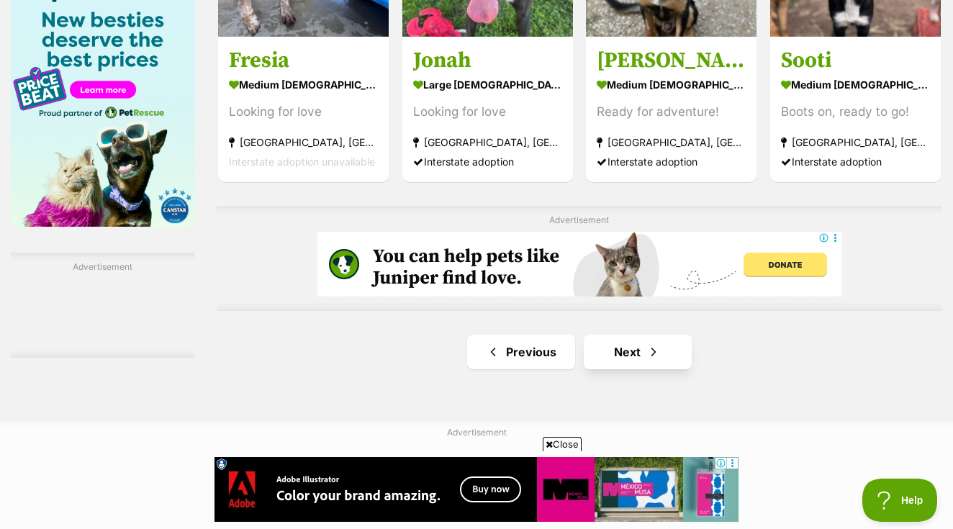
click at [604, 369] on link "Next" at bounding box center [638, 352] width 108 height 35
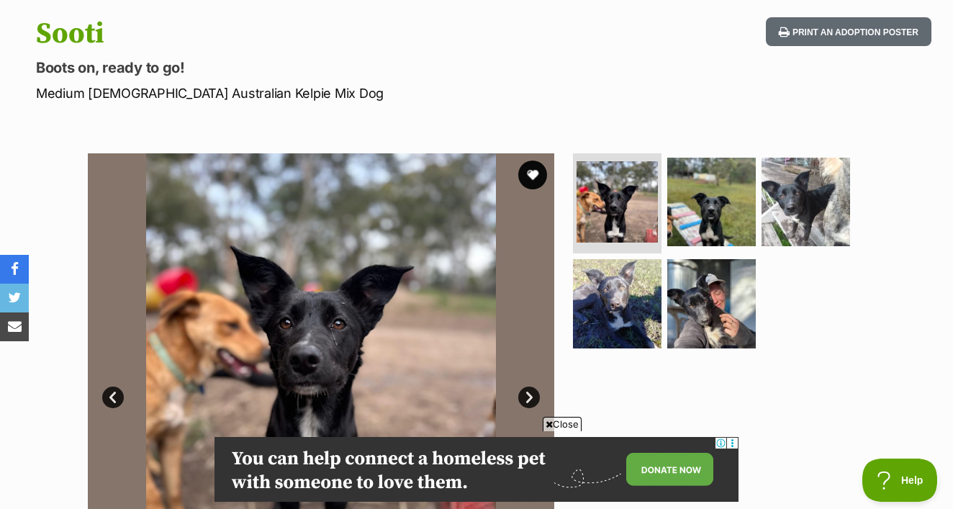
click at [528, 386] on link "Next" at bounding box center [529, 397] width 22 height 22
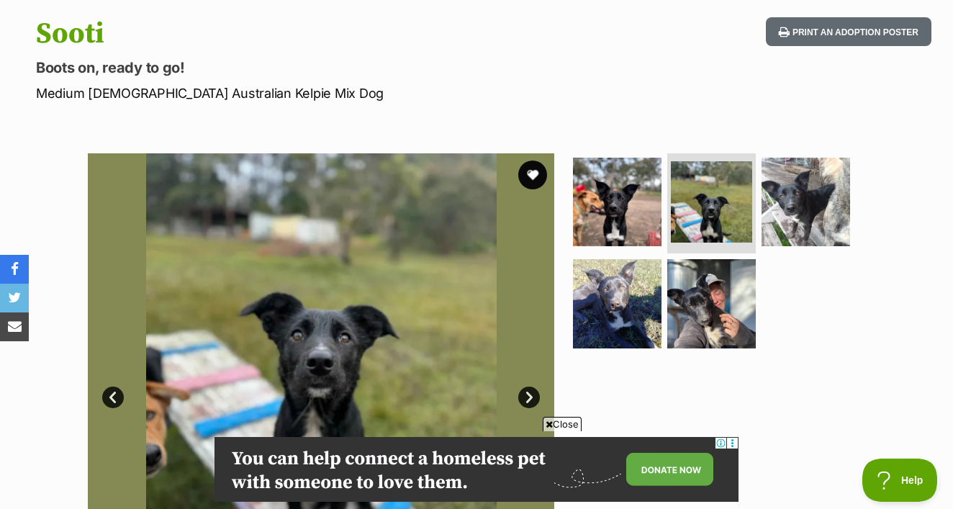
click at [528, 386] on link "Next" at bounding box center [529, 397] width 22 height 22
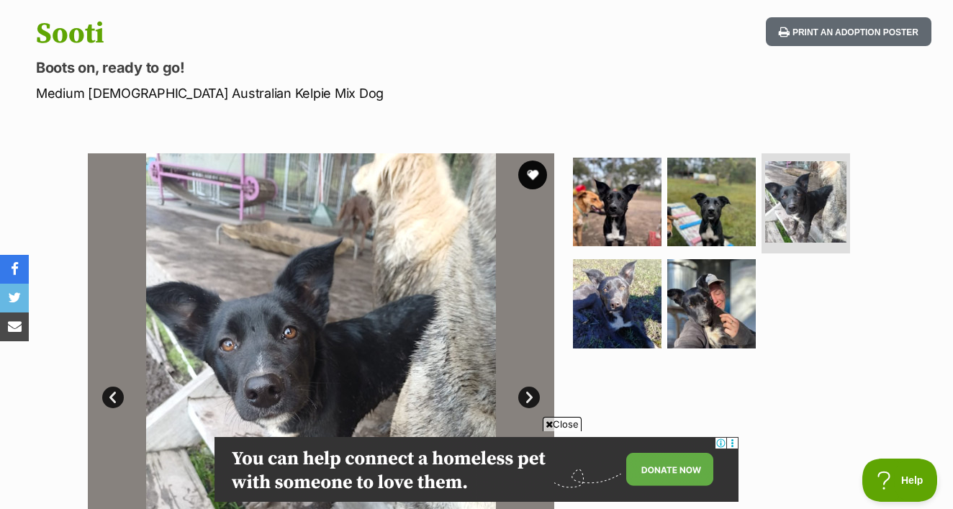
click at [527, 386] on link "Next" at bounding box center [529, 397] width 22 height 22
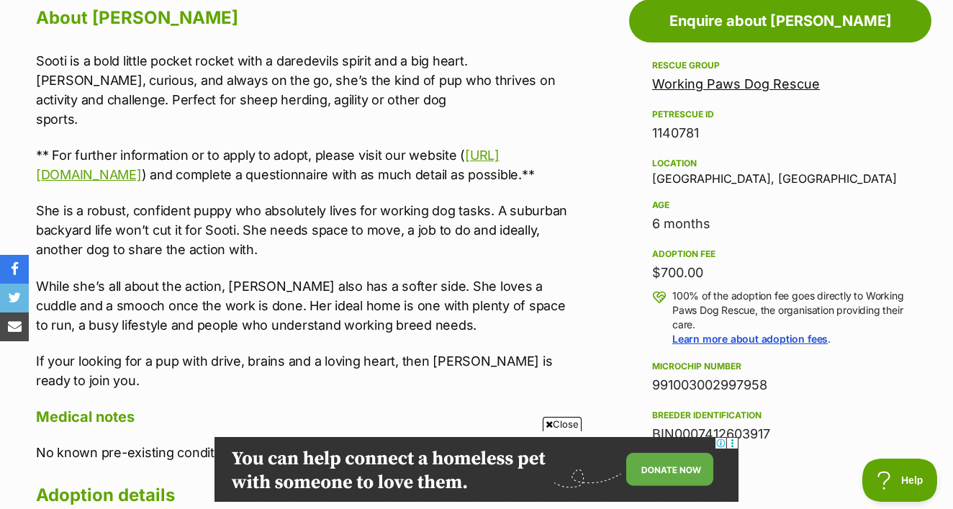
scroll to position [842, 0]
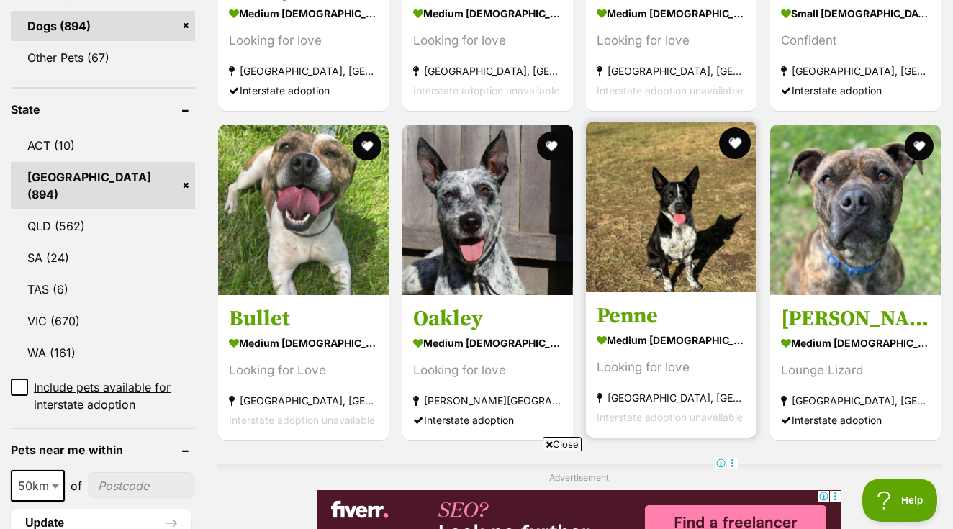
click at [723, 127] on button "favourite" at bounding box center [735, 143] width 32 height 32
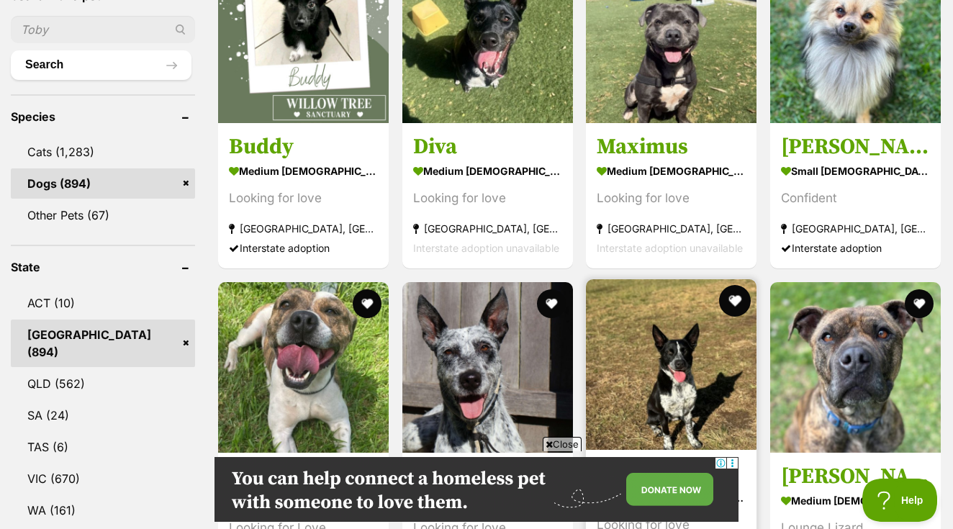
scroll to position [336, 0]
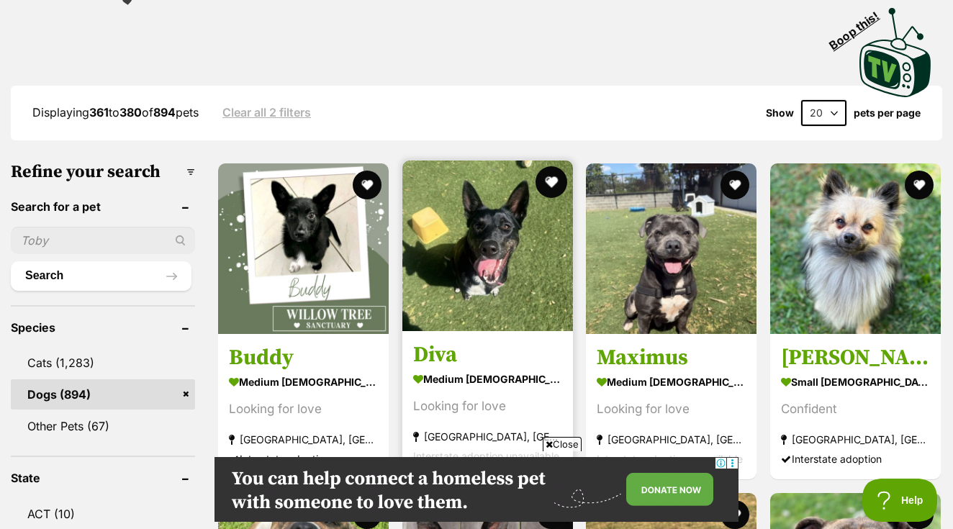
click at [535, 166] on button "favourite" at bounding box center [551, 182] width 32 height 32
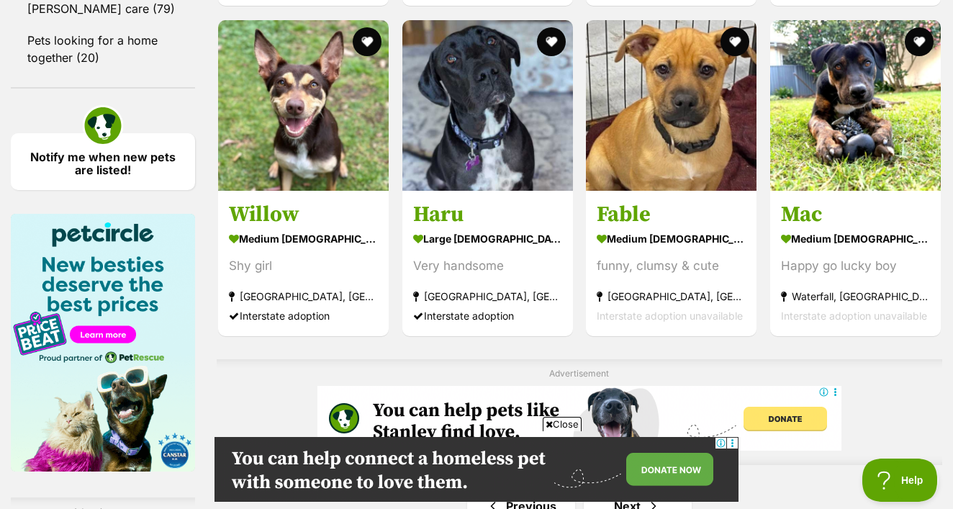
scroll to position [2147, 0]
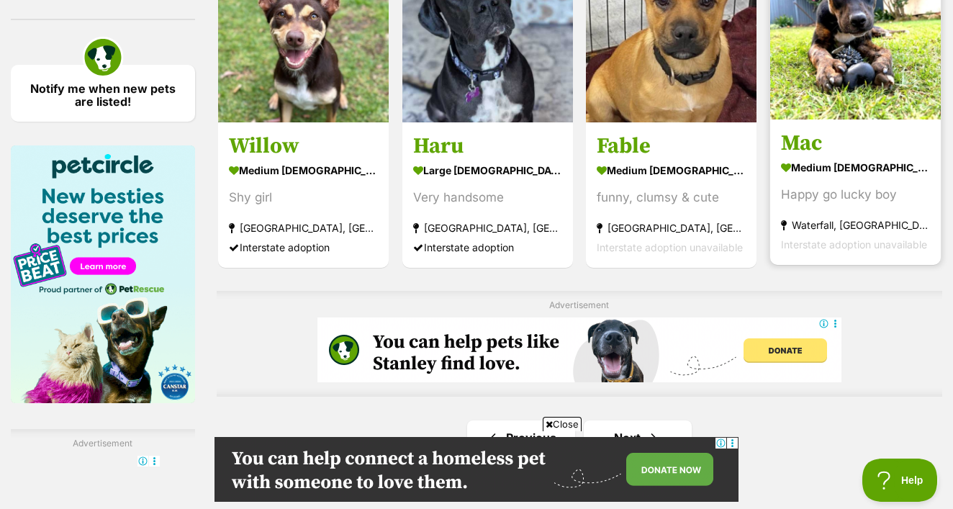
click at [770, 192] on link "Mac medium male Dog Happy go lucky boy Waterfall, NSW Interstate adoption unava…" at bounding box center [855, 192] width 171 height 146
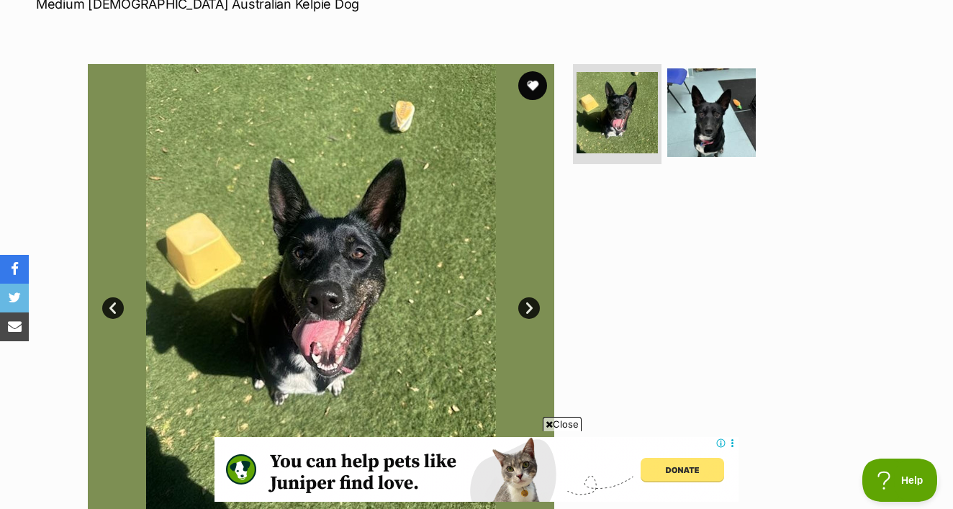
scroll to position [269, 0]
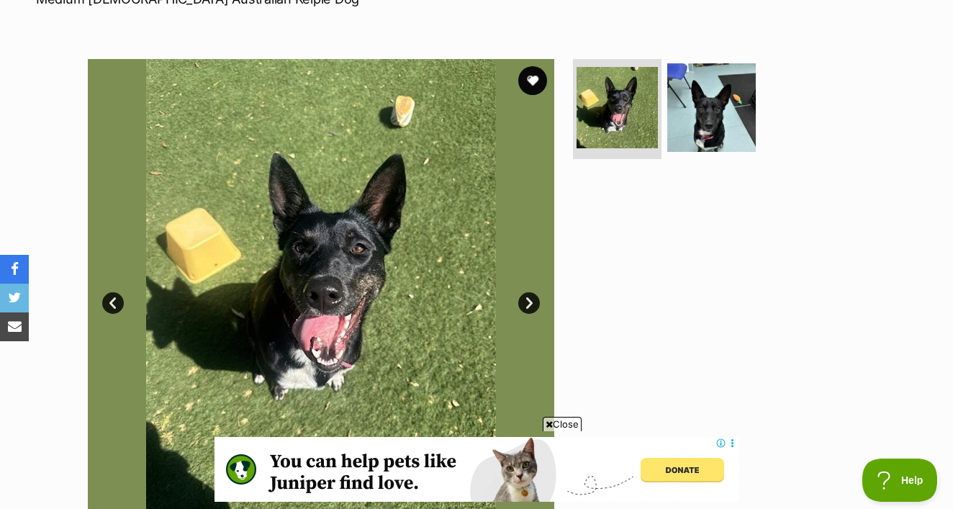
click at [530, 292] on link "Next" at bounding box center [529, 303] width 22 height 22
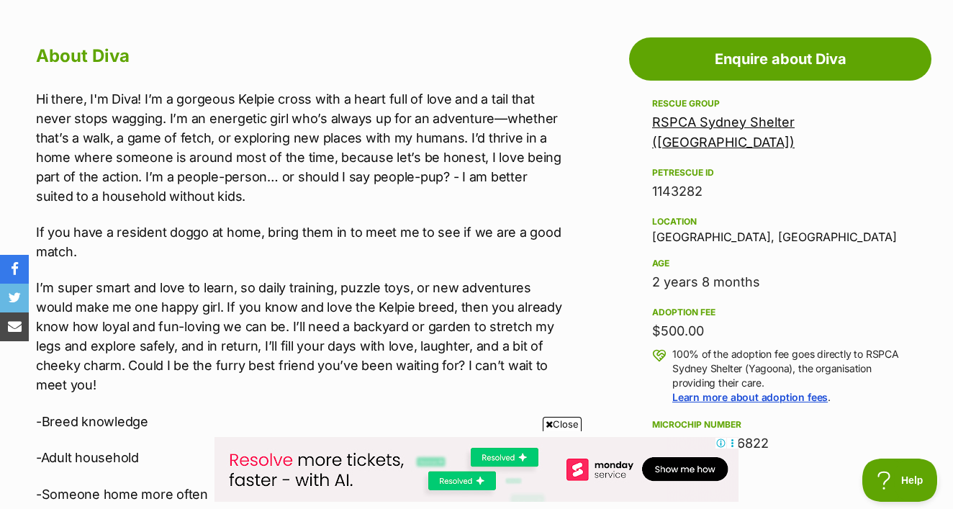
scroll to position [802, 0]
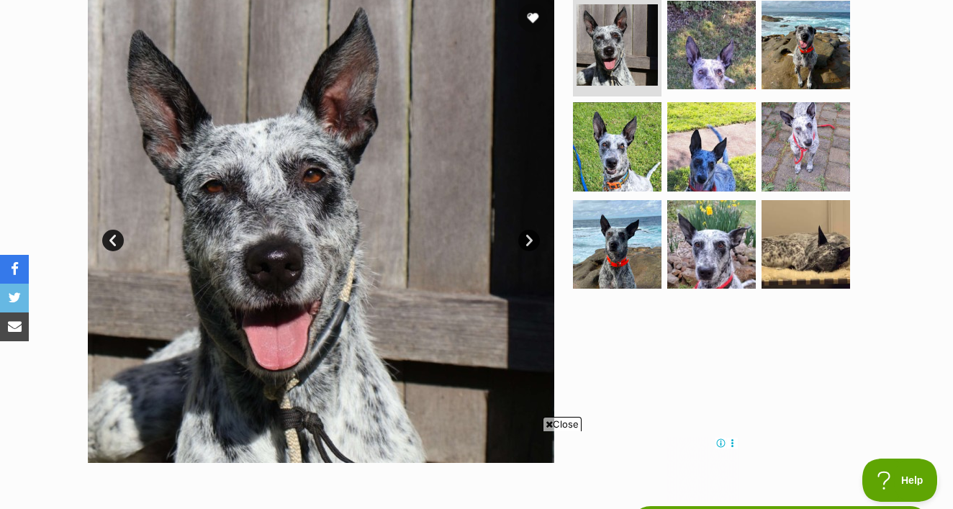
scroll to position [338, 0]
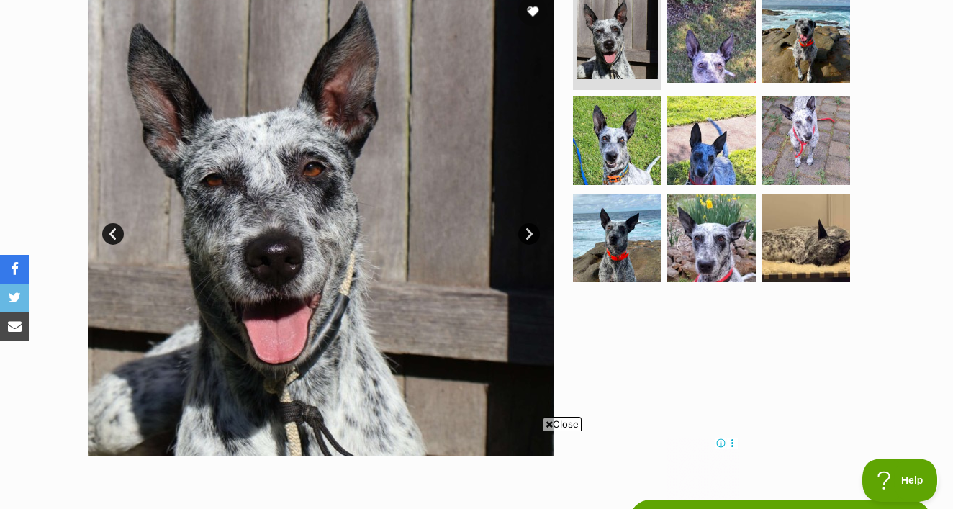
click at [521, 223] on link "Next" at bounding box center [529, 234] width 22 height 22
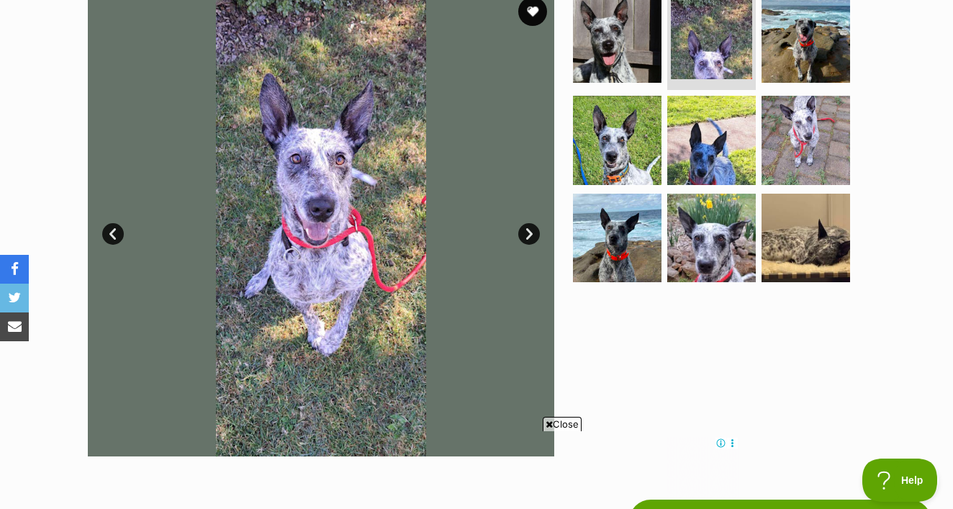
click at [521, 223] on link "Next" at bounding box center [529, 234] width 22 height 22
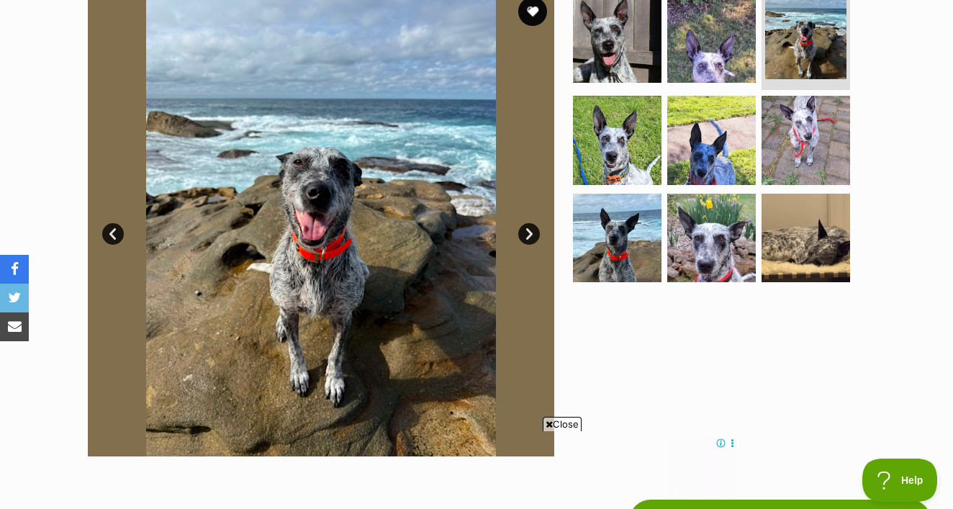
click at [522, 223] on link "Next" at bounding box center [529, 234] width 22 height 22
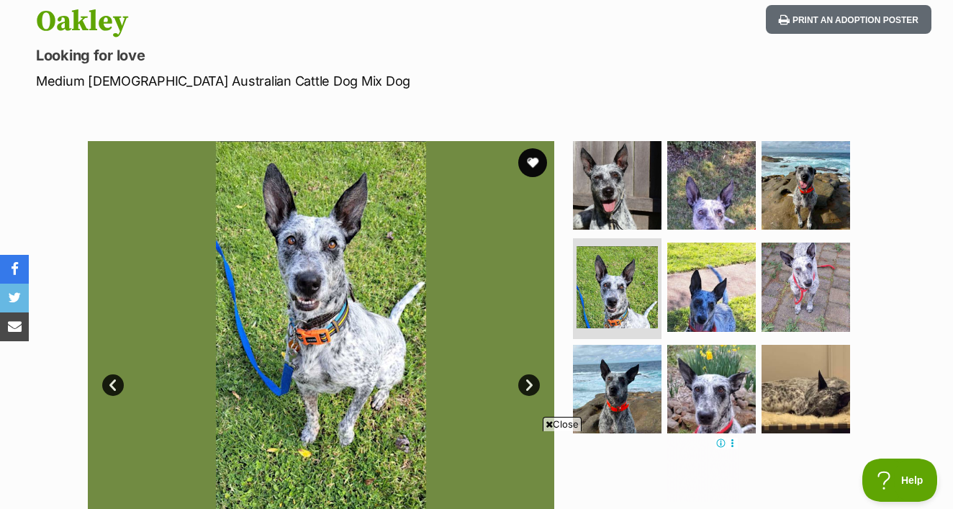
scroll to position [189, 0]
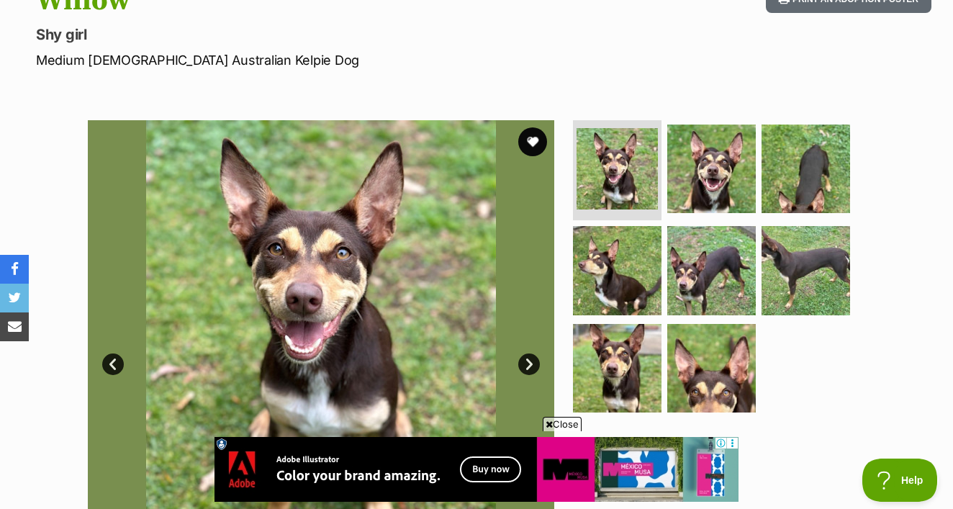
scroll to position [210, 0]
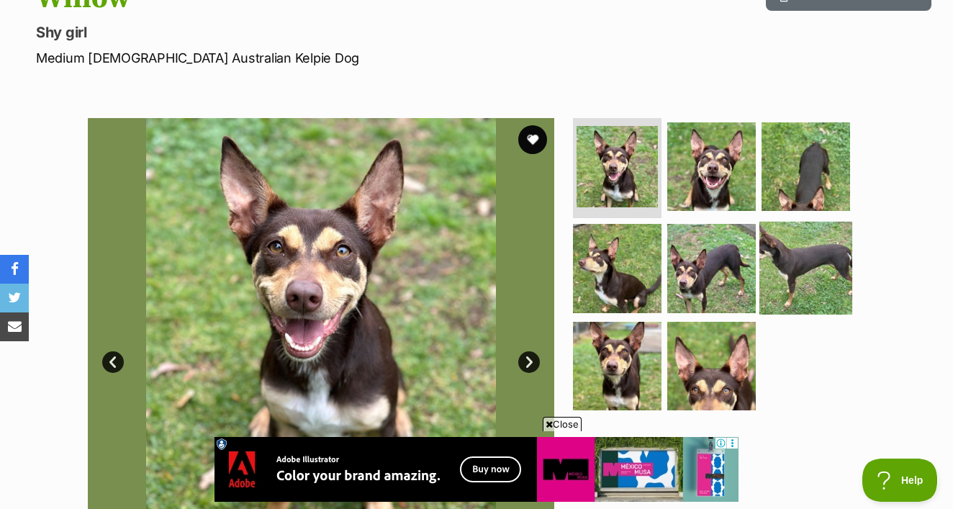
click at [761, 222] on img at bounding box center [805, 268] width 93 height 93
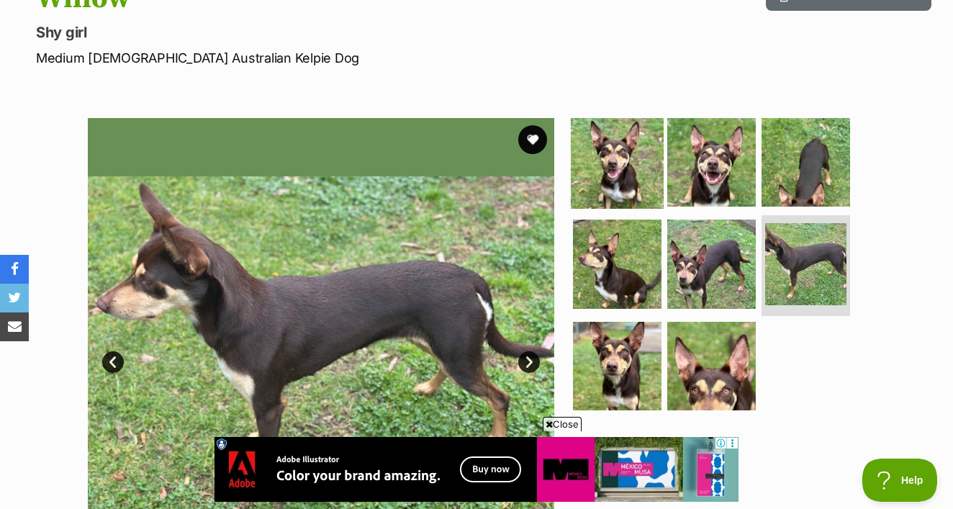
scroll to position [0, 0]
click at [542, 124] on button "favourite" at bounding box center [533, 140] width 32 height 32
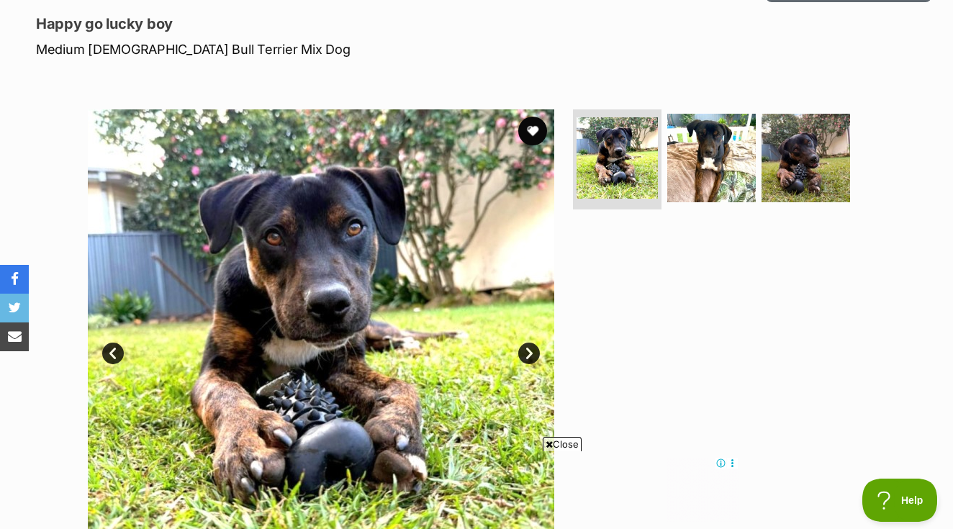
scroll to position [227, 0]
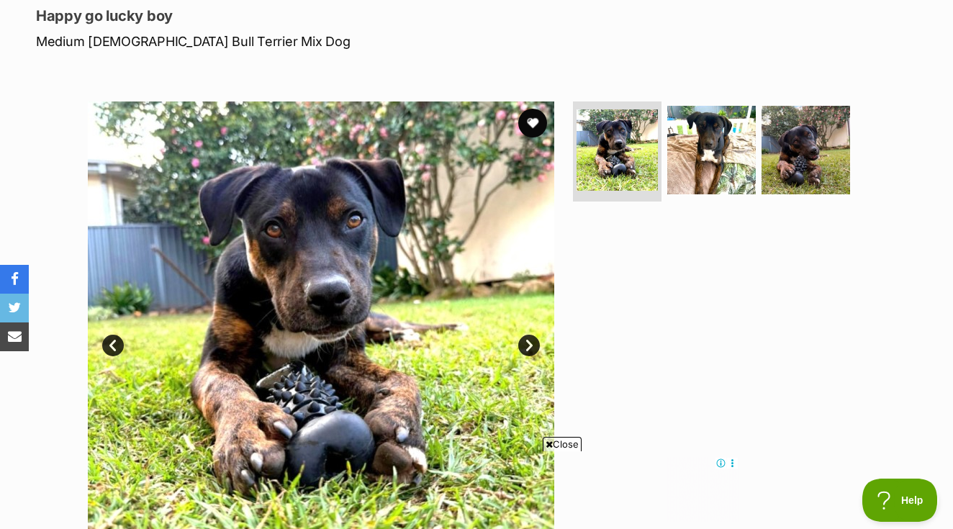
click at [530, 335] on link "Next" at bounding box center [529, 346] width 22 height 22
